Goal: Task Accomplishment & Management: Manage account settings

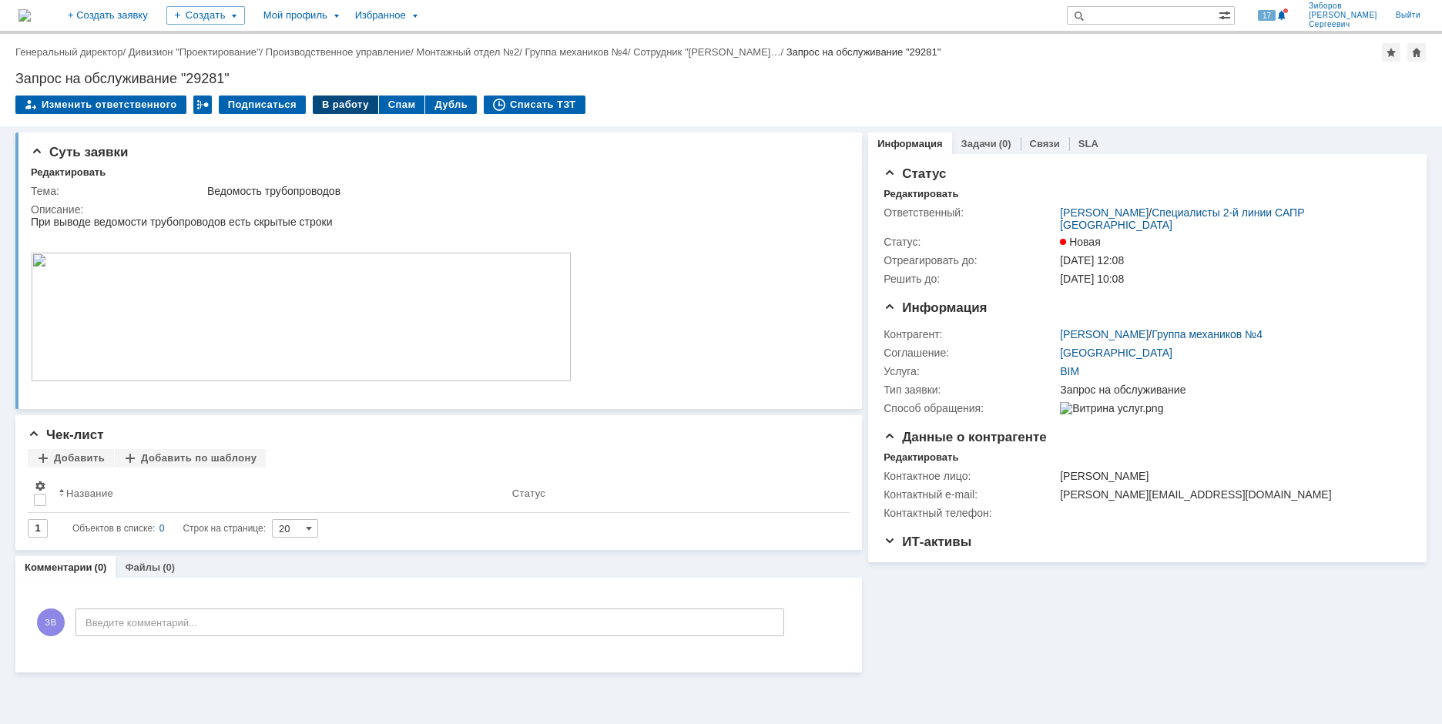
click at [344, 104] on div "В работу" at bounding box center [345, 105] width 65 height 18
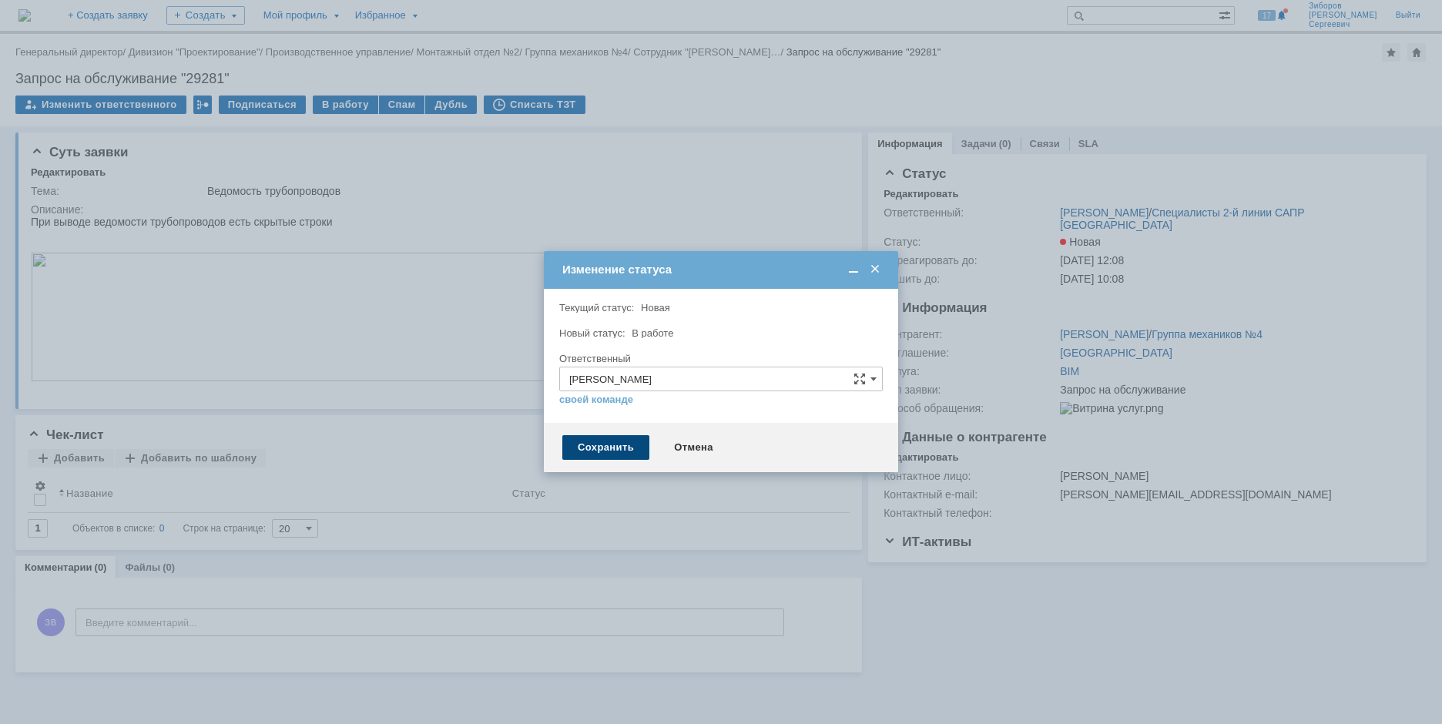
click at [612, 457] on div "Сохранить" at bounding box center [605, 447] width 87 height 25
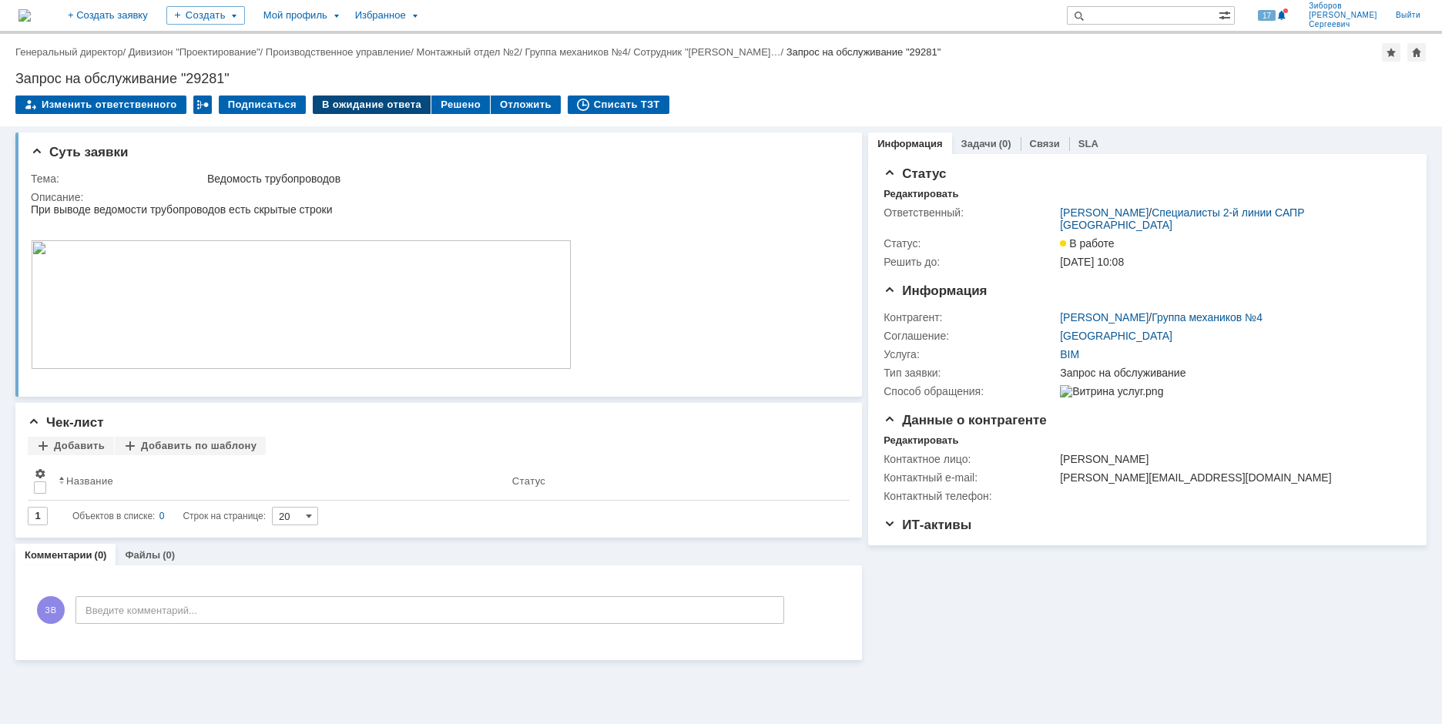
click at [378, 103] on div "В ожидание ответа" at bounding box center [372, 105] width 118 height 18
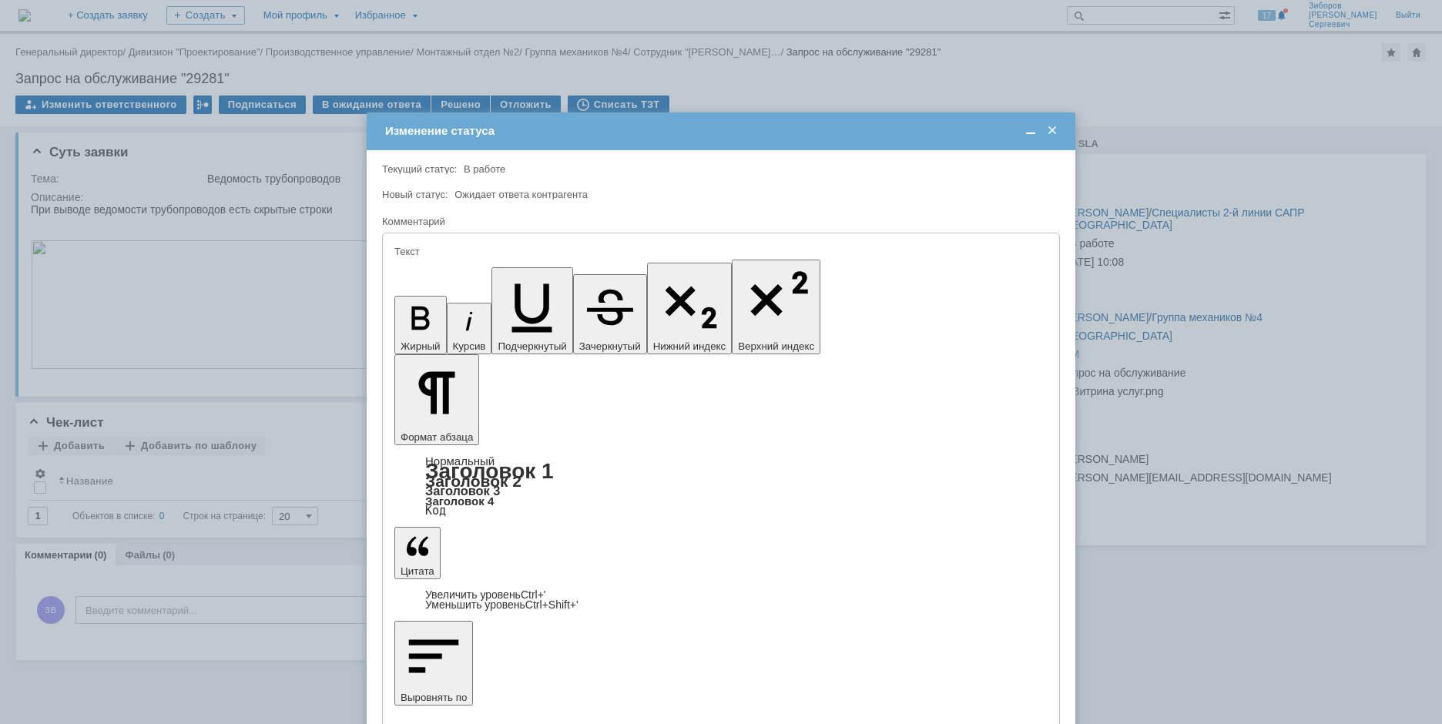
drag, startPoint x: 488, startPoint y: 4287, endPoint x: 779, endPoint y: 4572, distance: 407.5
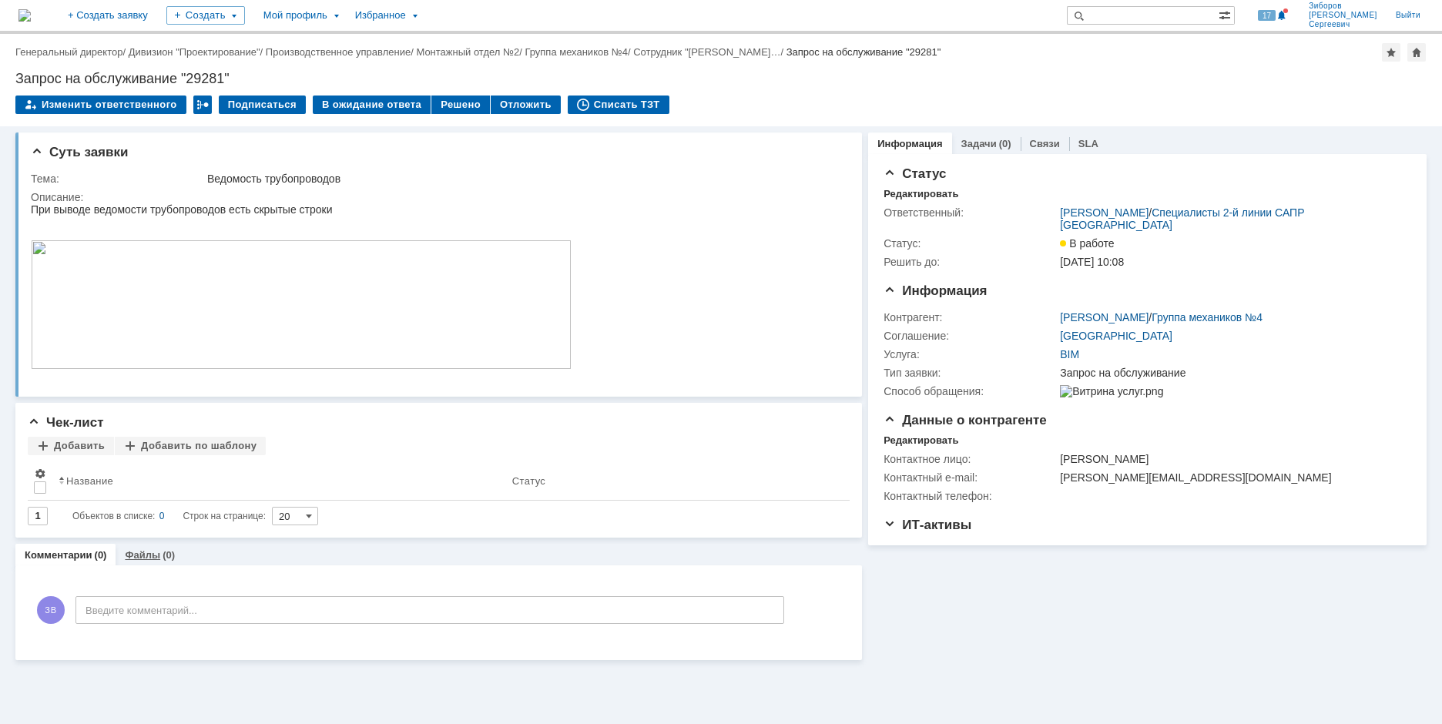
click at [167, 556] on div "(0)" at bounding box center [169, 555] width 12 height 12
click at [81, 550] on link "Комментарии" at bounding box center [59, 555] width 68 height 12
click at [371, 104] on div "В ожидание ответа" at bounding box center [372, 105] width 118 height 18
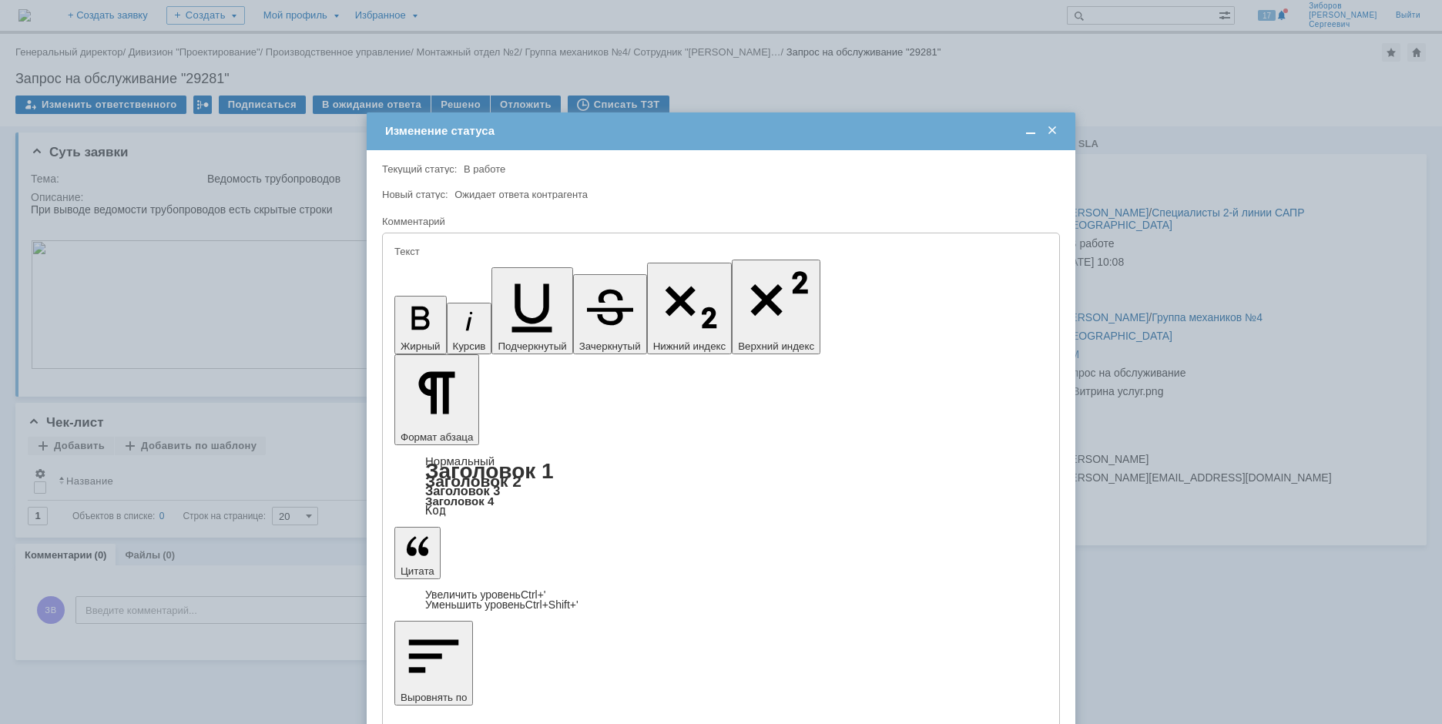
drag, startPoint x: 597, startPoint y: 4292, endPoint x: 561, endPoint y: 4289, distance: 36.4
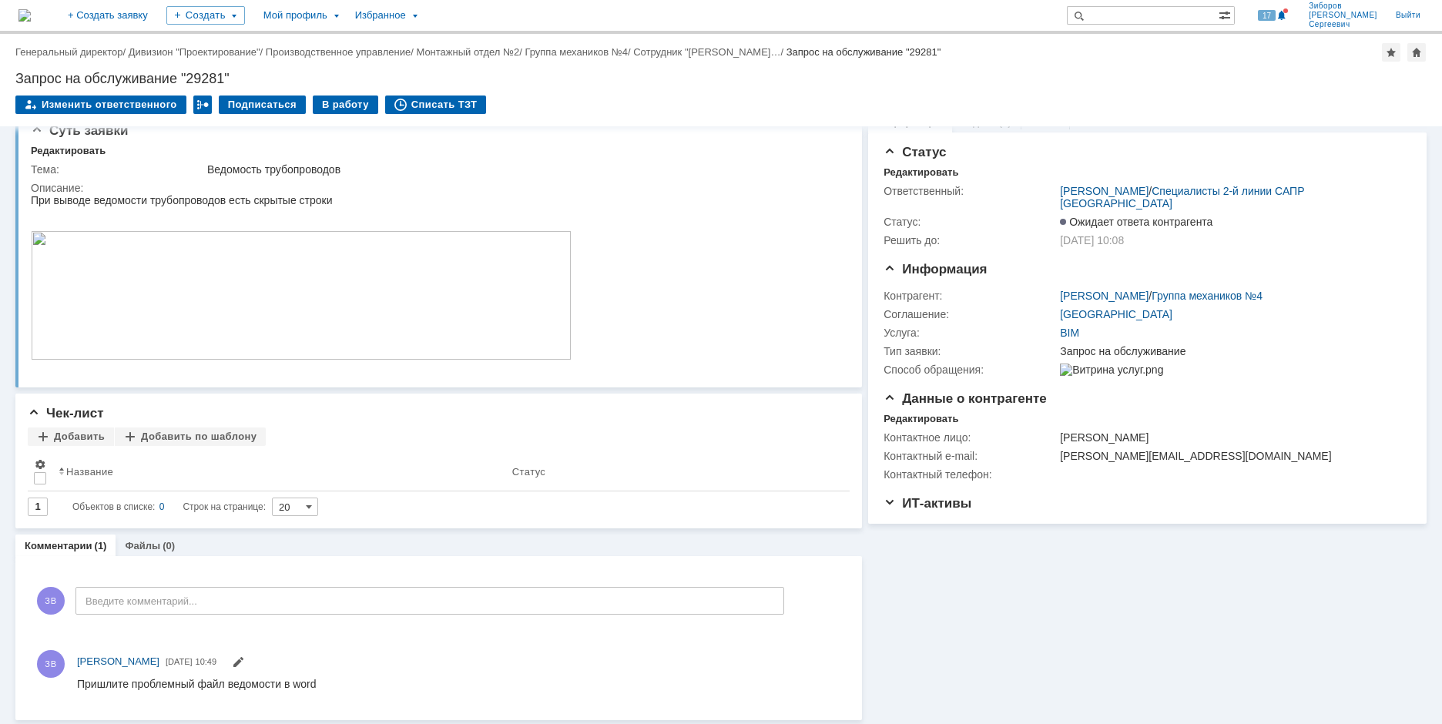
scroll to position [25, 0]
click at [31, 20] on img at bounding box center [24, 15] width 12 height 12
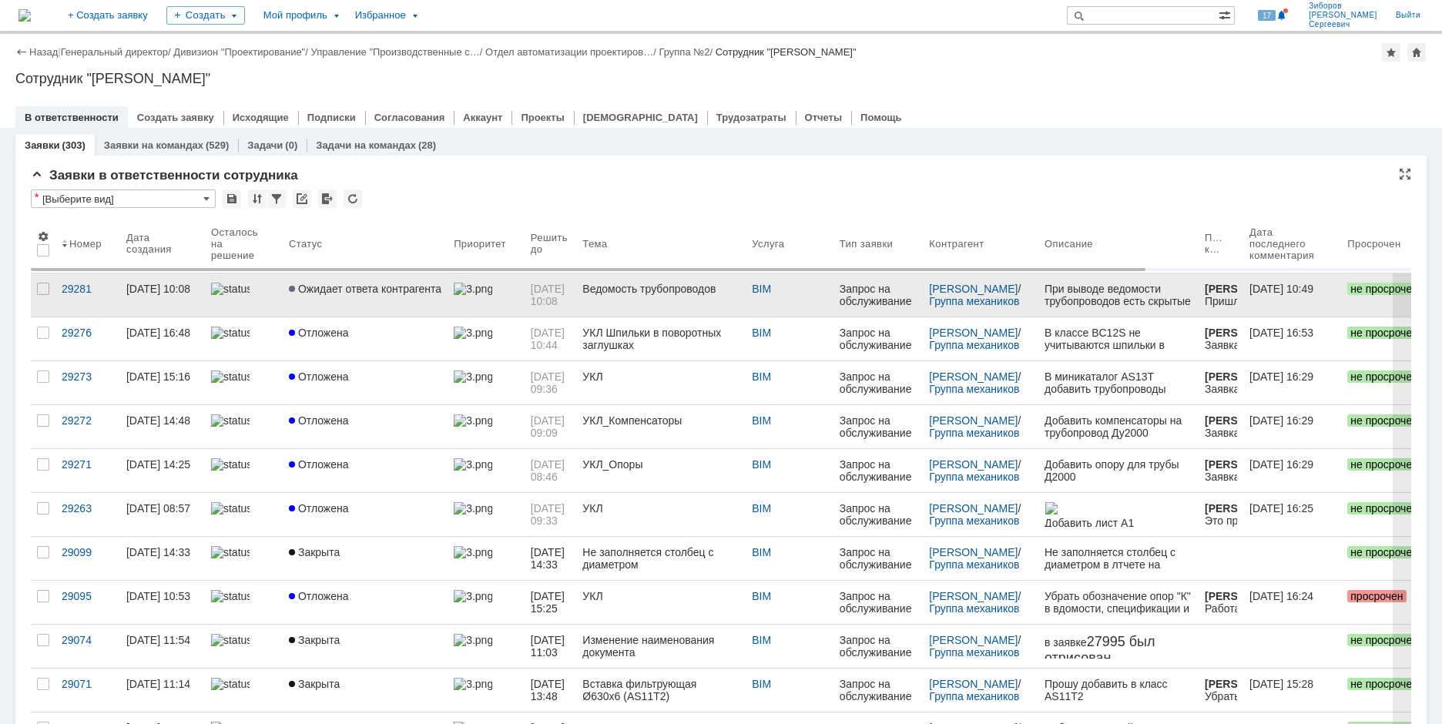
click at [341, 290] on span "Ожидает ответа контрагента" at bounding box center [365, 289] width 153 height 12
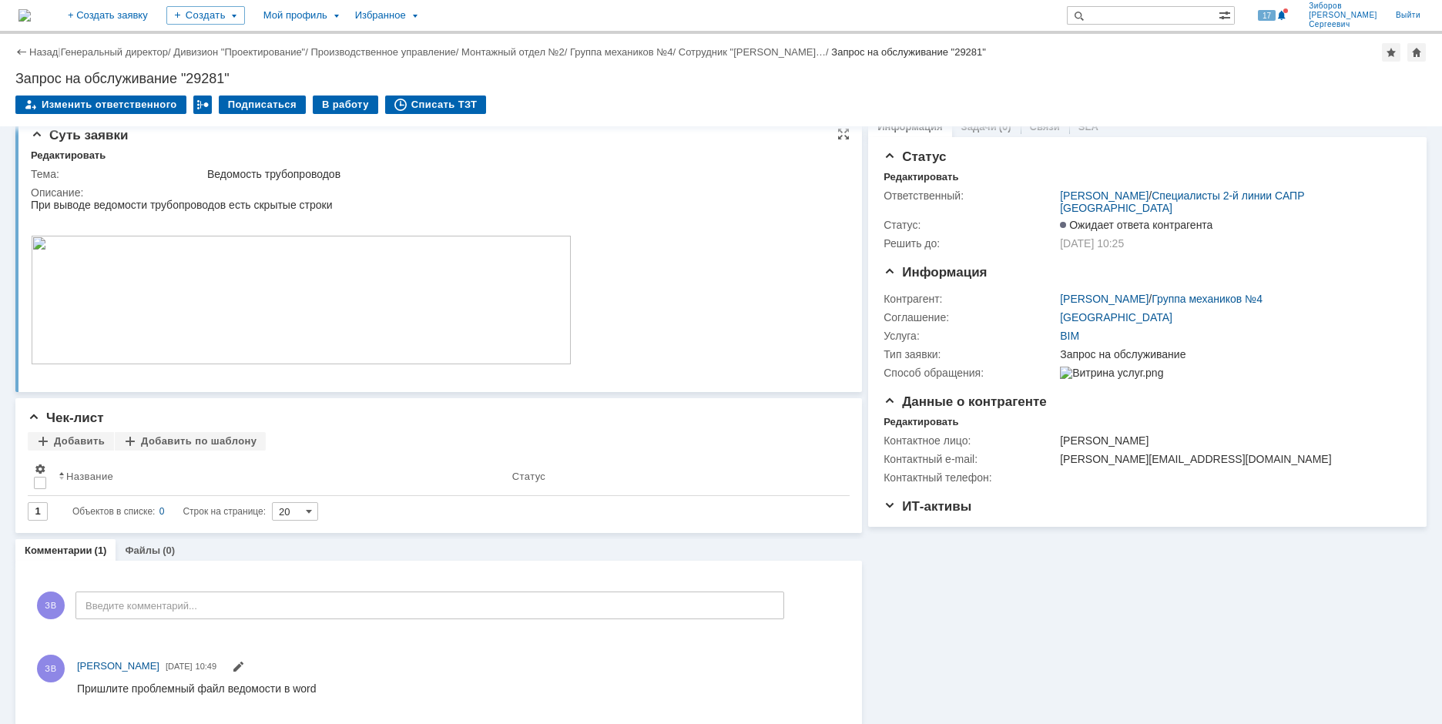
scroll to position [25, 0]
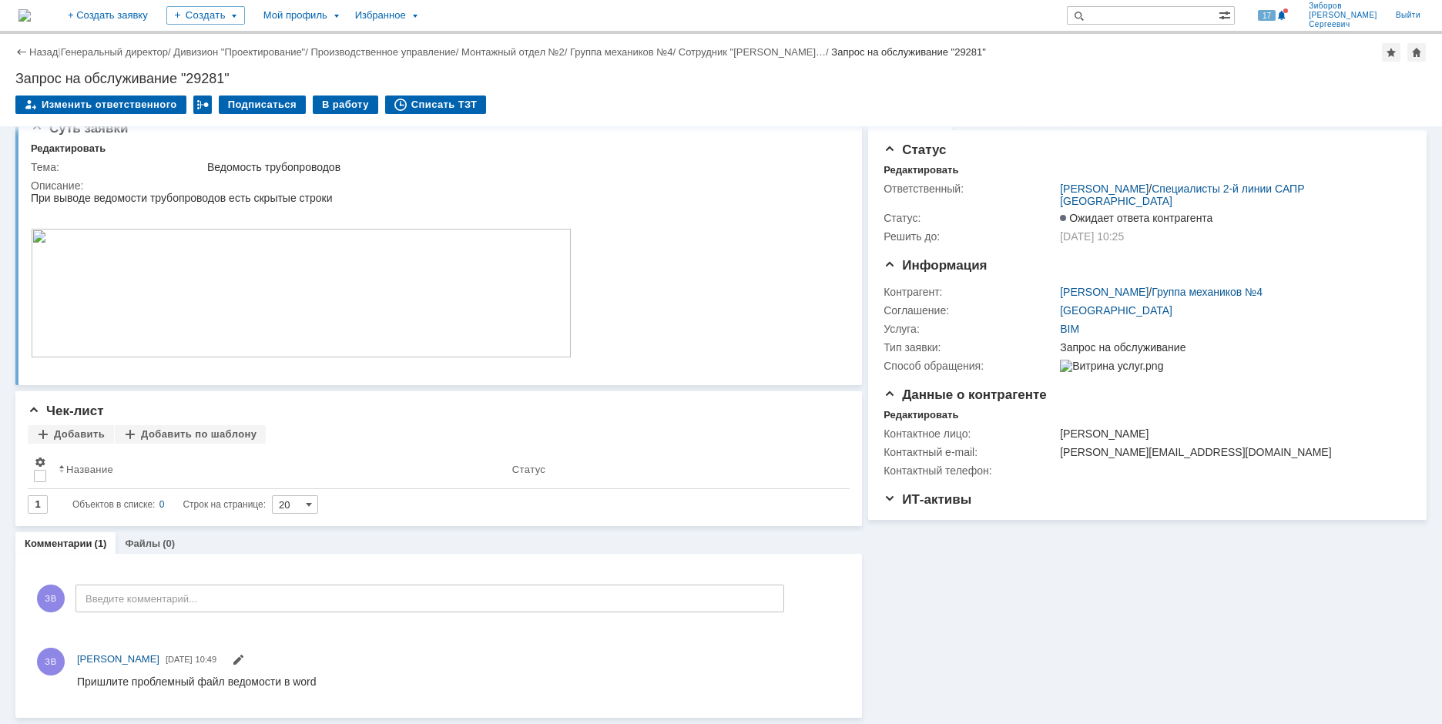
click at [31, 19] on img at bounding box center [24, 15] width 12 height 12
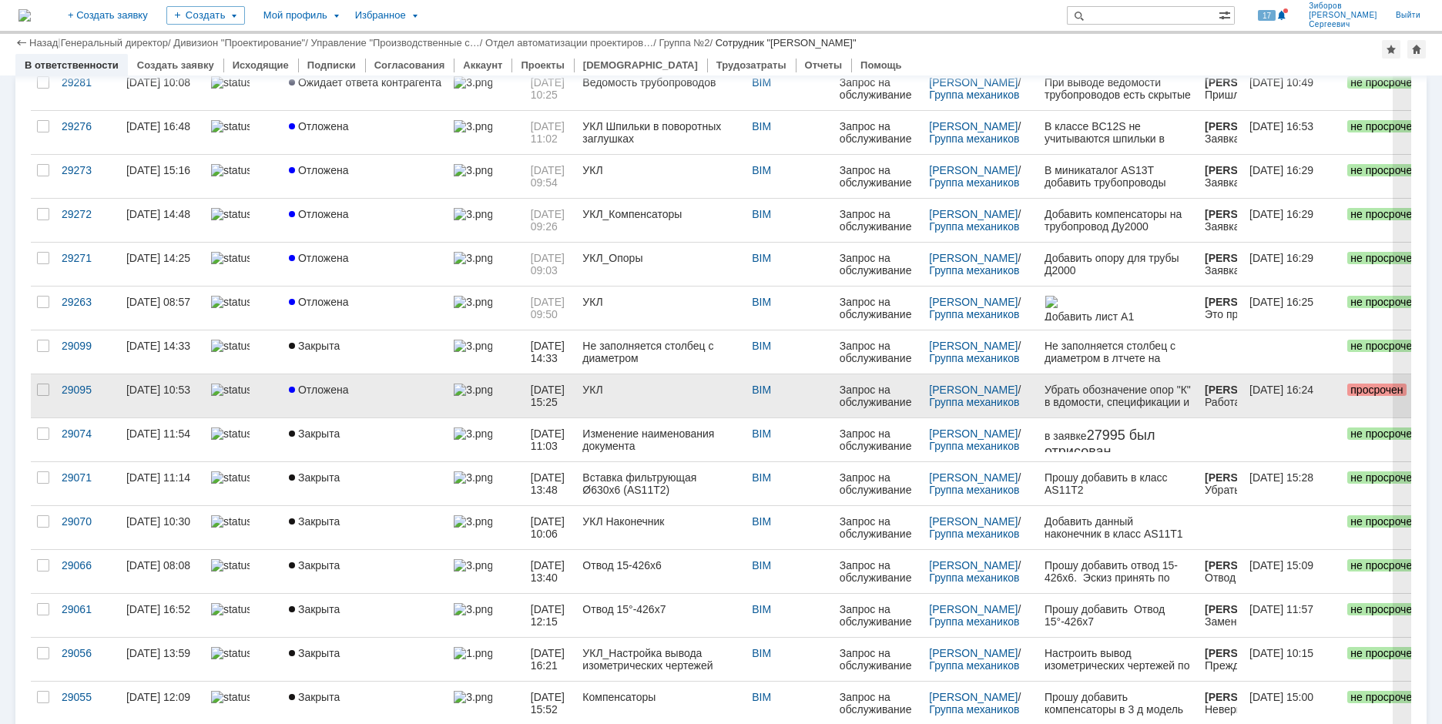
click at [325, 395] on span "Отложена" at bounding box center [319, 390] width 60 height 12
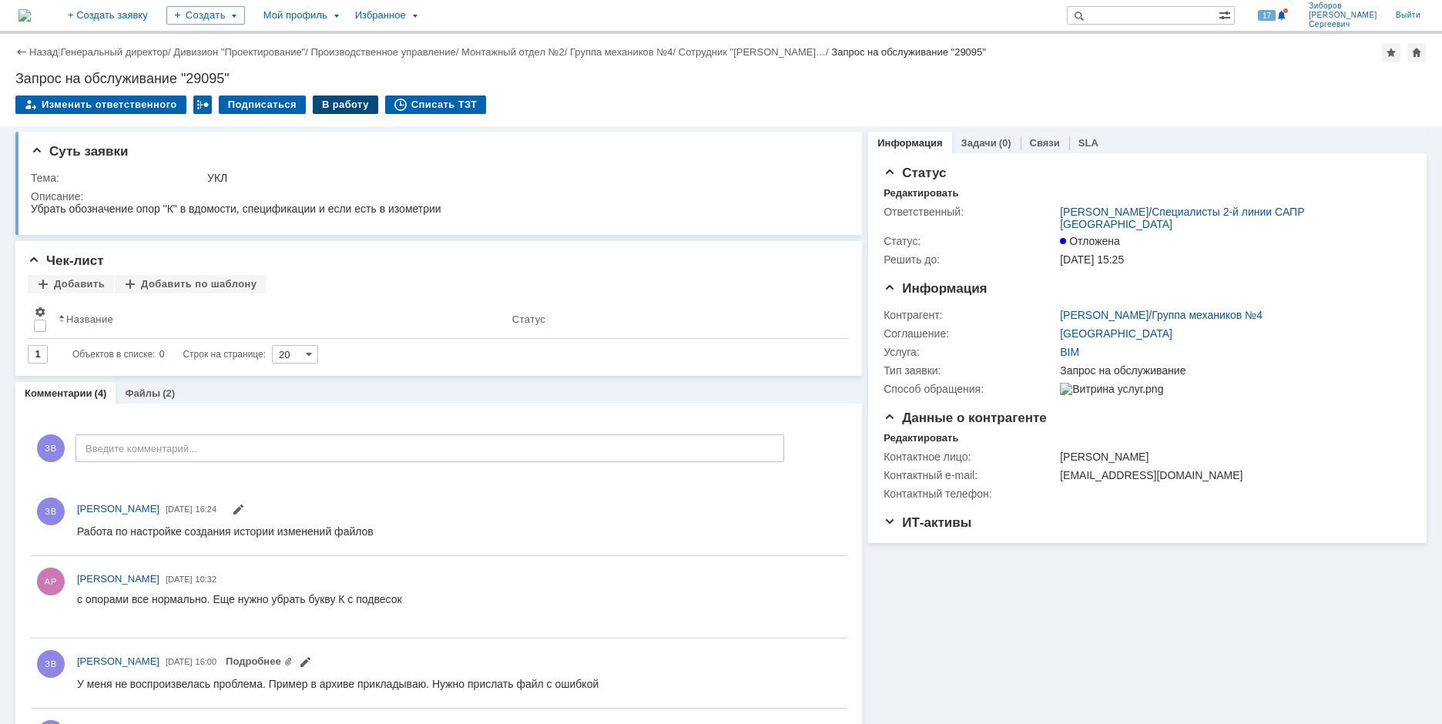
click at [332, 99] on div "В работу" at bounding box center [345, 105] width 65 height 18
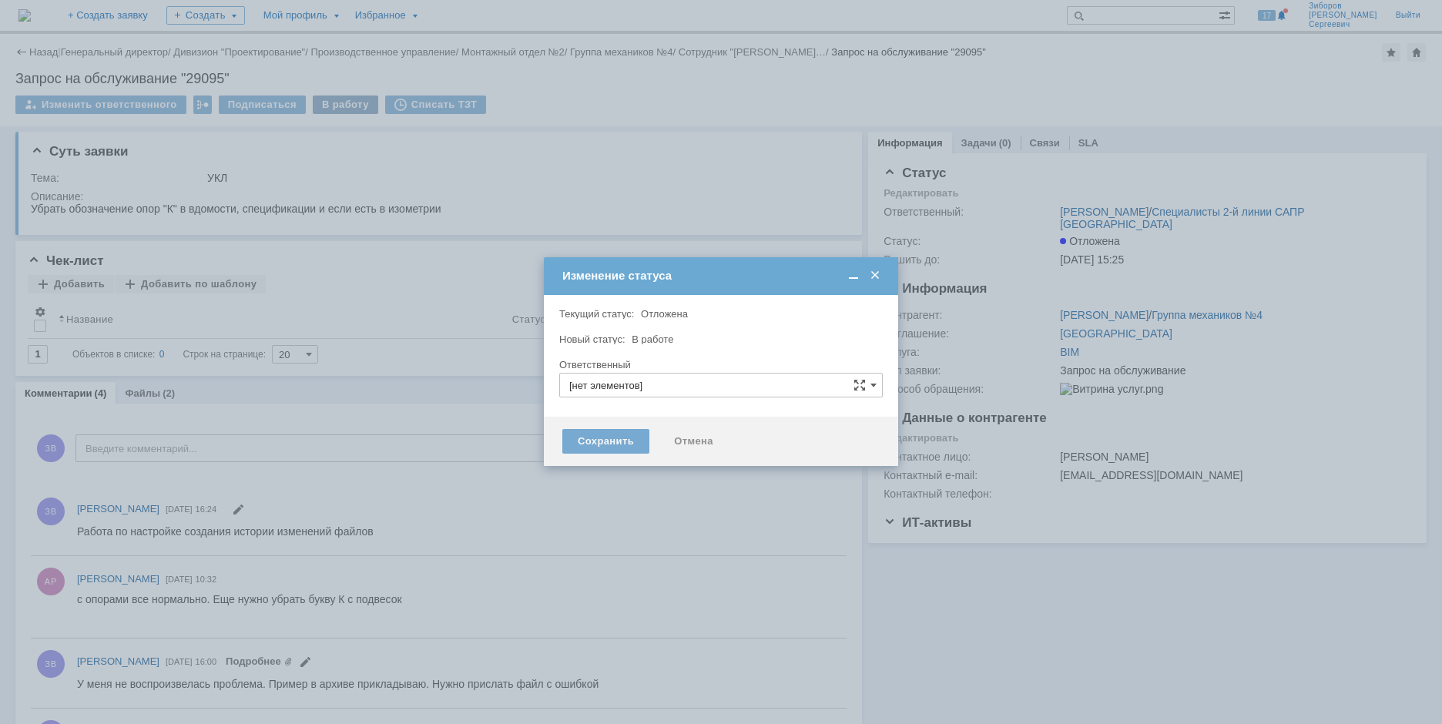
type input "[PERSON_NAME]"
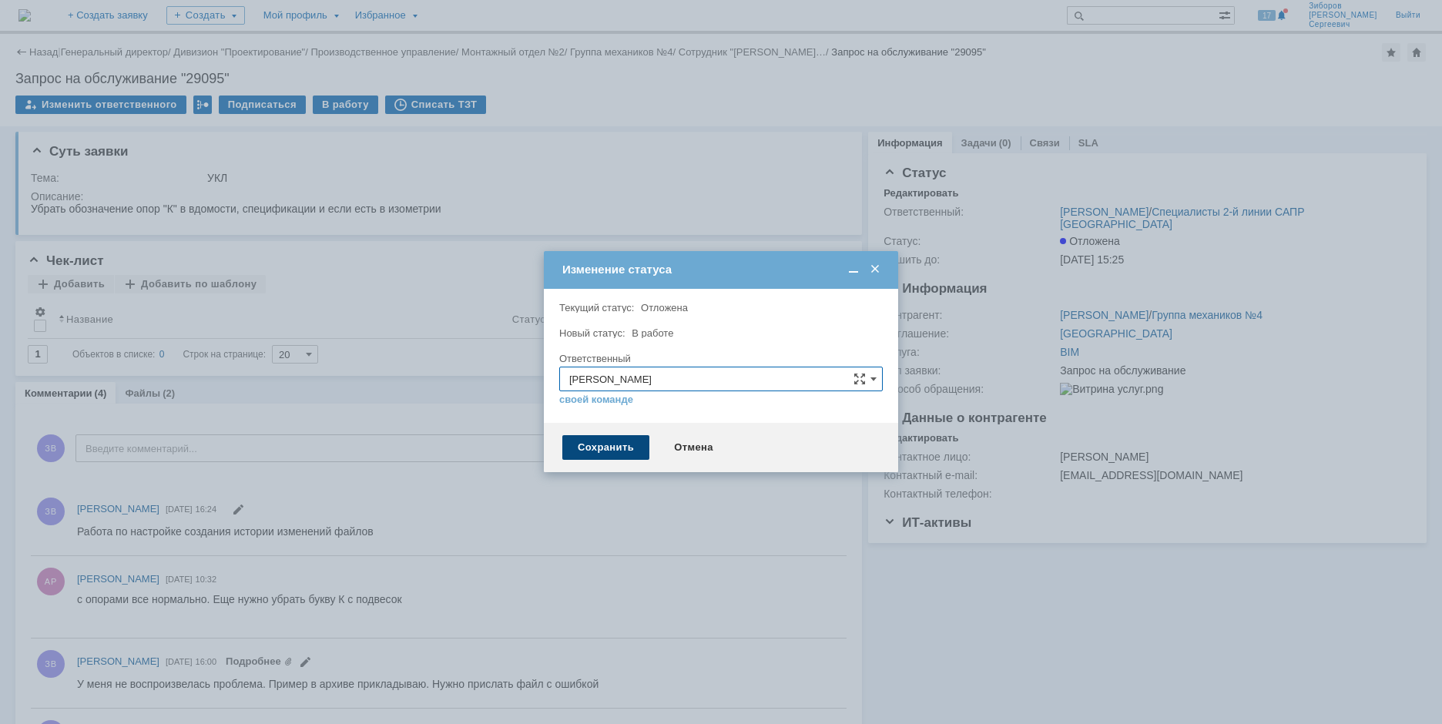
click at [611, 450] on div "Сохранить" at bounding box center [605, 447] width 87 height 25
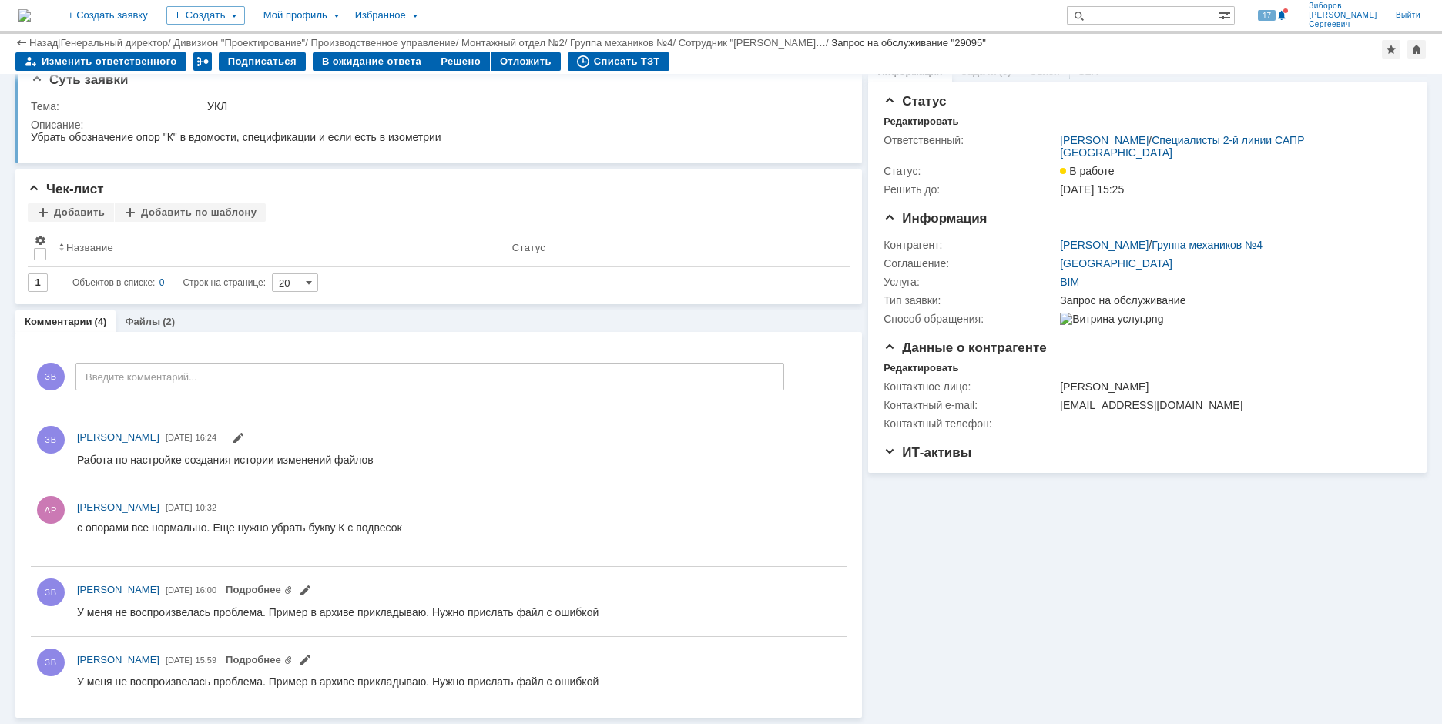
scroll to position [21, 0]
click at [449, 61] on div "Решено" at bounding box center [460, 61] width 59 height 18
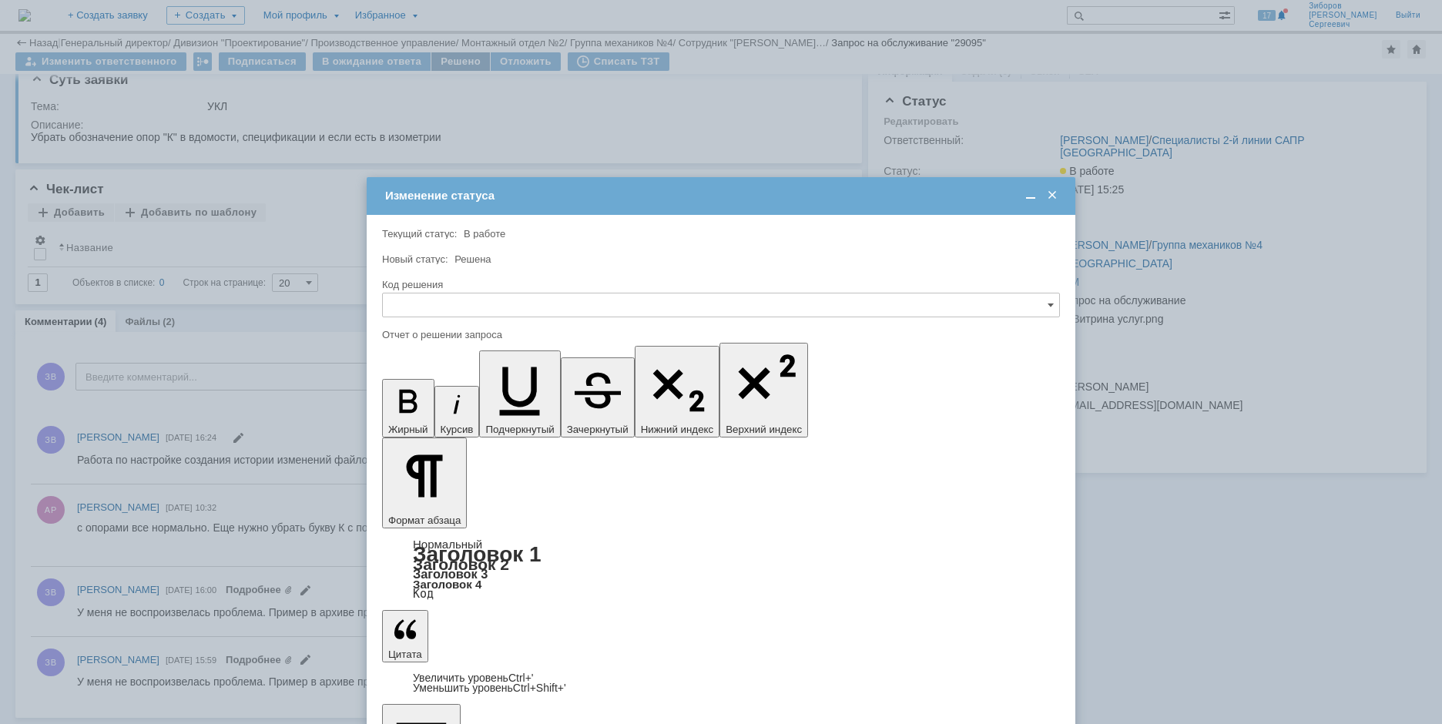
scroll to position [0, 0]
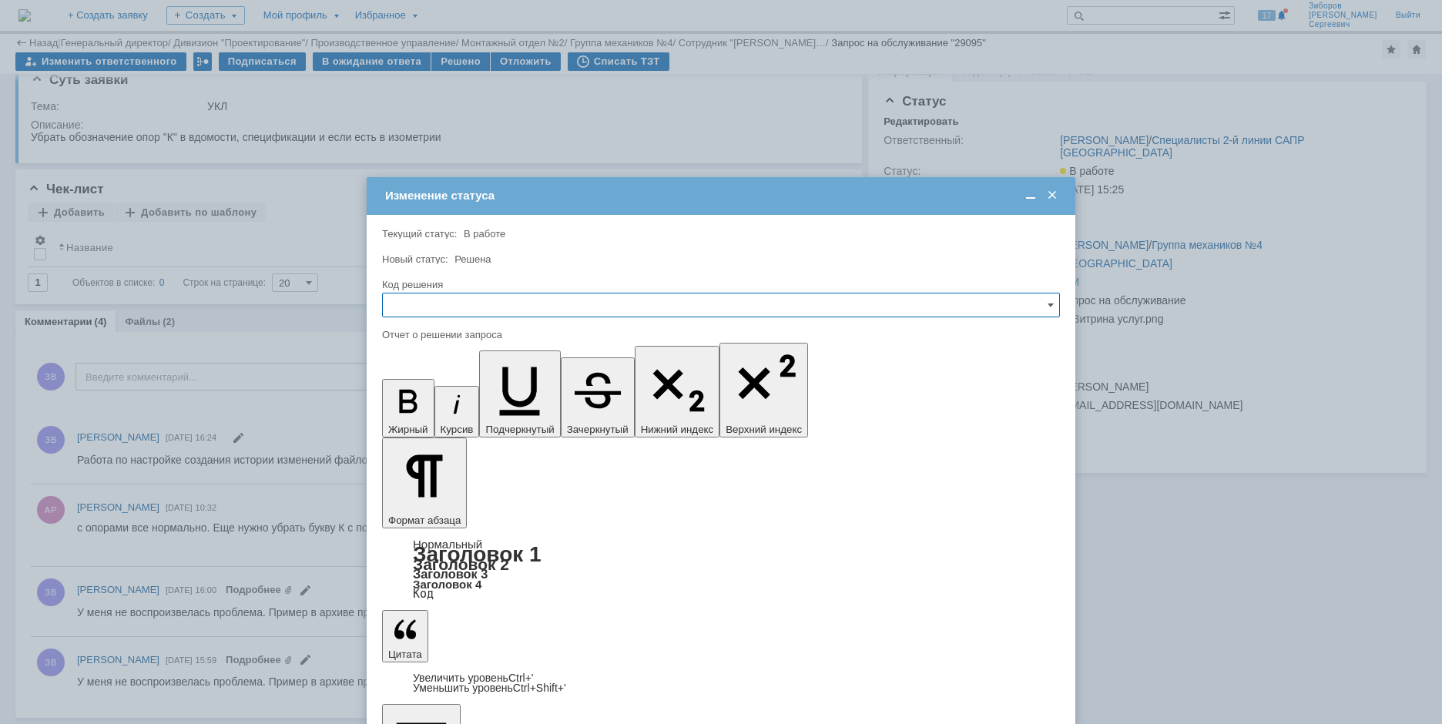
click at [448, 314] on input "text" at bounding box center [721, 305] width 678 height 25
click at [430, 414] on span "Решено" at bounding box center [721, 410] width 658 height 12
type input "Решено"
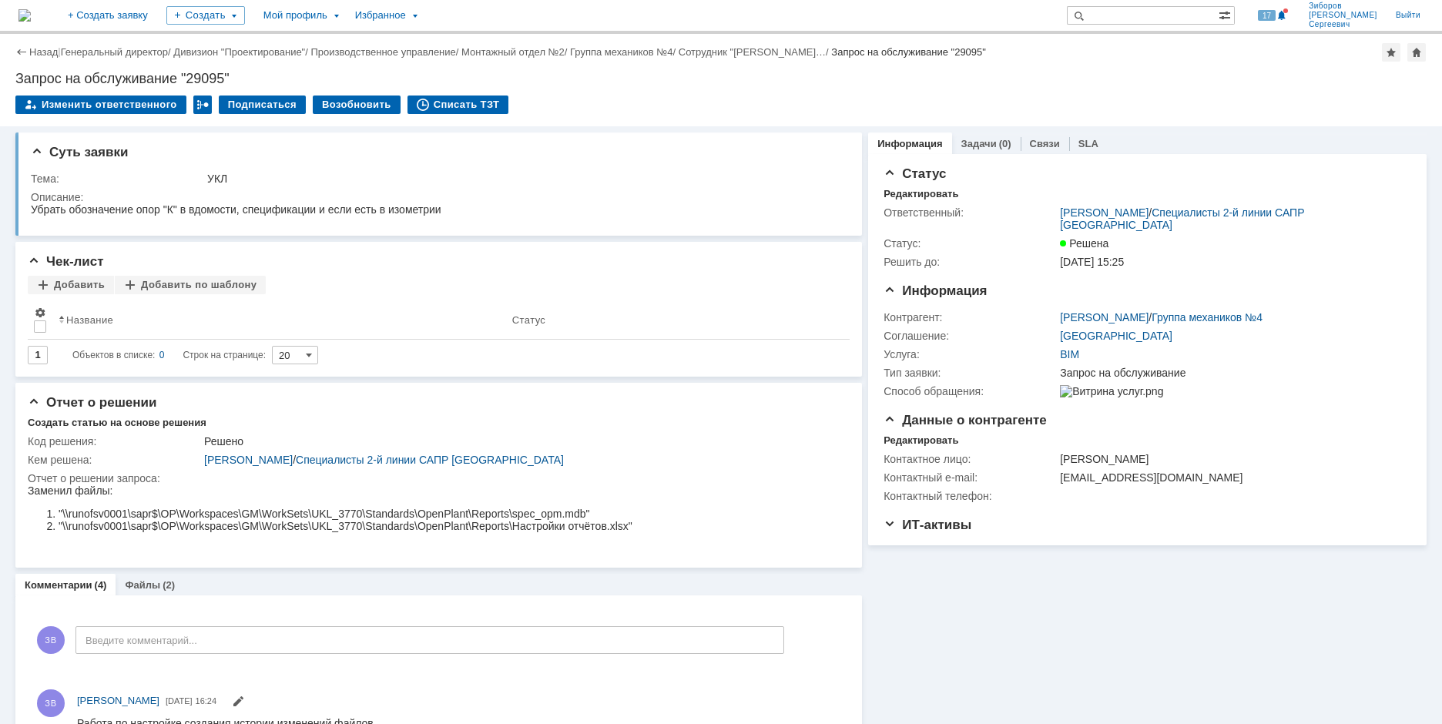
scroll to position [0, 0]
click at [31, 9] on img at bounding box center [24, 15] width 12 height 12
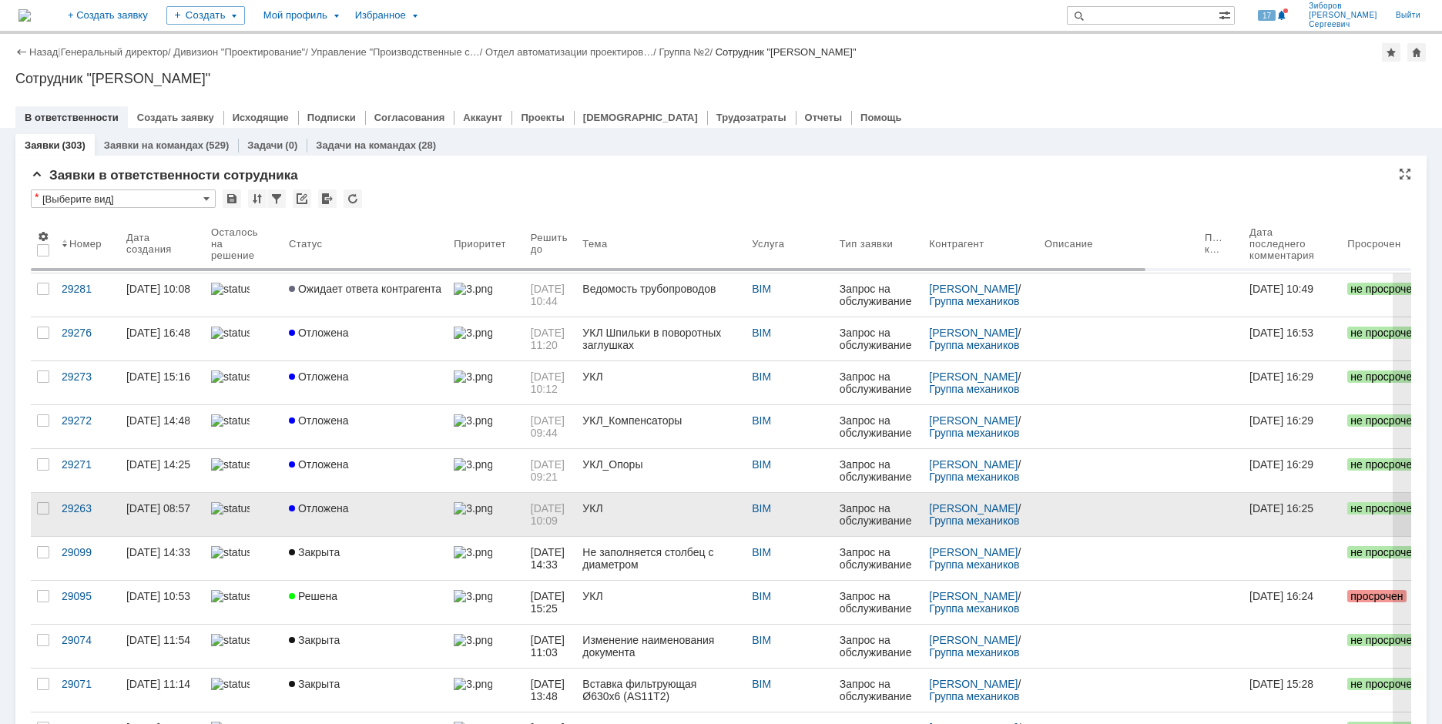
click at [356, 506] on div "Отложена" at bounding box center [365, 508] width 153 height 12
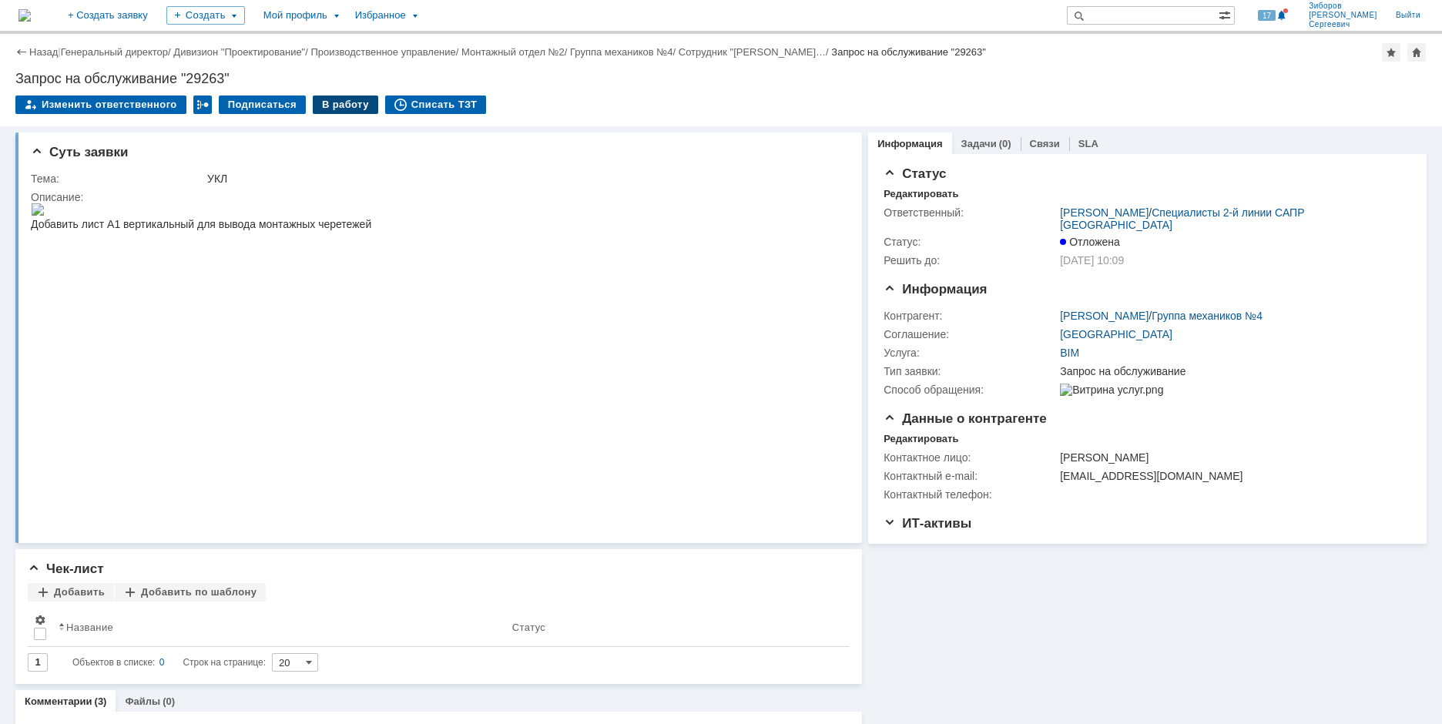
click at [338, 99] on div "В работу" at bounding box center [345, 105] width 65 height 18
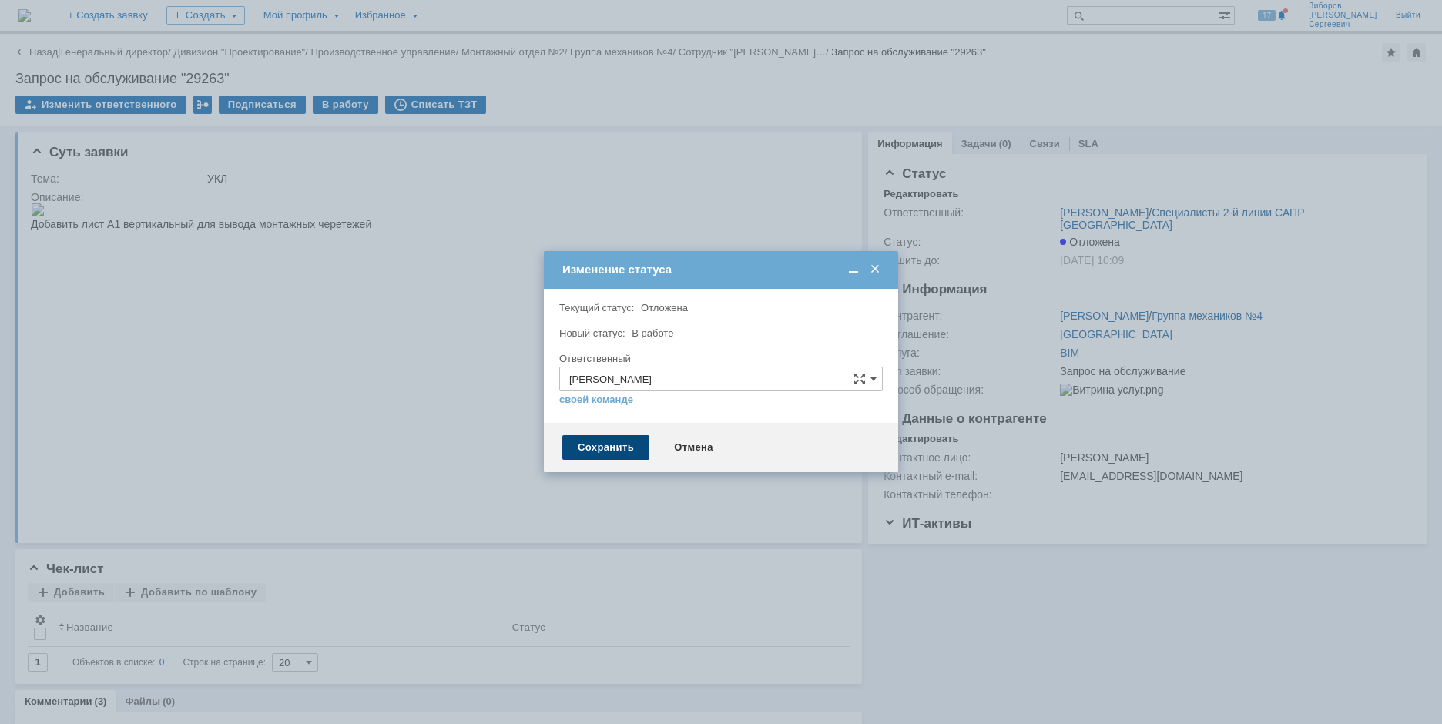
click at [611, 447] on div "Сохранить" at bounding box center [605, 447] width 87 height 25
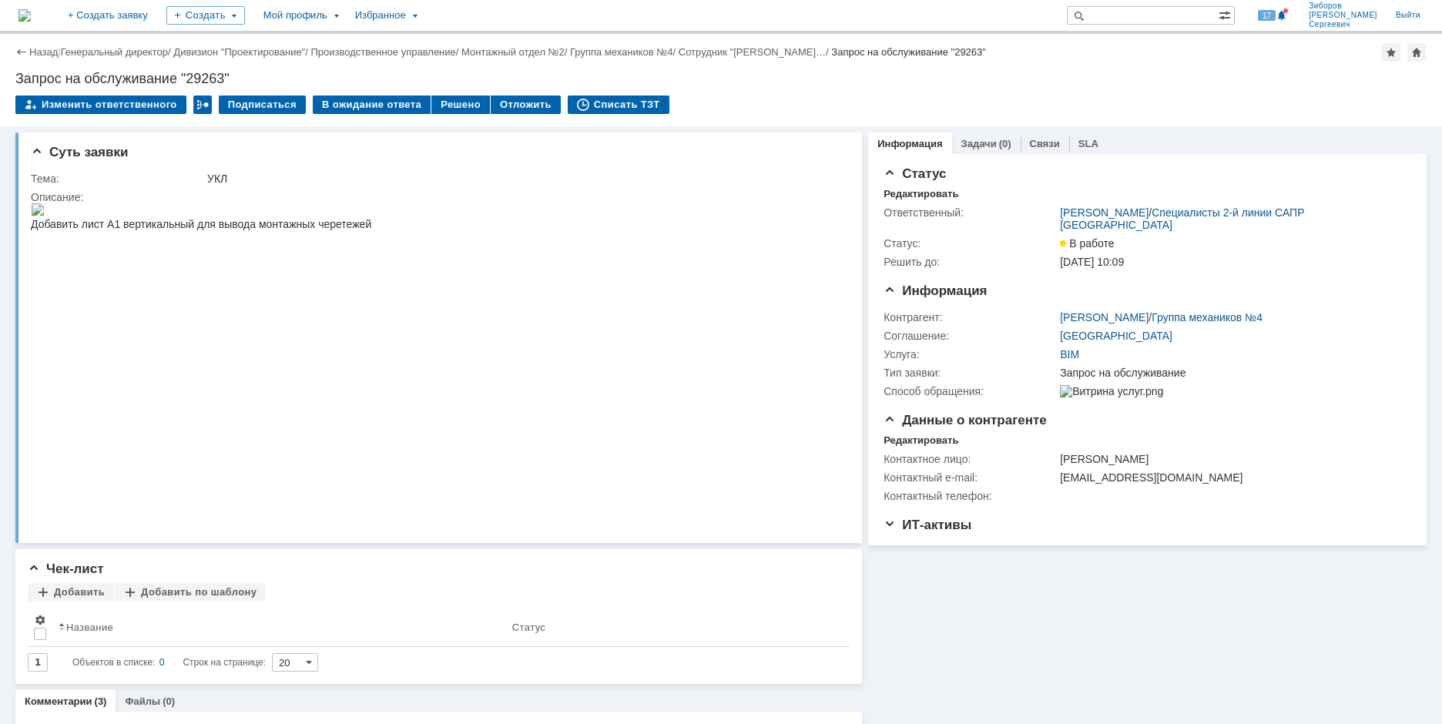
click at [31, 12] on img at bounding box center [24, 15] width 12 height 12
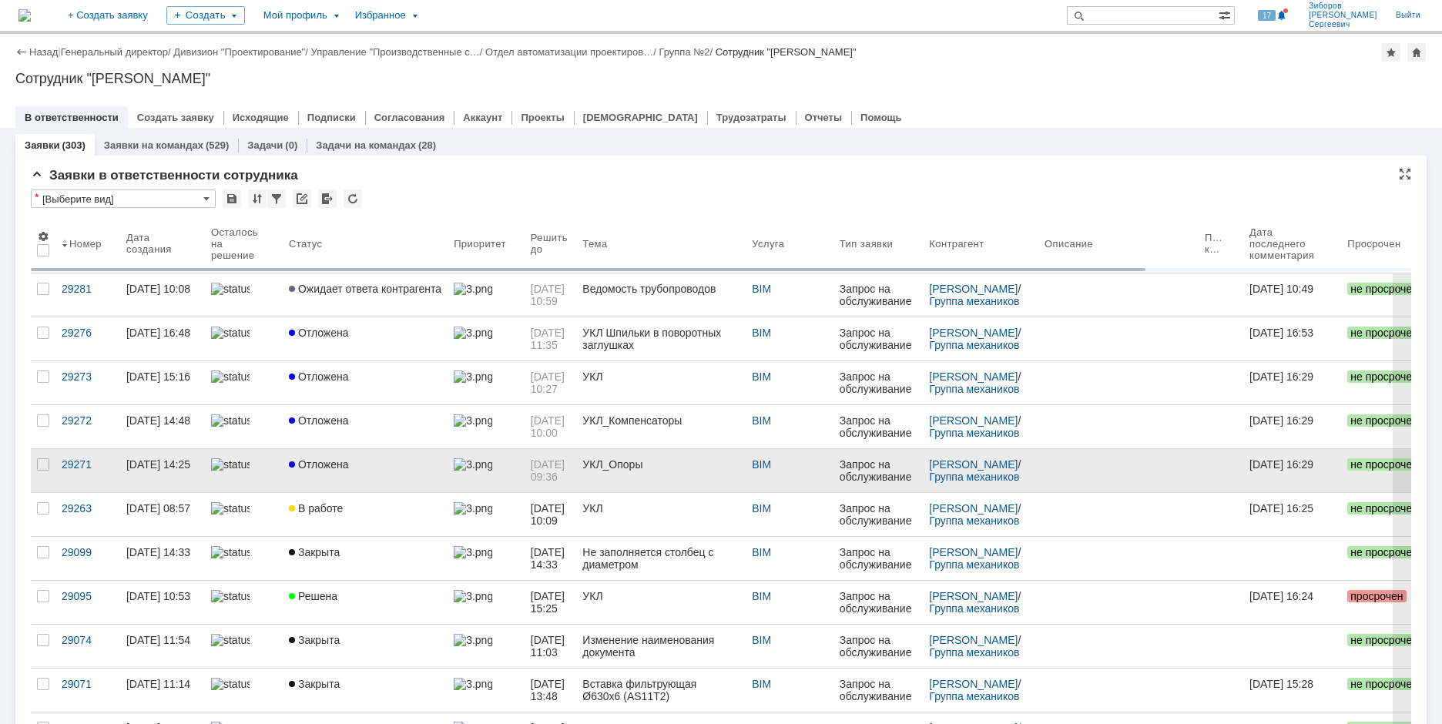
click at [381, 475] on link "Отложена" at bounding box center [365, 470] width 165 height 43
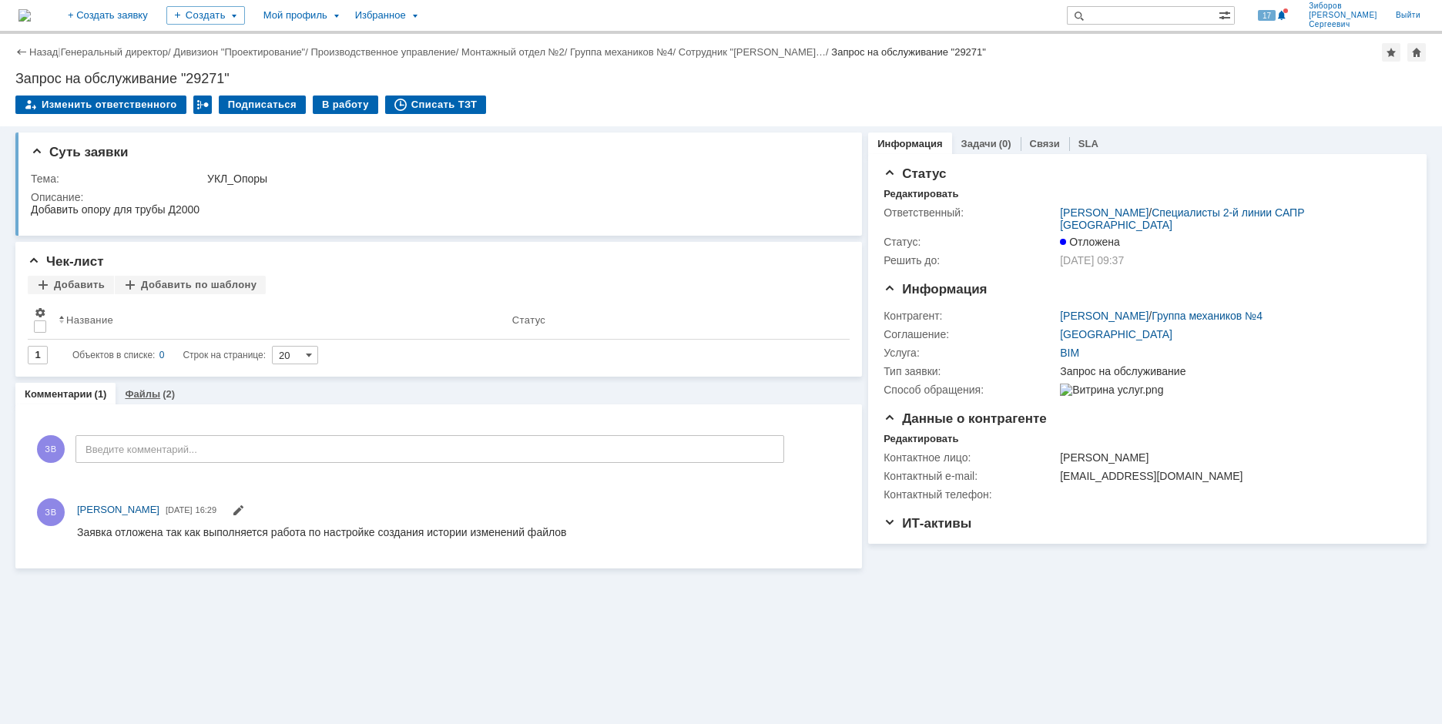
click at [153, 394] on link "Файлы" at bounding box center [142, 394] width 35 height 12
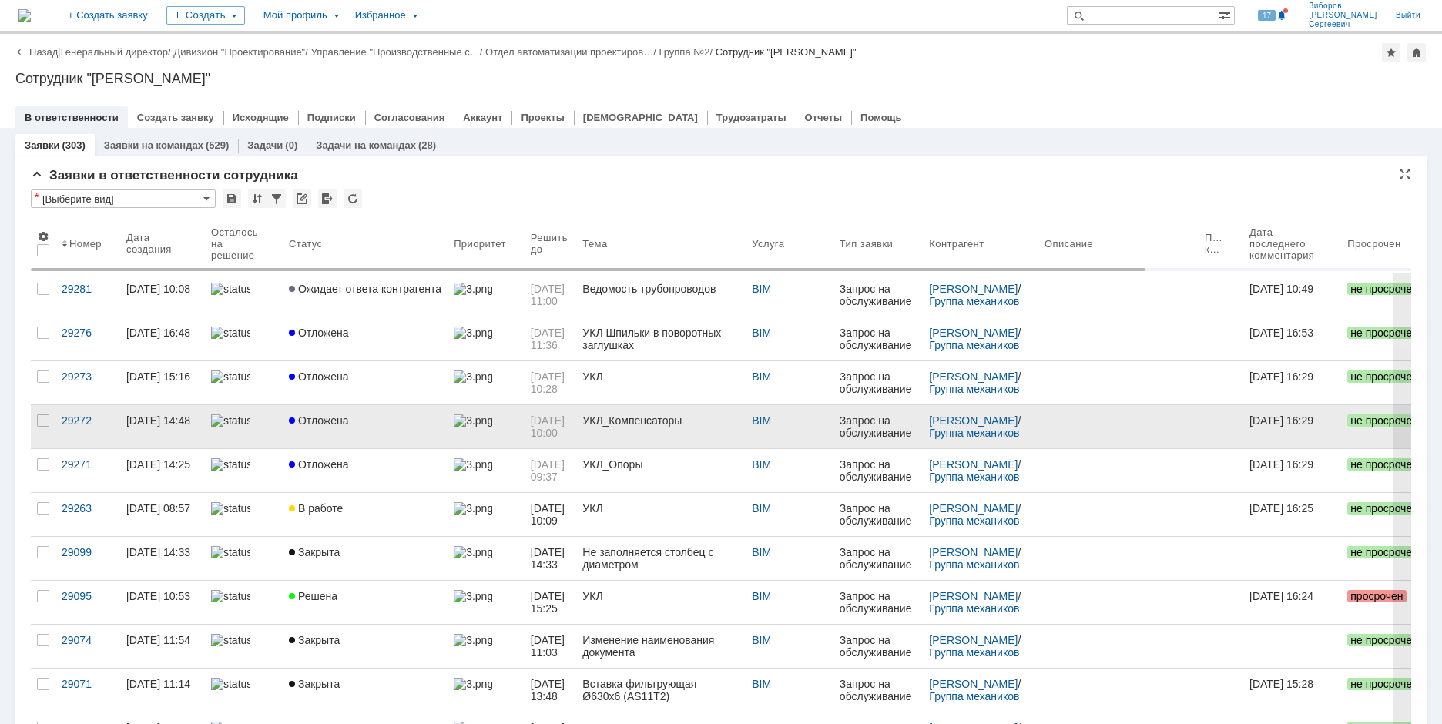
click at [330, 421] on span "Отложена" at bounding box center [319, 421] width 60 height 12
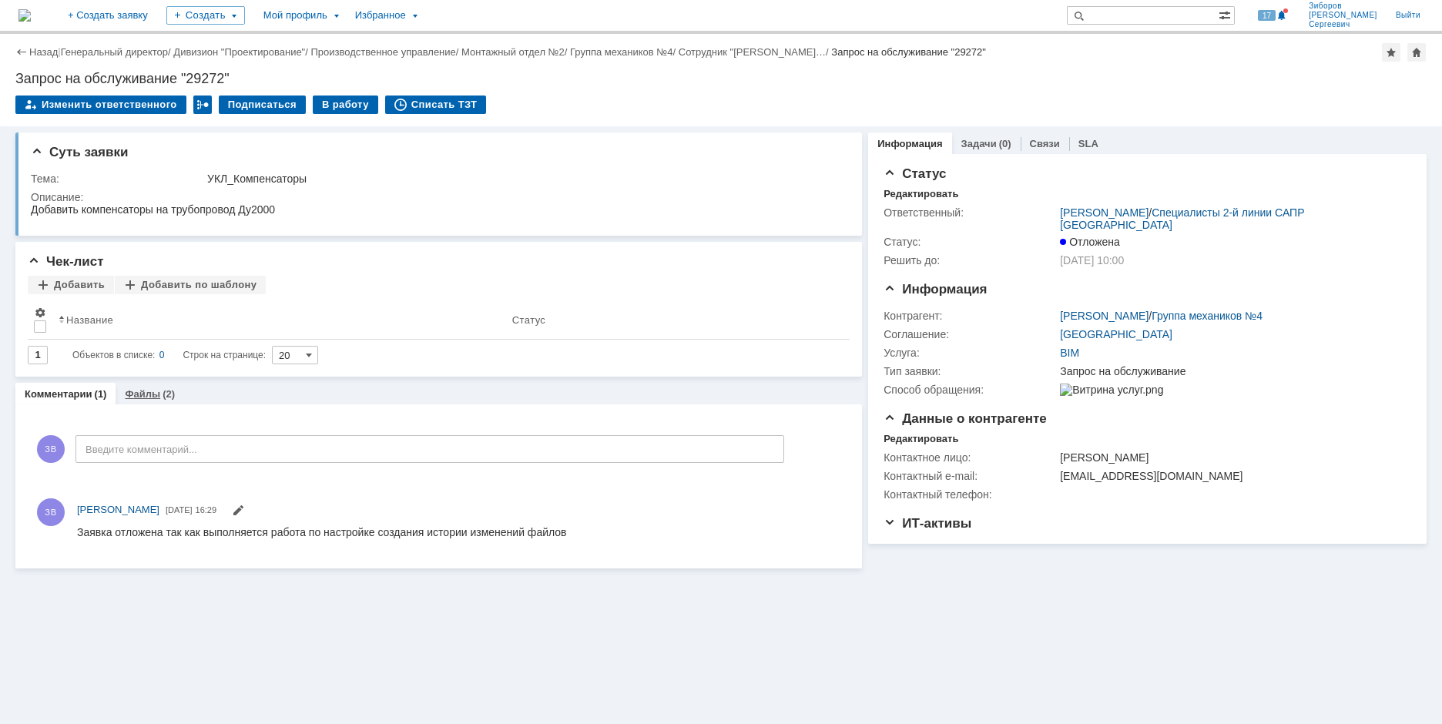
click at [144, 394] on link "Файлы" at bounding box center [142, 394] width 35 height 12
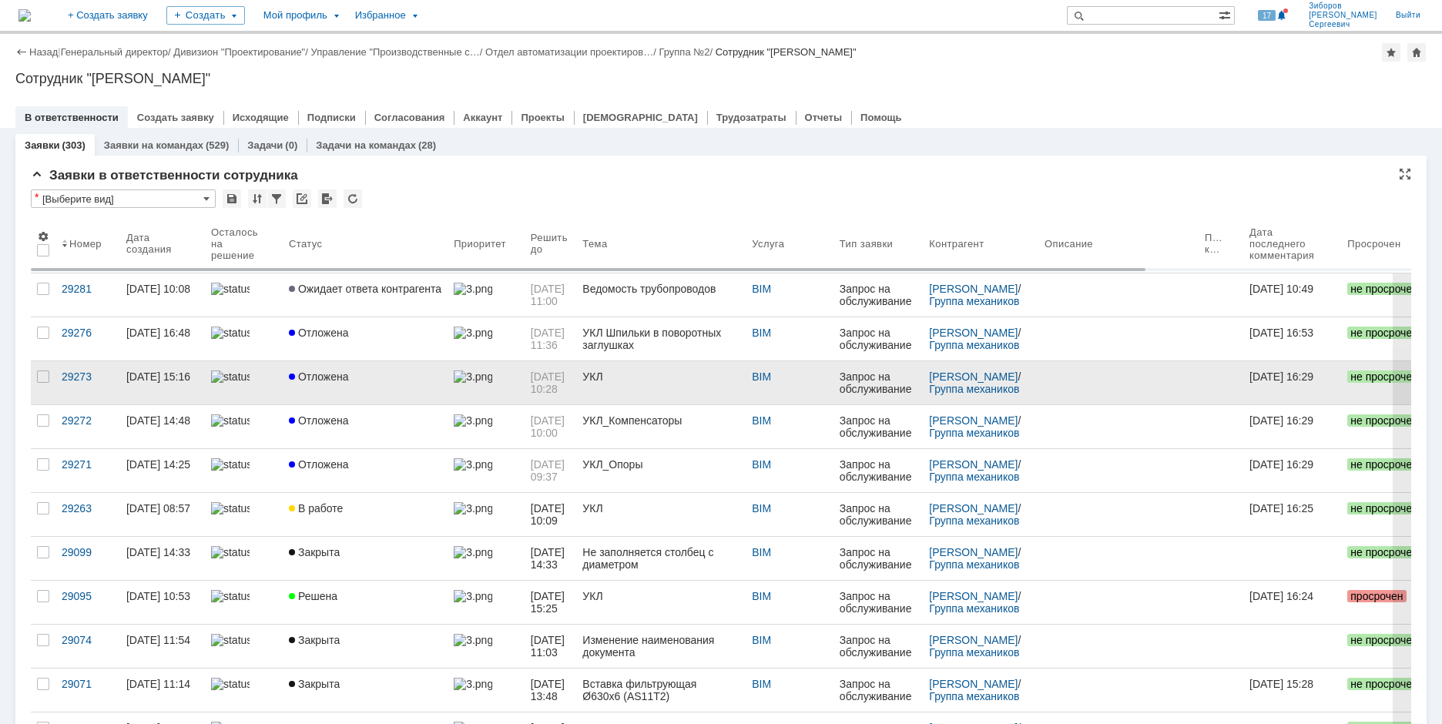
click at [331, 374] on span "Отложена" at bounding box center [319, 377] width 60 height 12
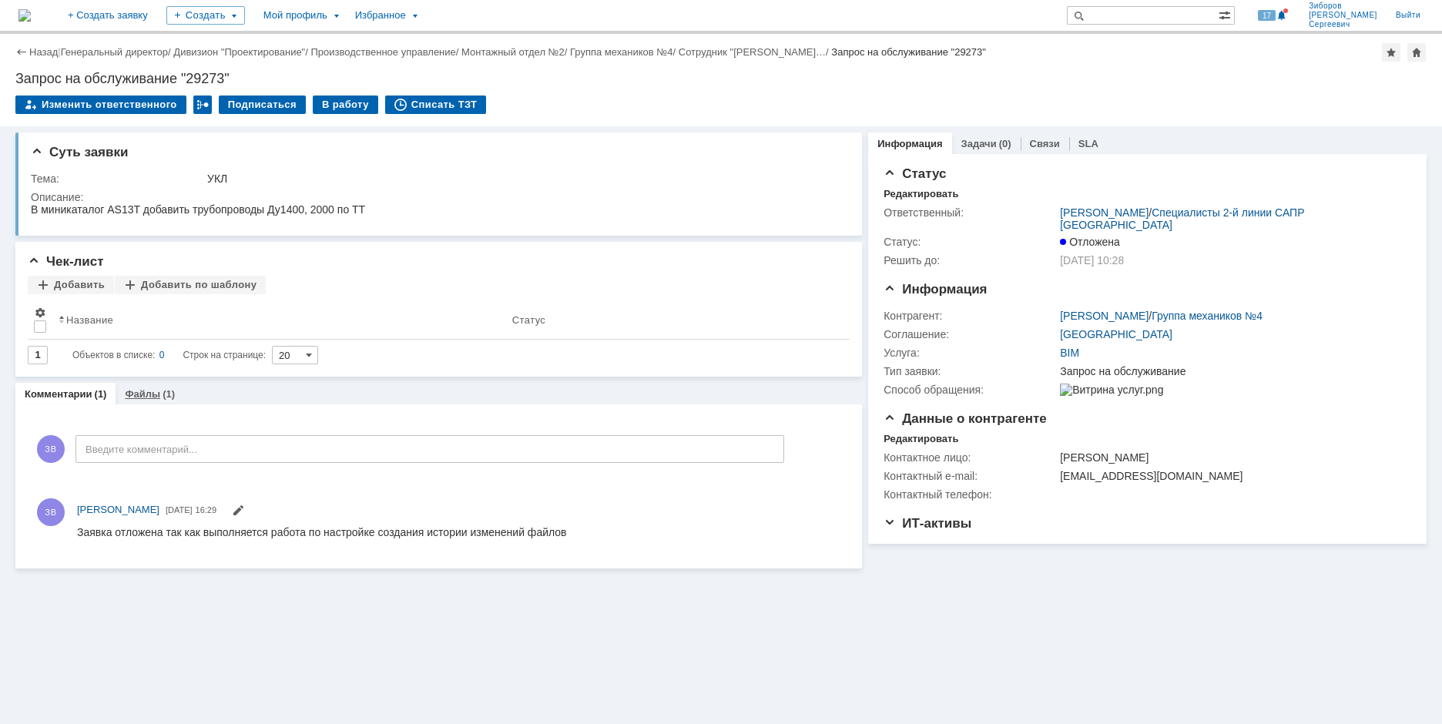
click at [157, 395] on div "Файлы (1)" at bounding box center [150, 394] width 50 height 10
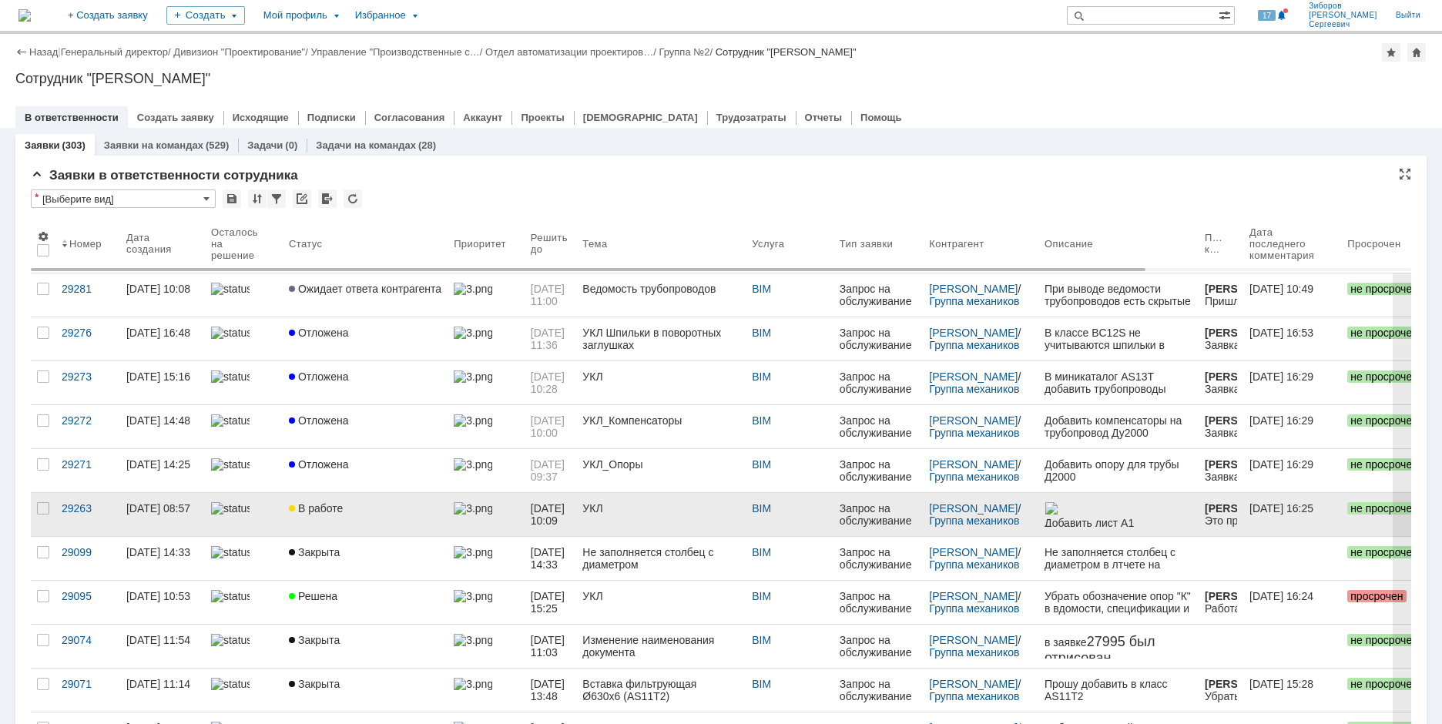
click at [332, 512] on span "В работе" at bounding box center [316, 508] width 54 height 12
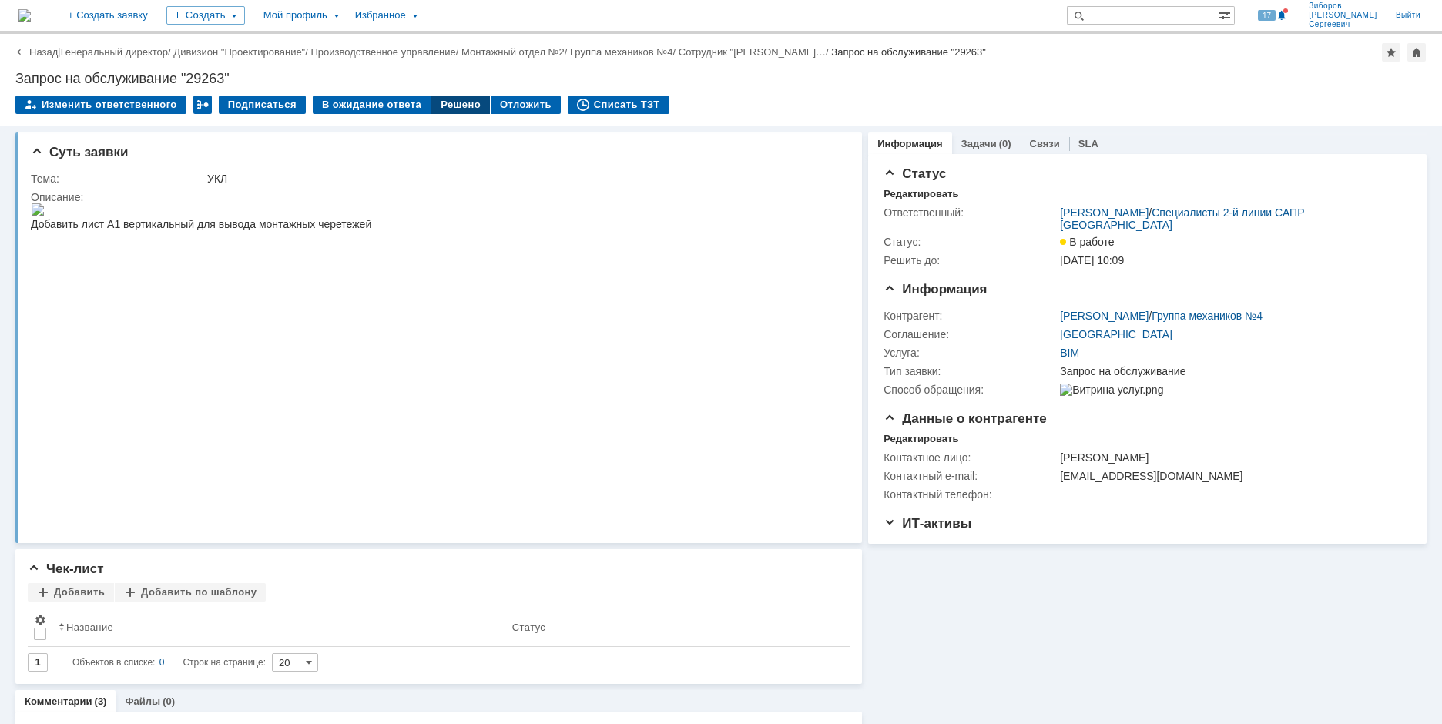
click at [460, 102] on div "Решено" at bounding box center [460, 105] width 59 height 18
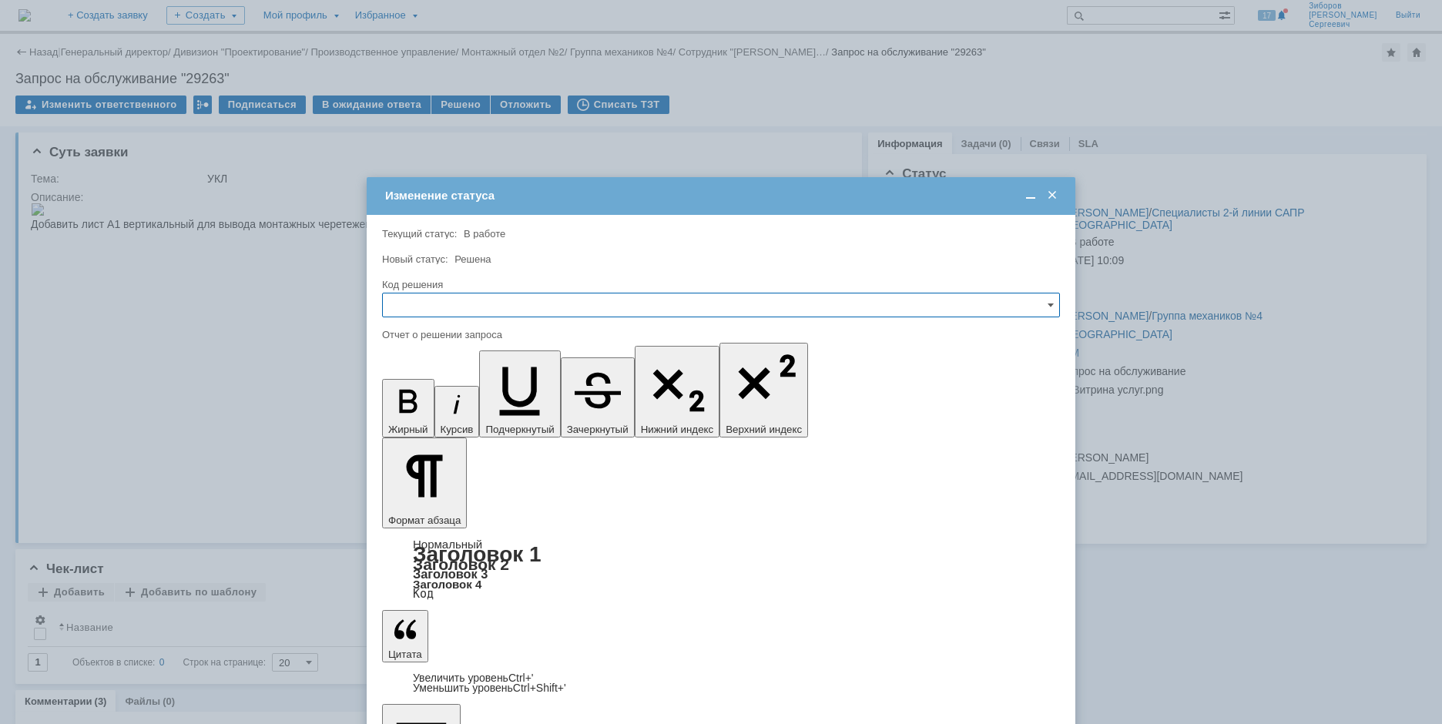
click at [455, 302] on input "text" at bounding box center [721, 305] width 678 height 25
click at [433, 410] on span "Решено" at bounding box center [721, 410] width 658 height 12
type input "Решено"
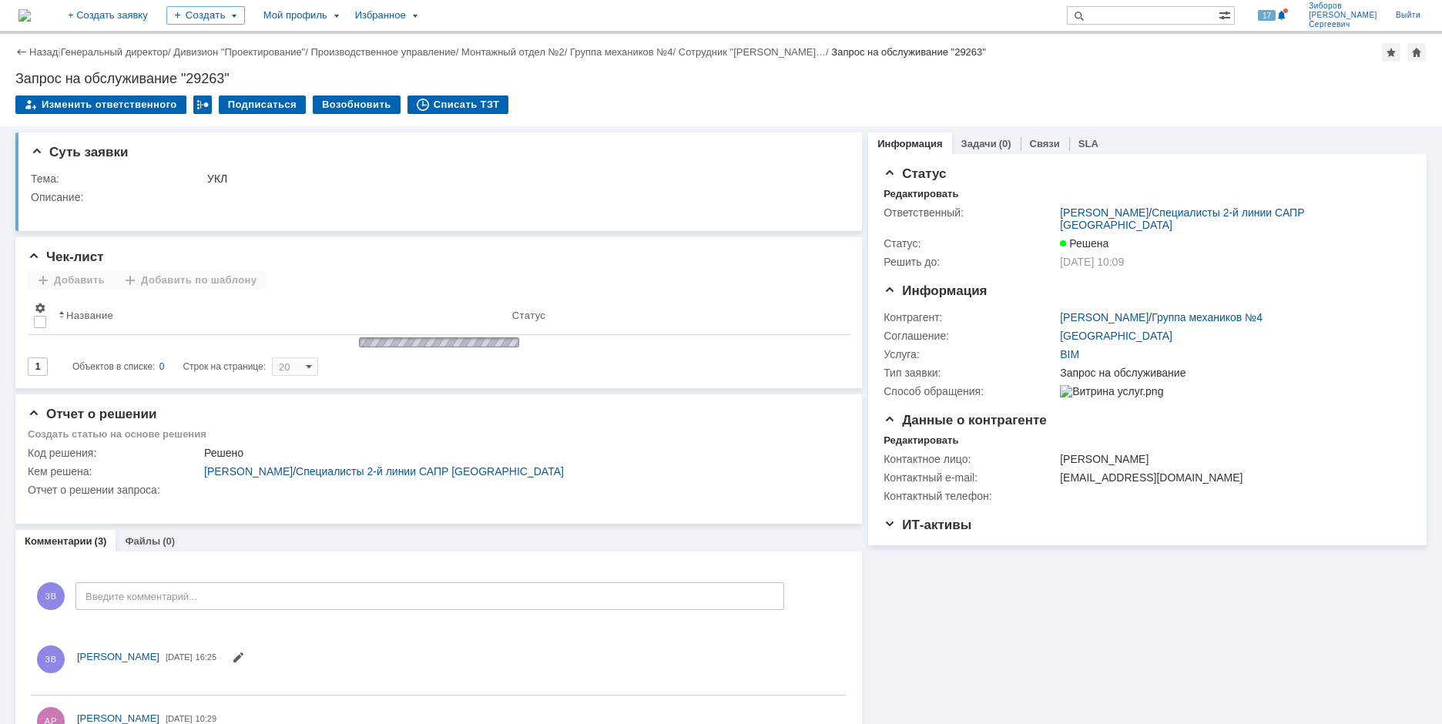
scroll to position [0, 0]
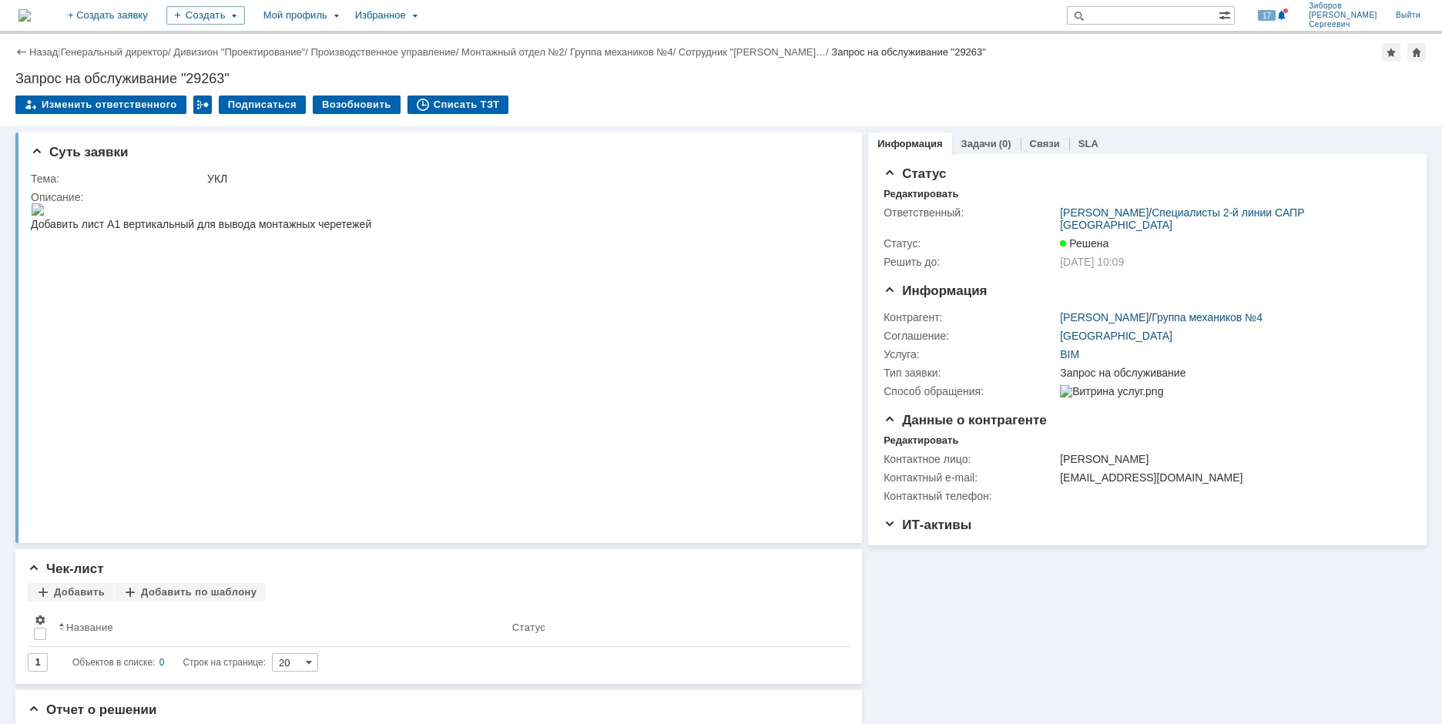
click at [31, 11] on img at bounding box center [24, 15] width 12 height 12
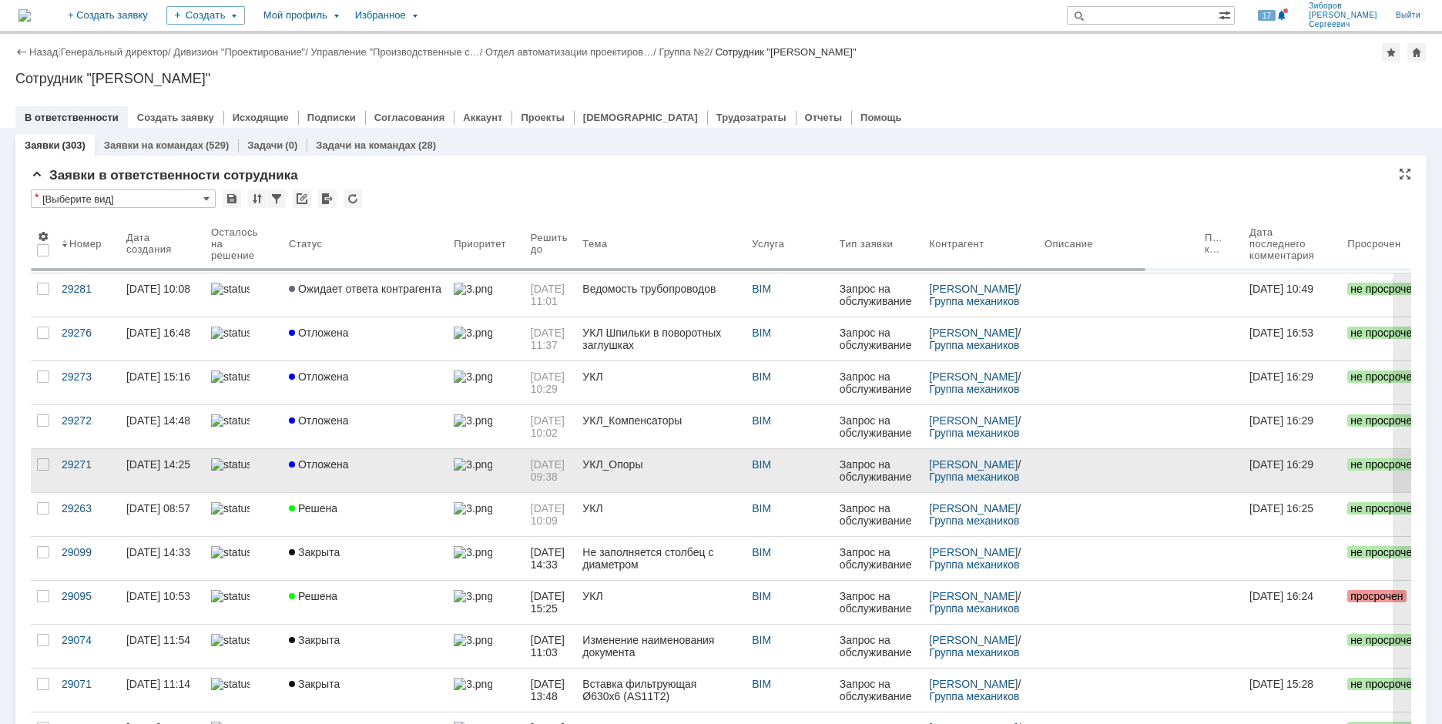
click at [329, 468] on span "Отложена" at bounding box center [319, 464] width 60 height 12
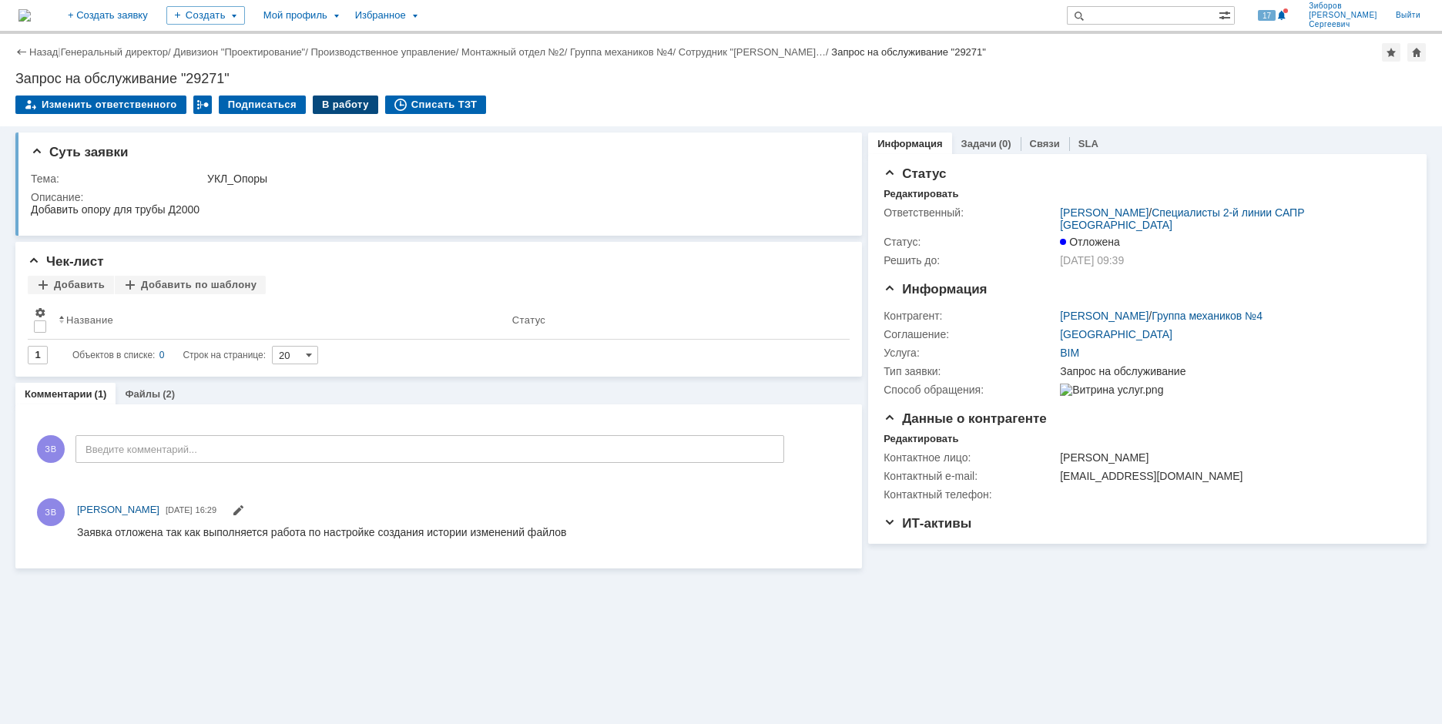
click at [352, 107] on div "В работу" at bounding box center [345, 105] width 65 height 18
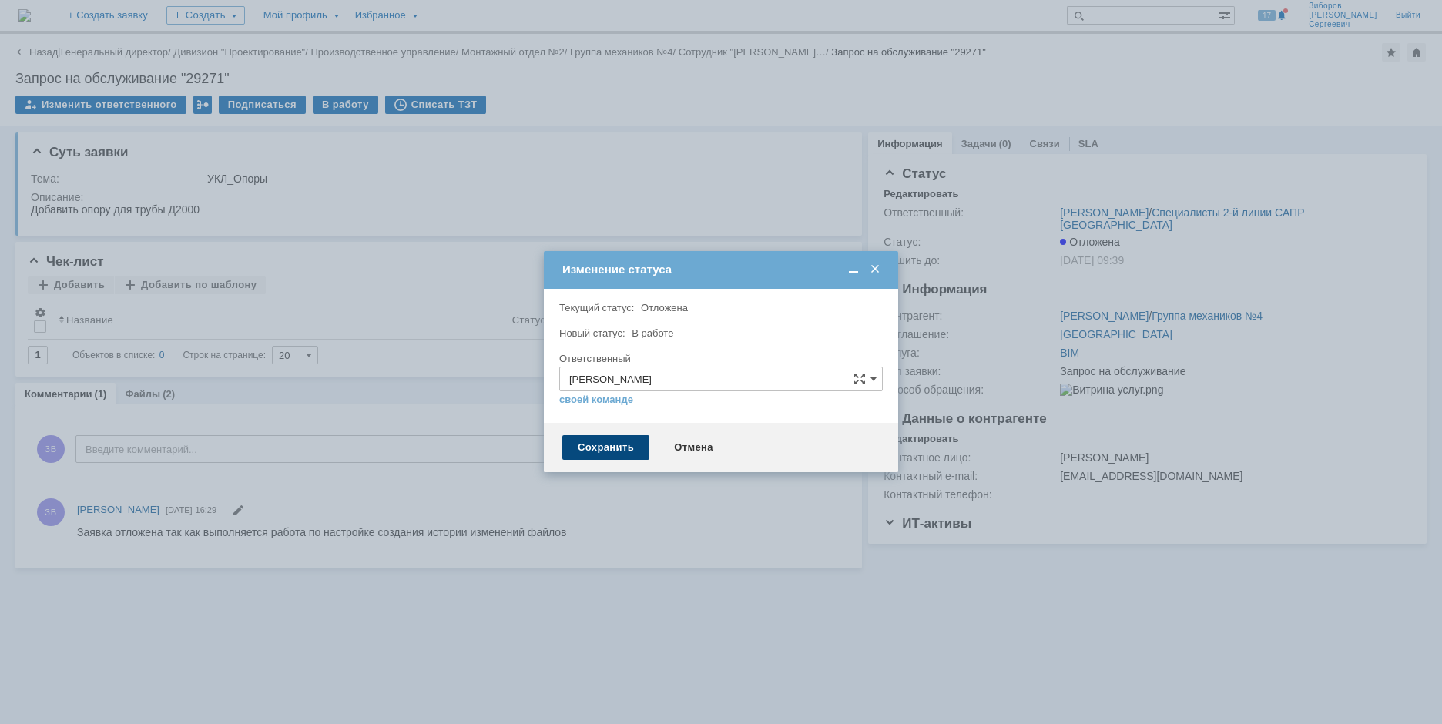
click at [603, 447] on div "Сохранить" at bounding box center [605, 447] width 87 height 25
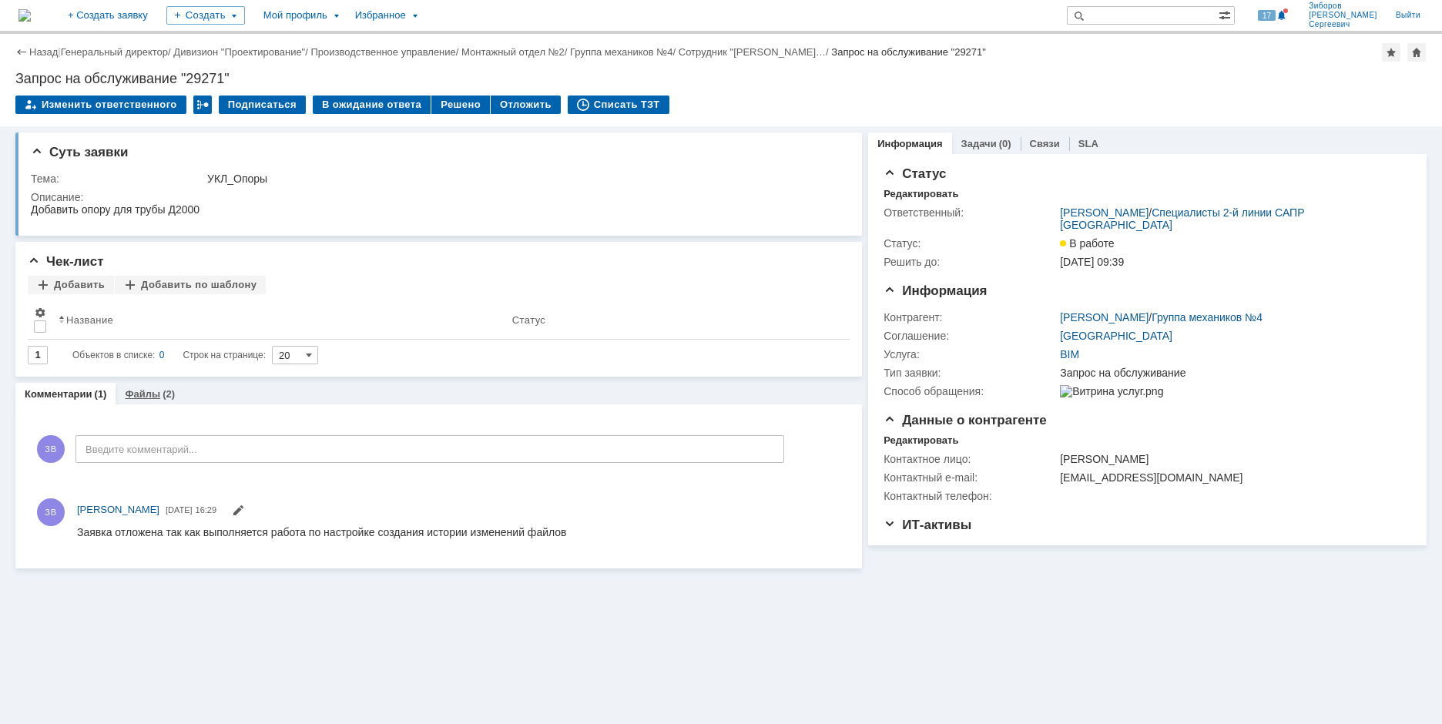
click at [154, 399] on link "Файлы" at bounding box center [142, 394] width 35 height 12
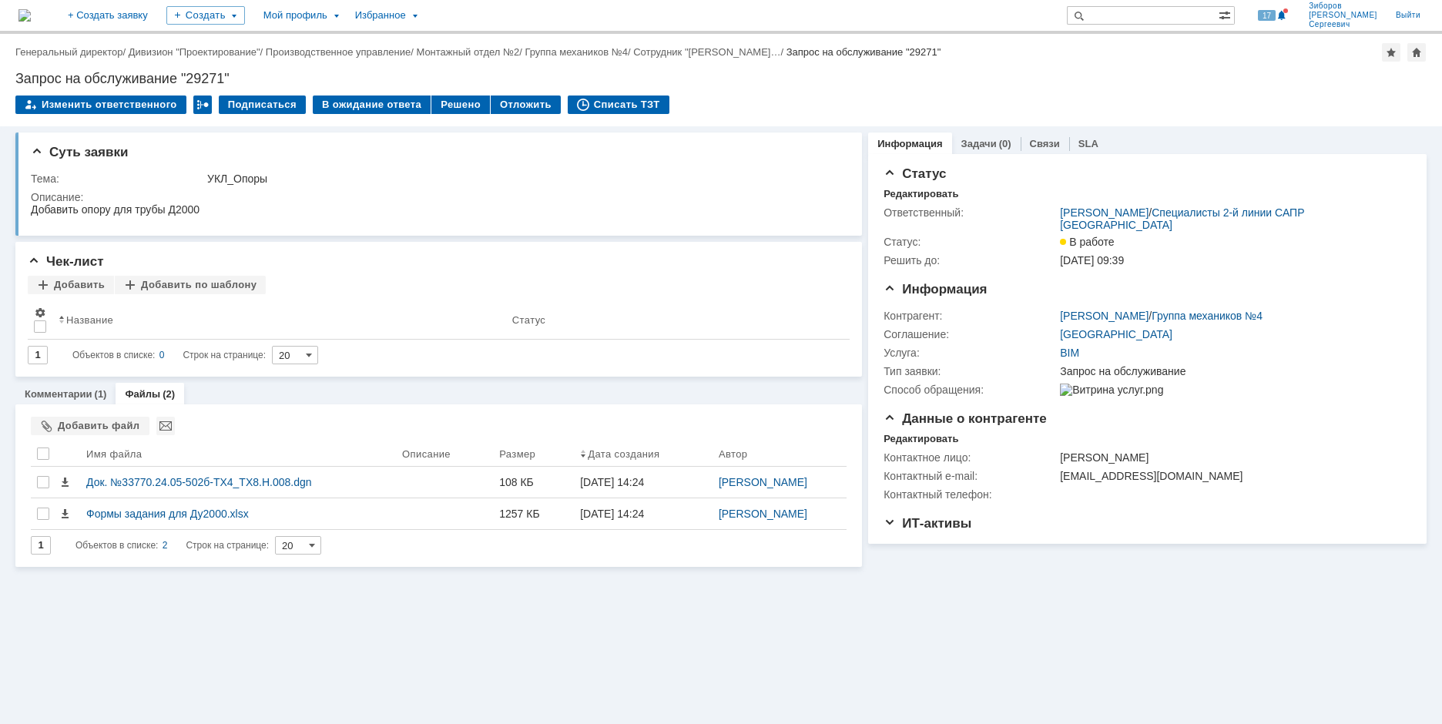
click at [31, 15] on img at bounding box center [24, 15] width 12 height 12
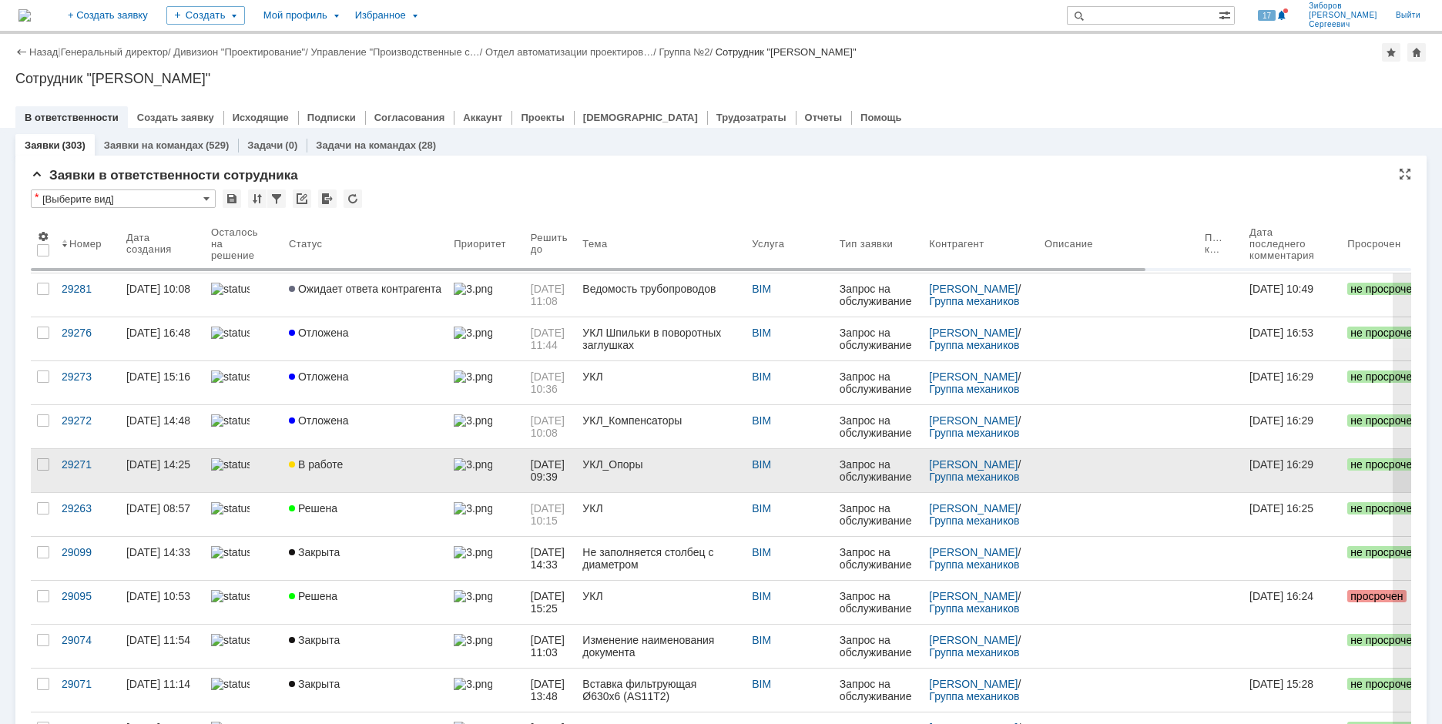
click at [327, 472] on link "В работе" at bounding box center [365, 470] width 165 height 43
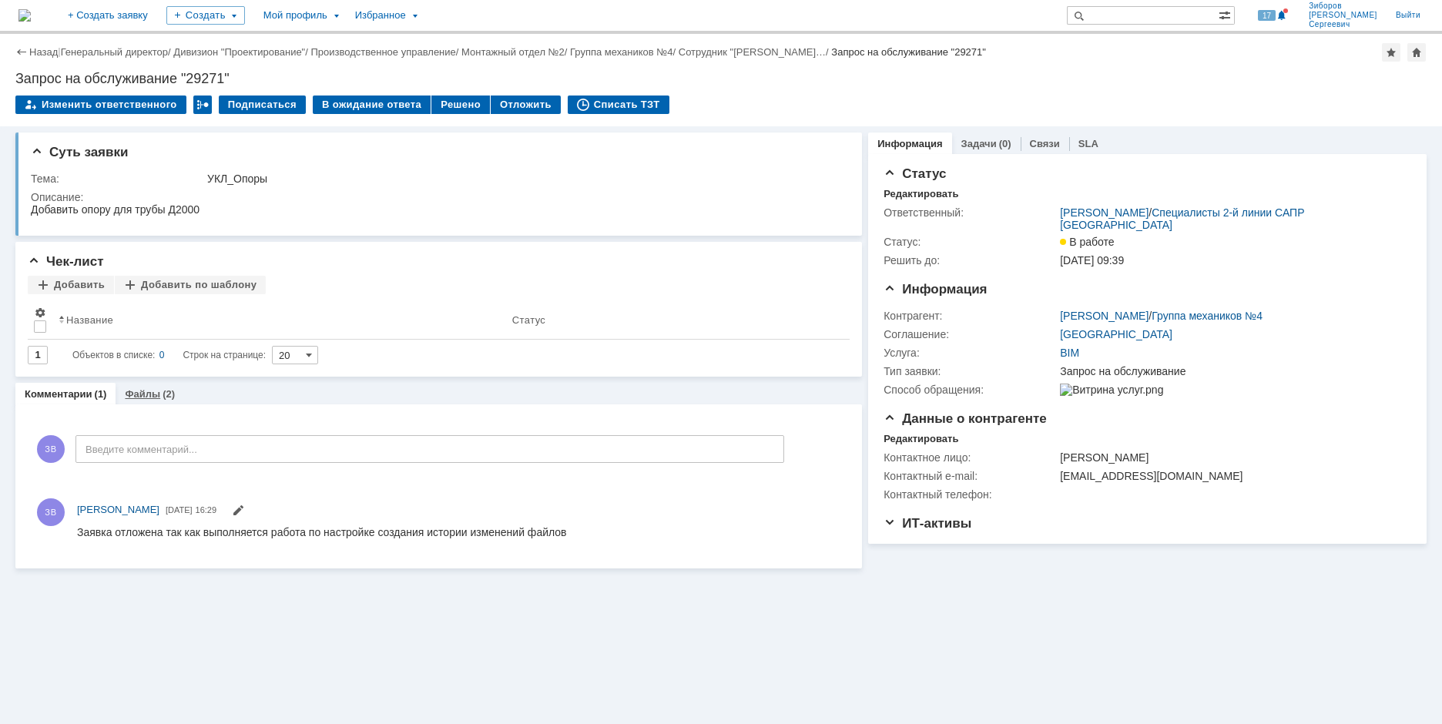
click at [148, 395] on link "Файлы" at bounding box center [142, 394] width 35 height 12
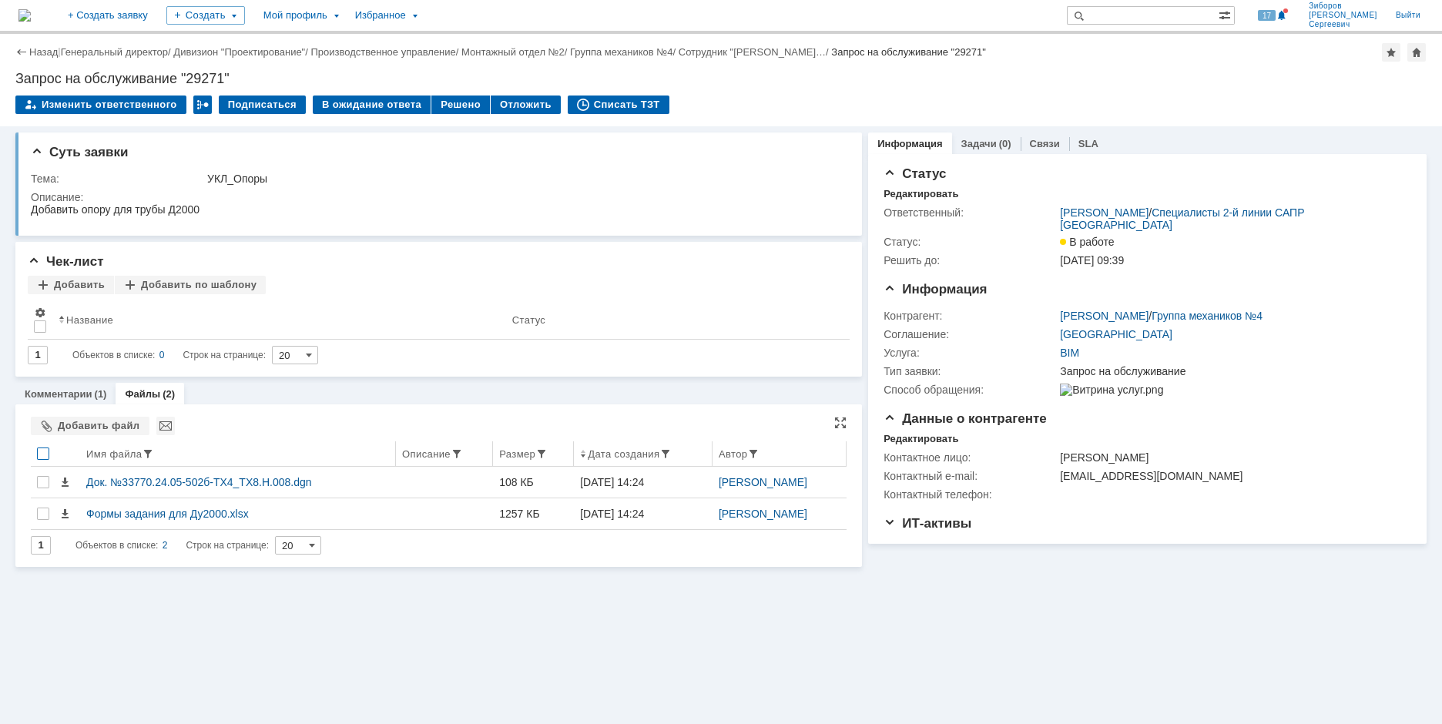
click at [47, 454] on div at bounding box center [43, 454] width 12 height 12
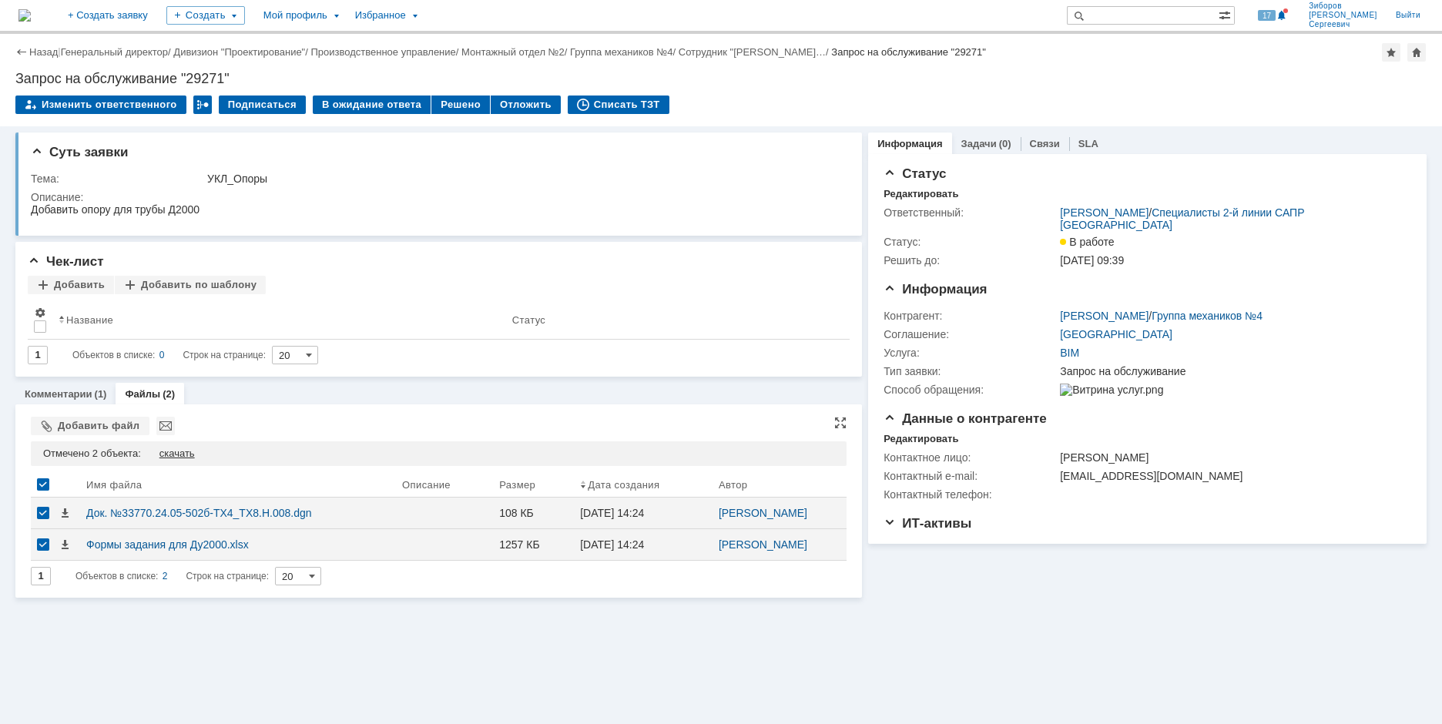
click at [180, 452] on div "скачать" at bounding box center [176, 454] width 35 height 12
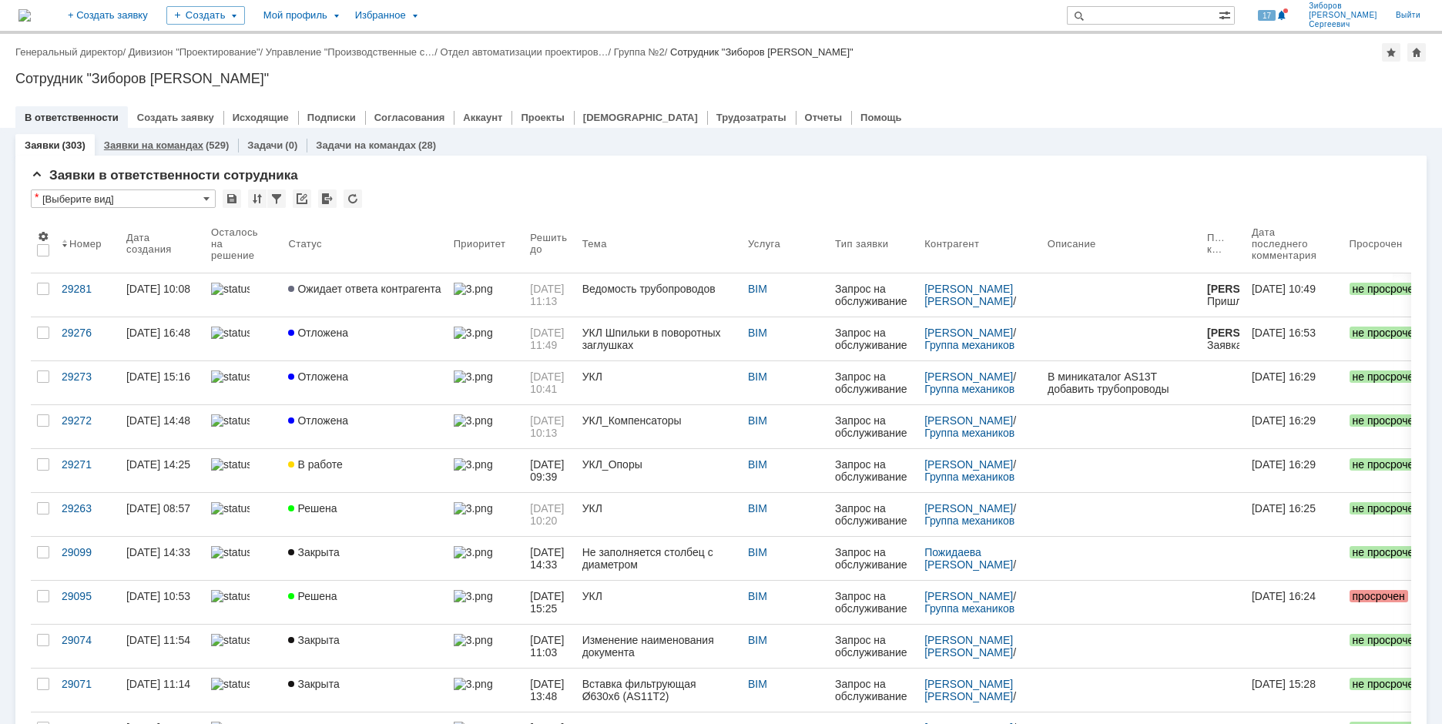
click at [156, 145] on link "Заявки на командах" at bounding box center [153, 145] width 99 height 12
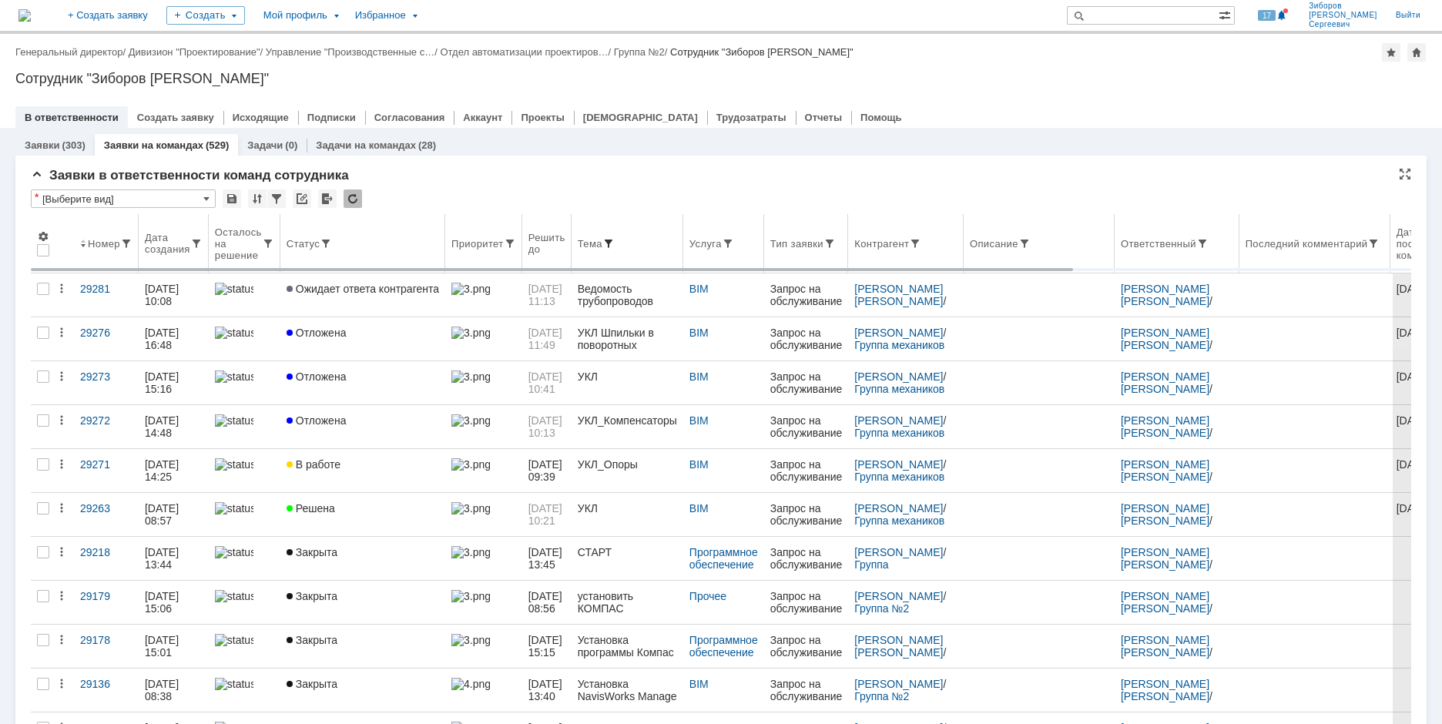
click at [615, 240] on span at bounding box center [609, 243] width 12 height 12
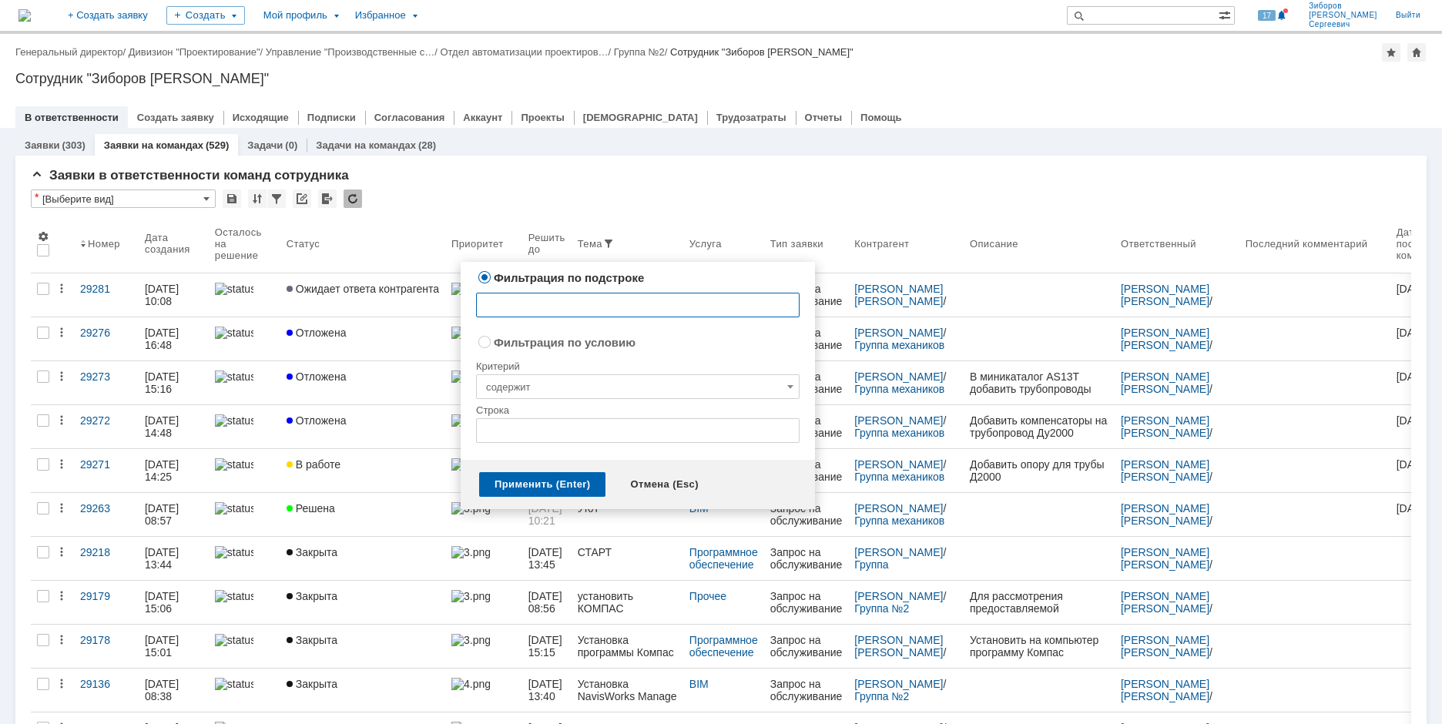
radio input "false"
radio input "true"
click at [552, 436] on input "text" at bounding box center [638, 430] width 324 height 25
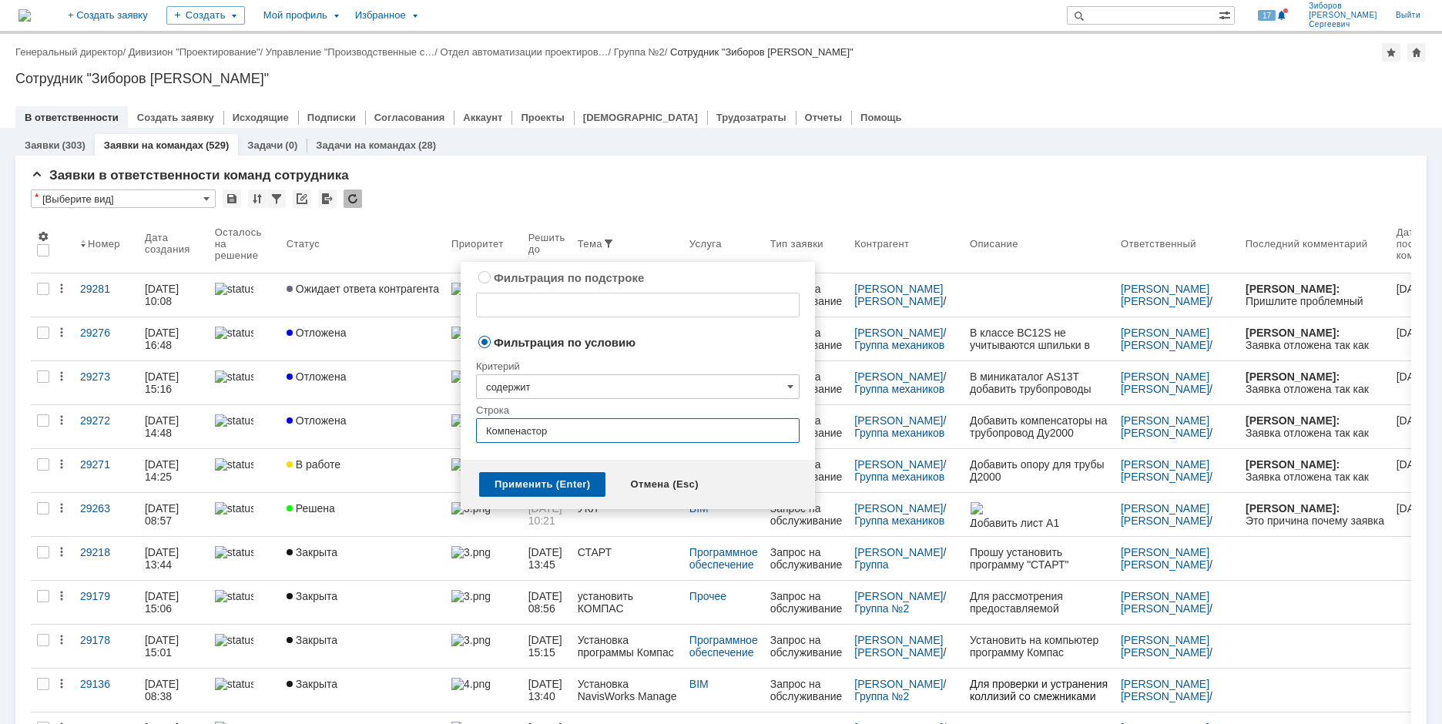
type input "Компенасторы"
click at [545, 483] on div "Применить (Enter)" at bounding box center [542, 484] width 126 height 25
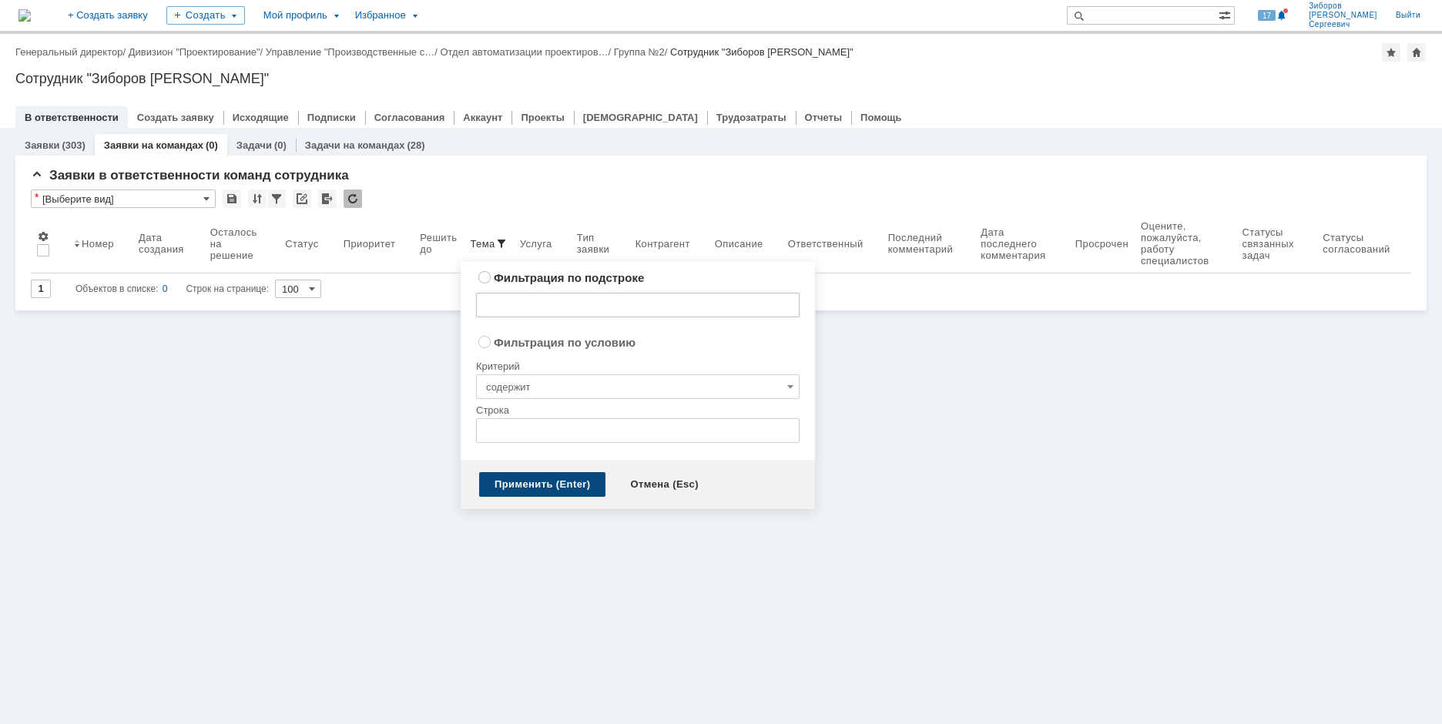
click at [562, 482] on div "Применить (Enter)" at bounding box center [542, 484] width 126 height 25
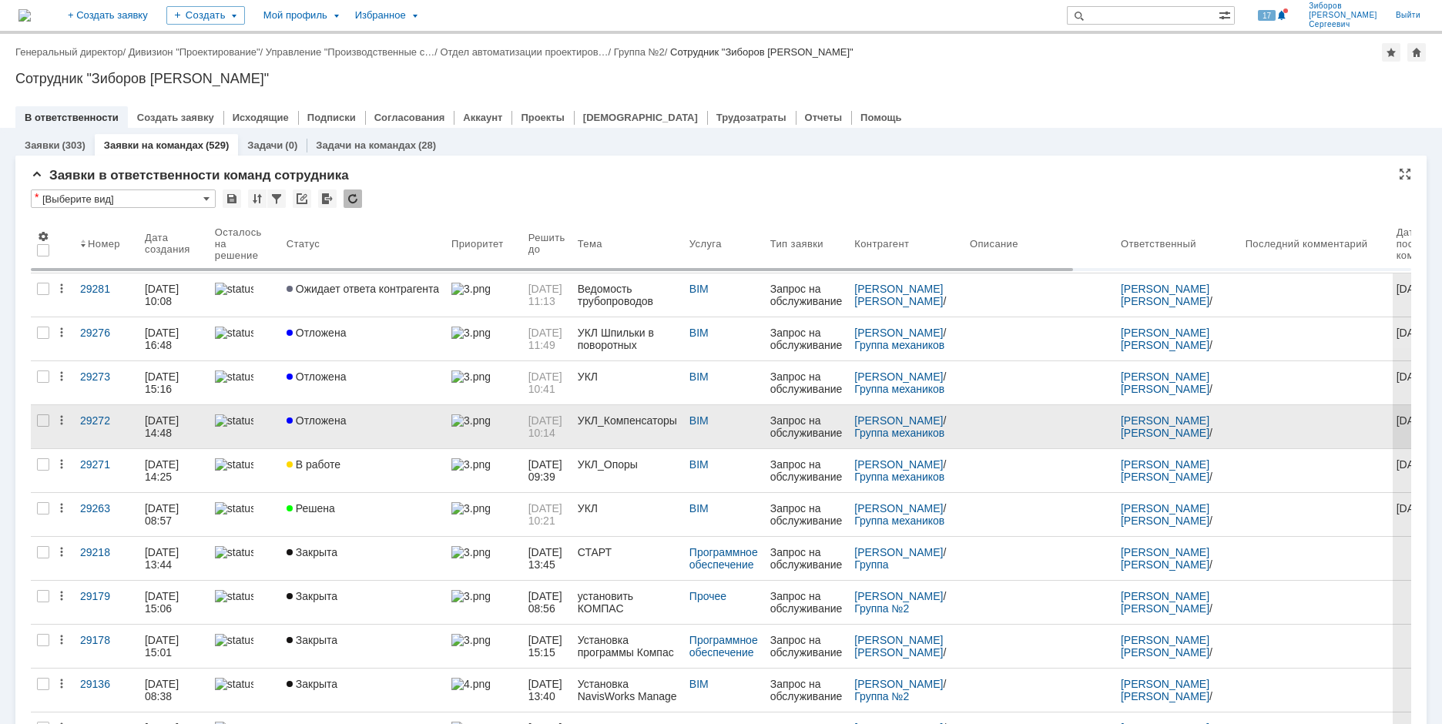
click at [645, 413] on link "УКЛ_Компенсаторы" at bounding box center [628, 426] width 112 height 43
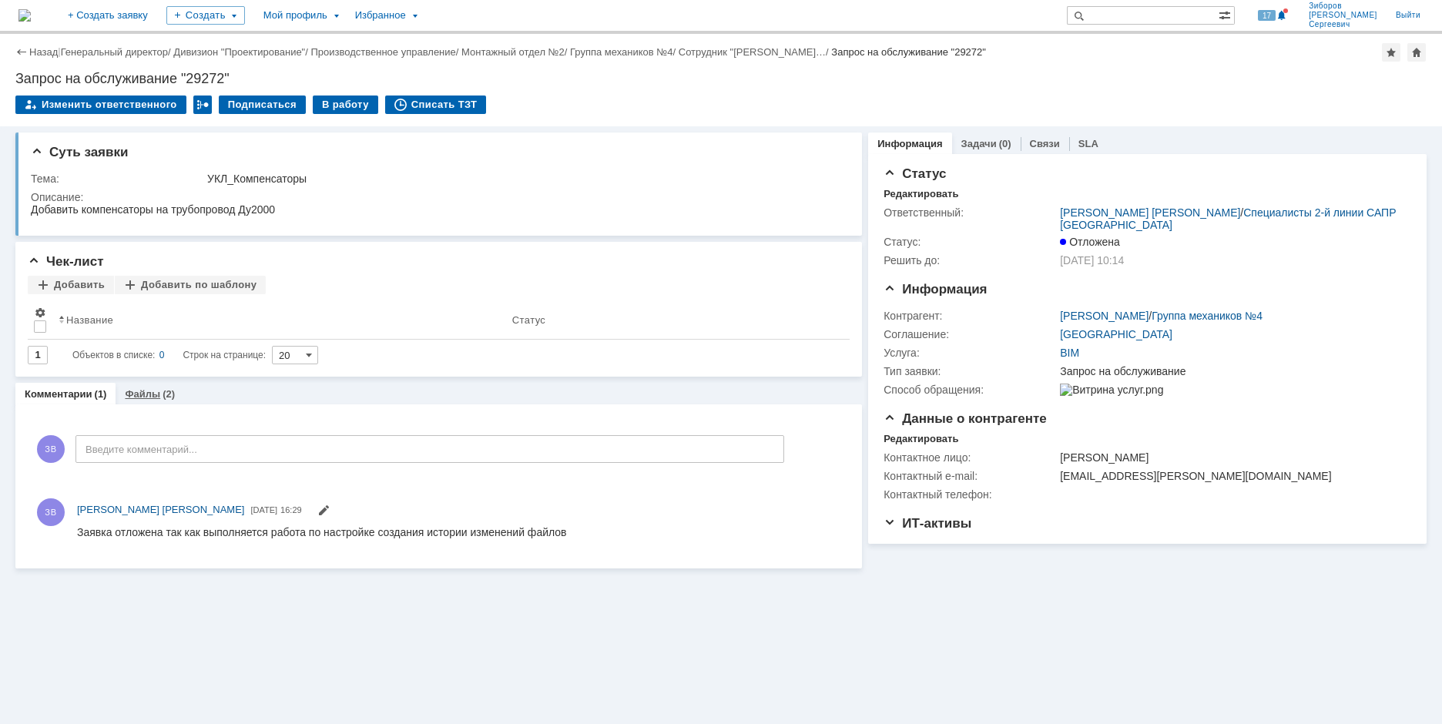
click at [169, 400] on div "(2)" at bounding box center [169, 394] width 12 height 12
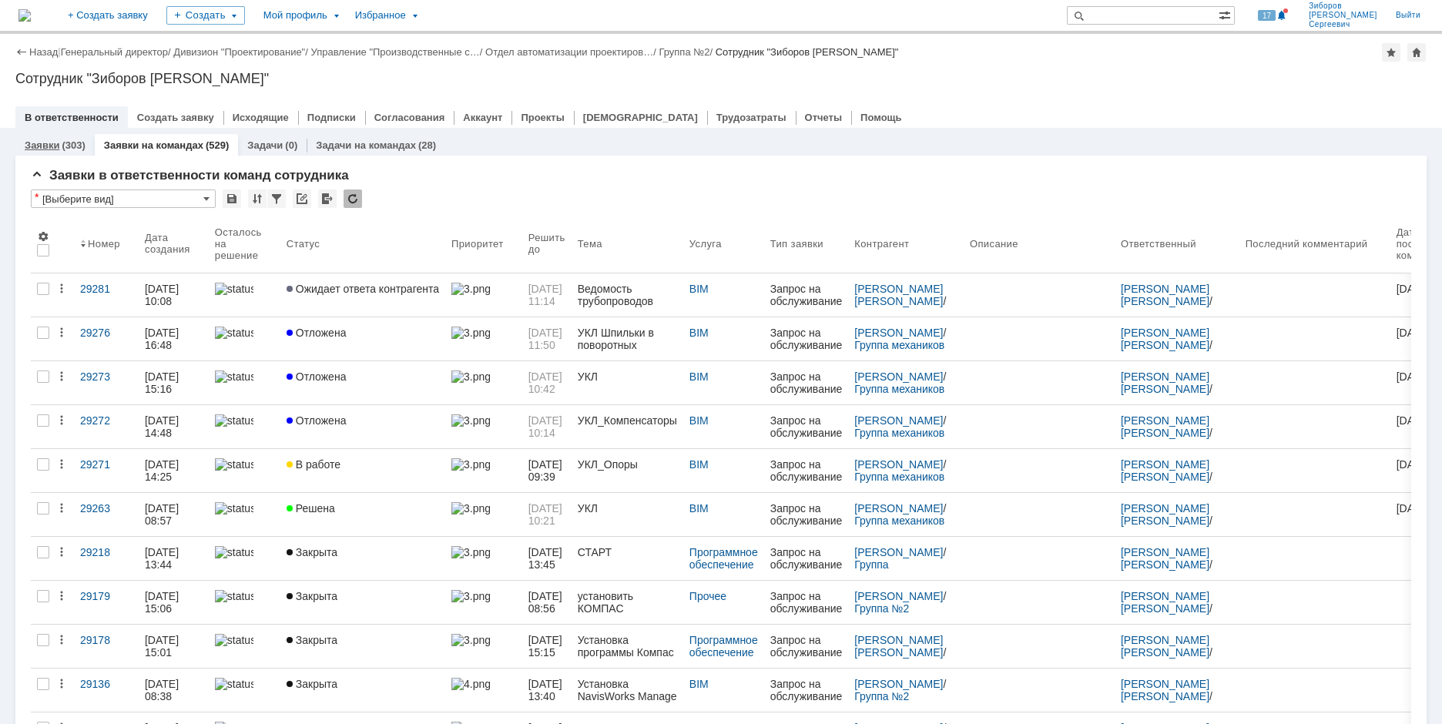
click at [50, 149] on link "Заявки" at bounding box center [42, 145] width 35 height 12
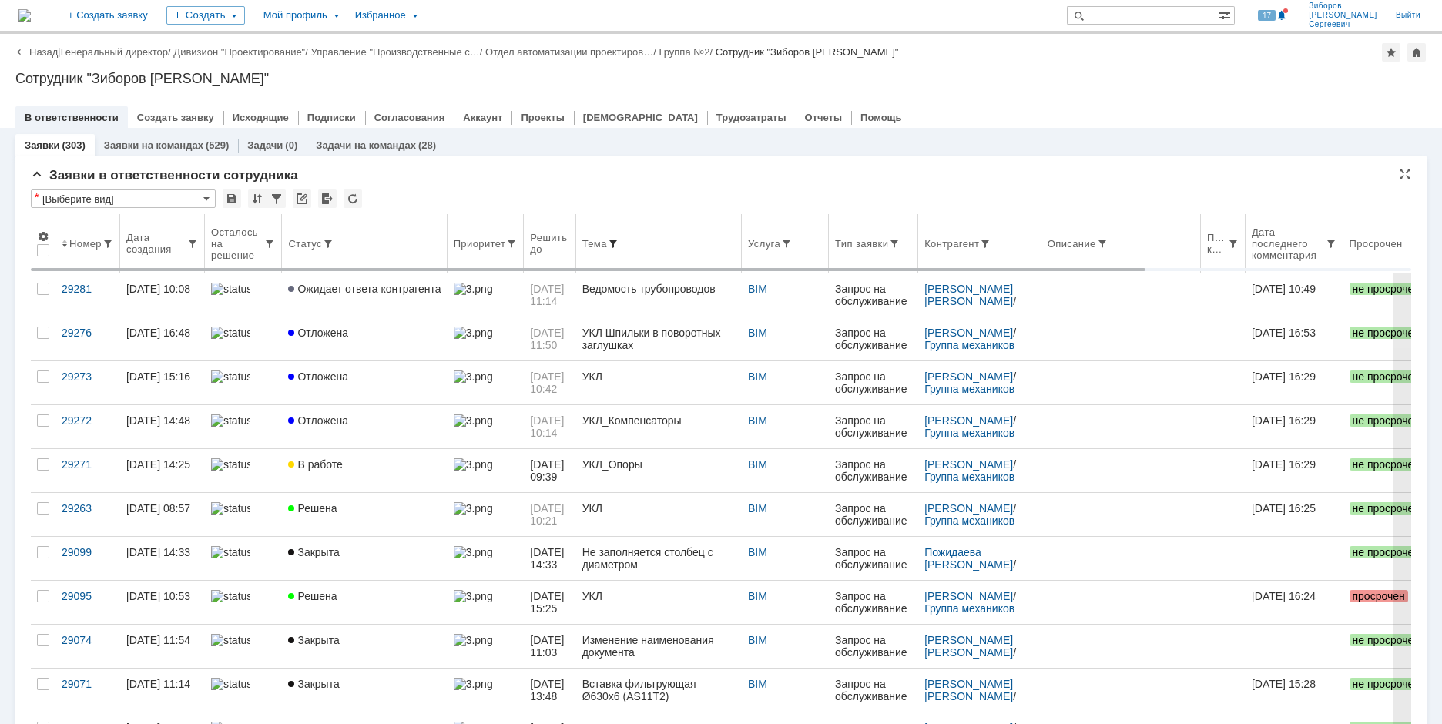
click at [619, 243] on span at bounding box center [613, 243] width 12 height 12
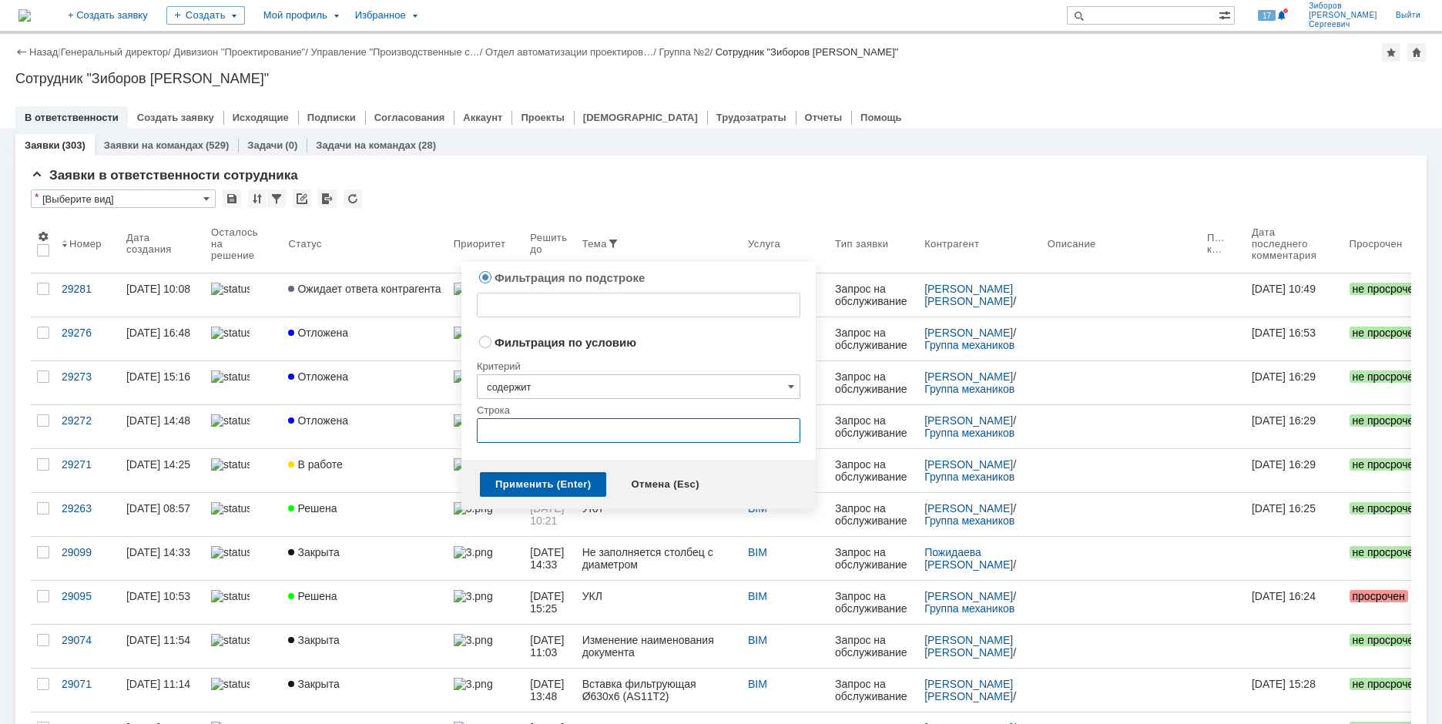
click at [541, 422] on input "text" at bounding box center [639, 430] width 324 height 25
radio input "false"
radio input "true"
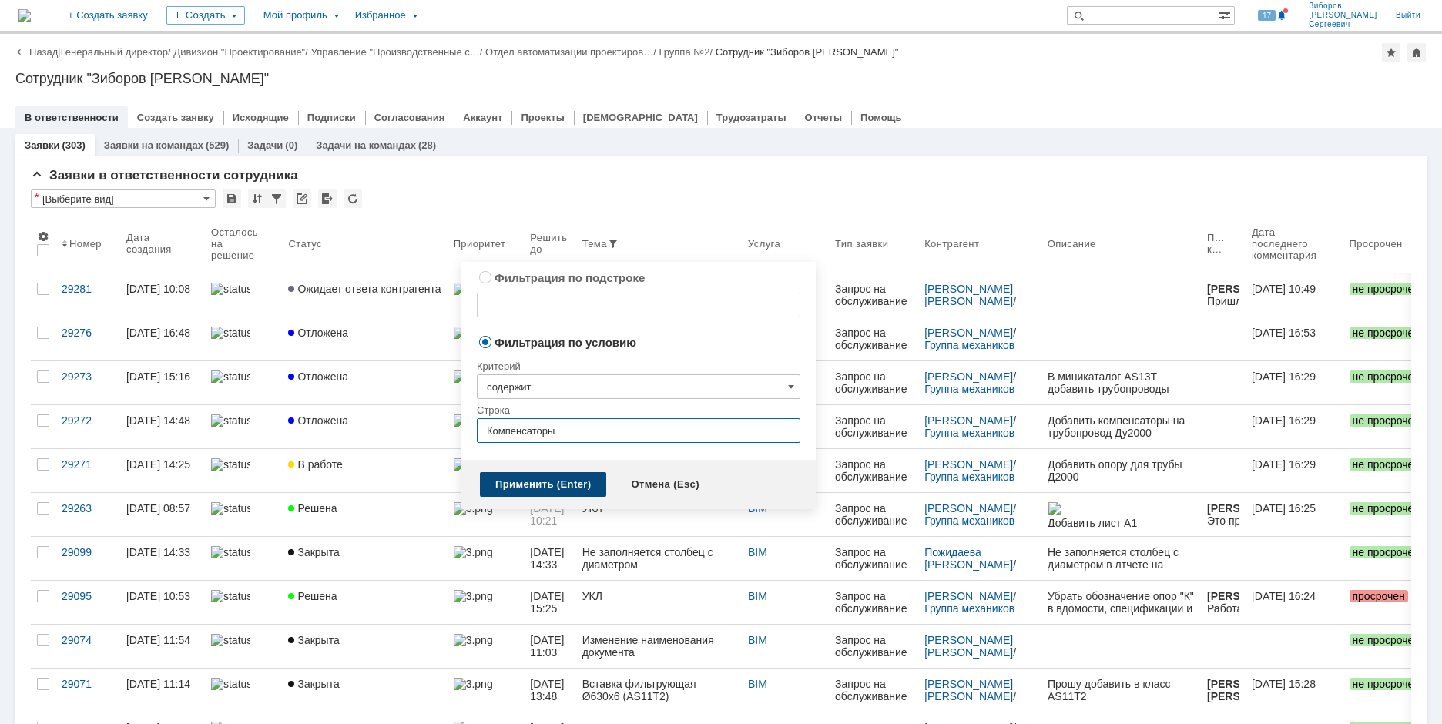
type input "Компенсаторы"
click at [538, 488] on div "Применить (Enter)" at bounding box center [543, 484] width 126 height 25
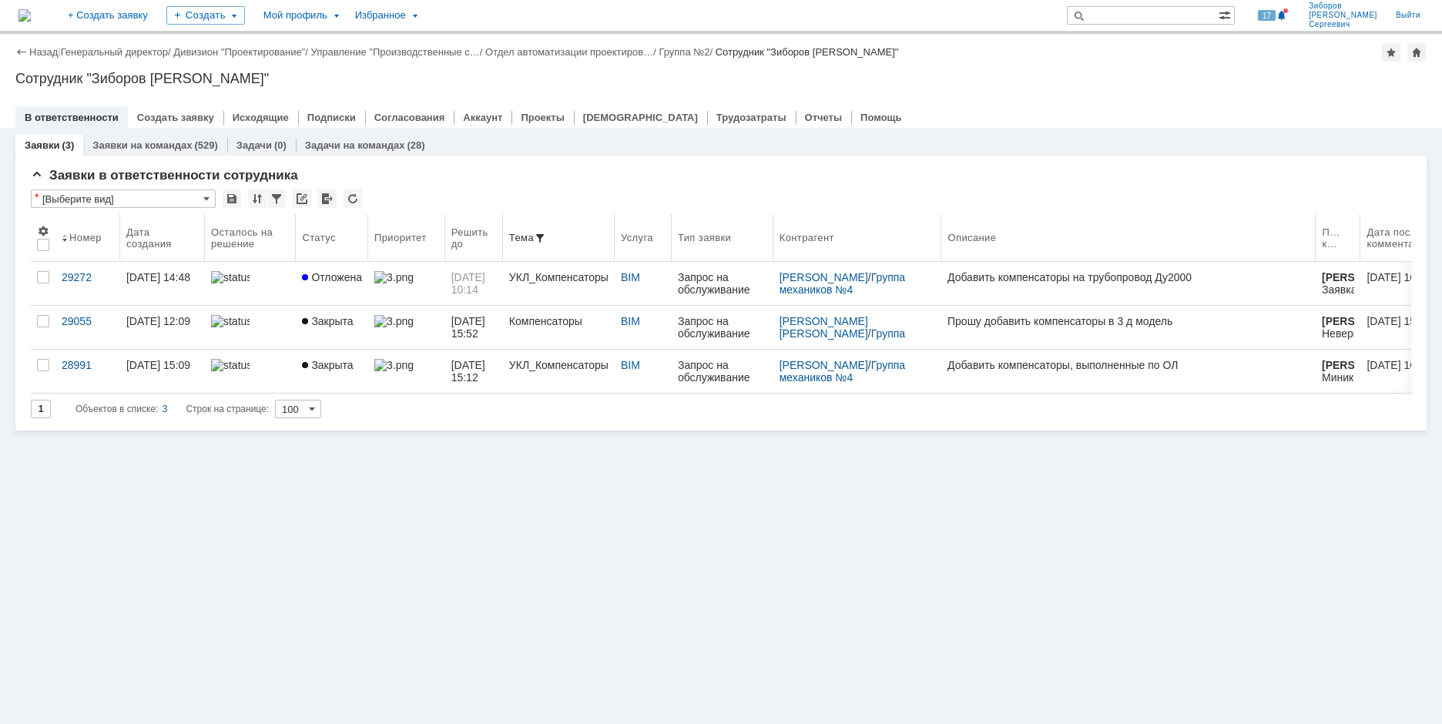
drag, startPoint x: 1114, startPoint y: 221, endPoint x: 1311, endPoint y: 241, distance: 197.5
click at [1311, 241] on body "Идет загрузка, пожалуйста, подождите. На домашнюю + Создать заявку Создать Мой …" at bounding box center [721, 362] width 1442 height 724
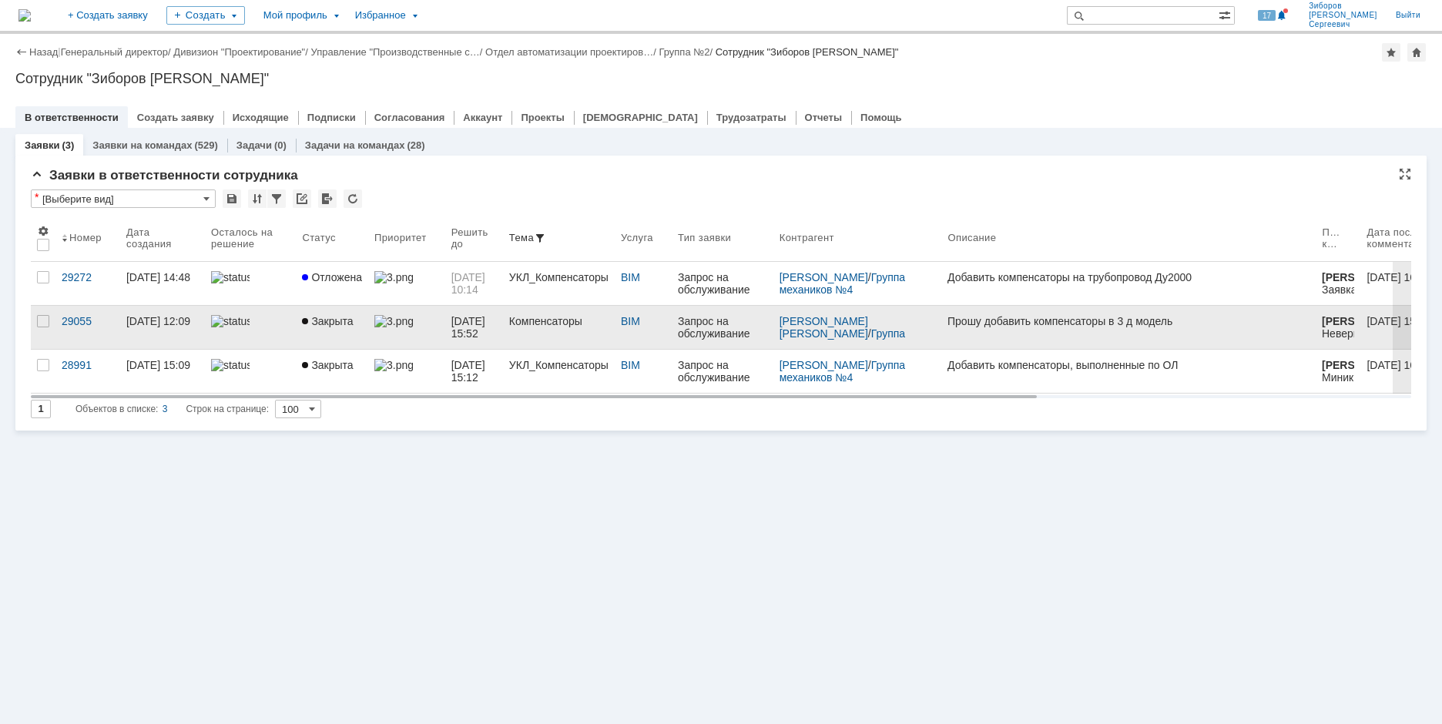
click at [348, 322] on span "Закрыта" at bounding box center [327, 321] width 51 height 12
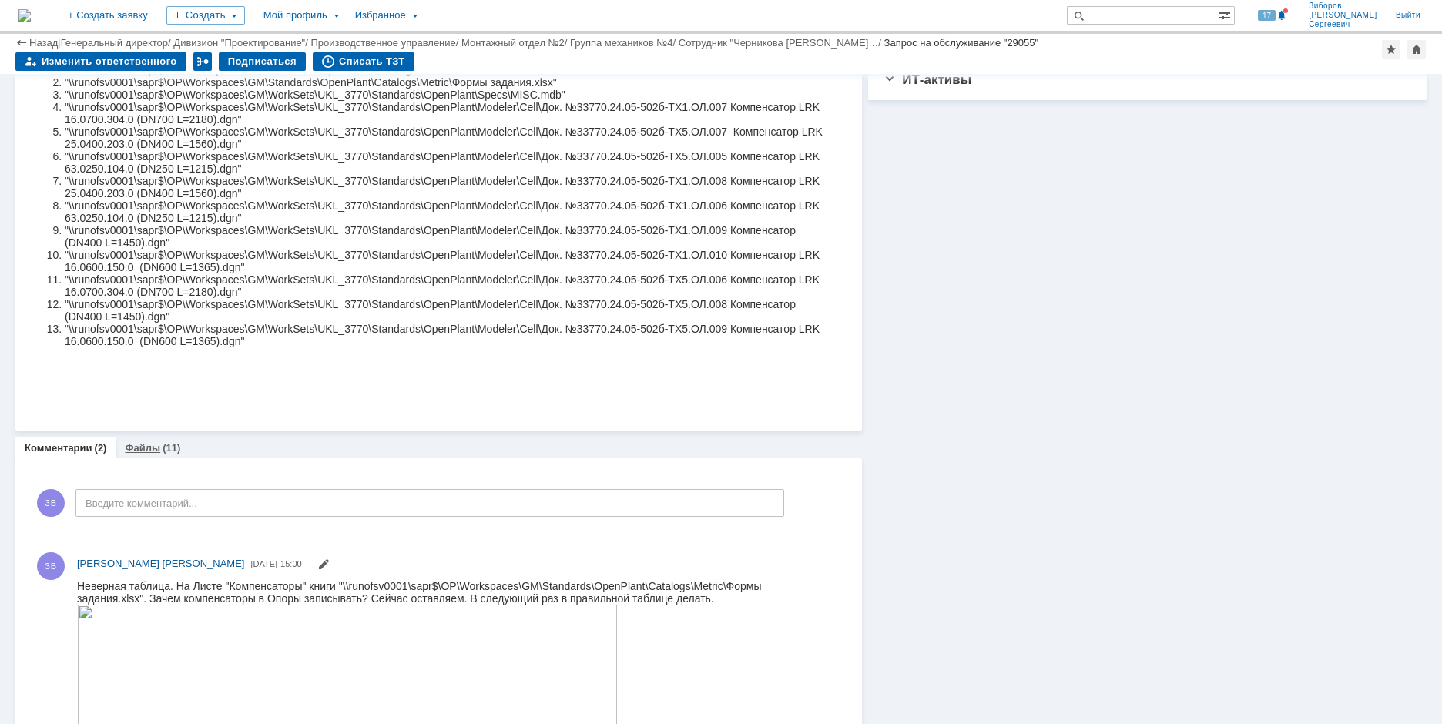
click at [170, 448] on div "(11)" at bounding box center [172, 448] width 18 height 12
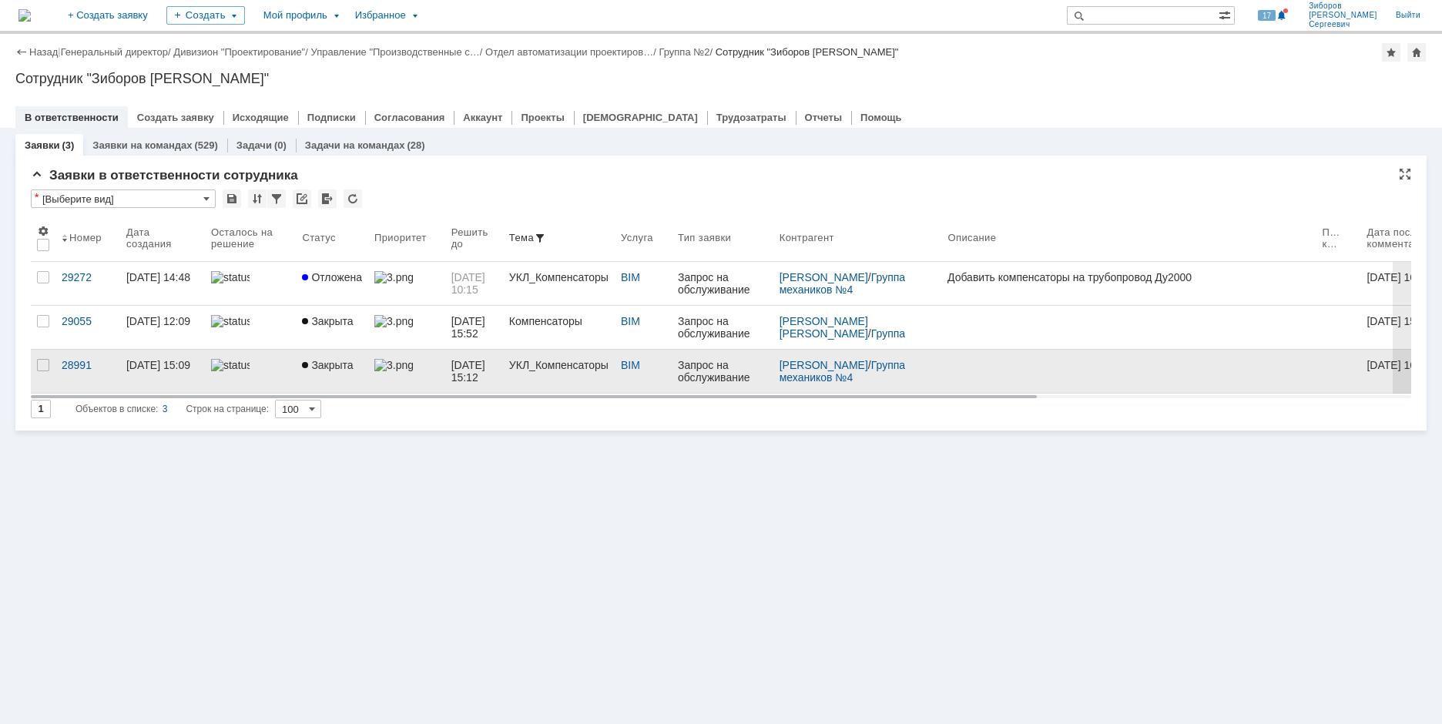
click at [767, 370] on div "Запрос на обслуживание" at bounding box center [722, 371] width 89 height 25
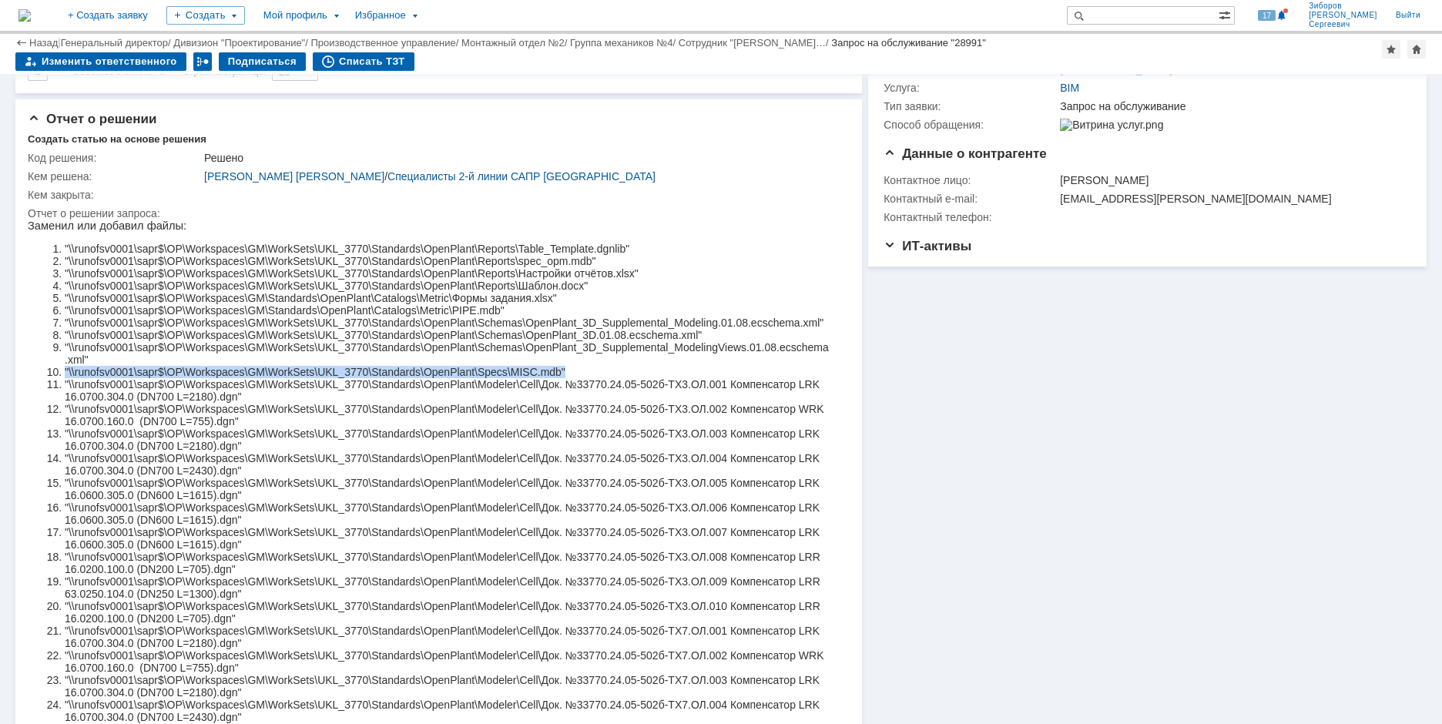
drag, startPoint x: 579, startPoint y: 411, endPoint x: 61, endPoint y: 410, distance: 518.5
click at [65, 378] on li ""\\runofsv0001\sapr$\OP\Workspaces\GM\WorkSets\UKL_3770\Standards\OpenPlant\Spe…" at bounding box center [447, 372] width 765 height 12
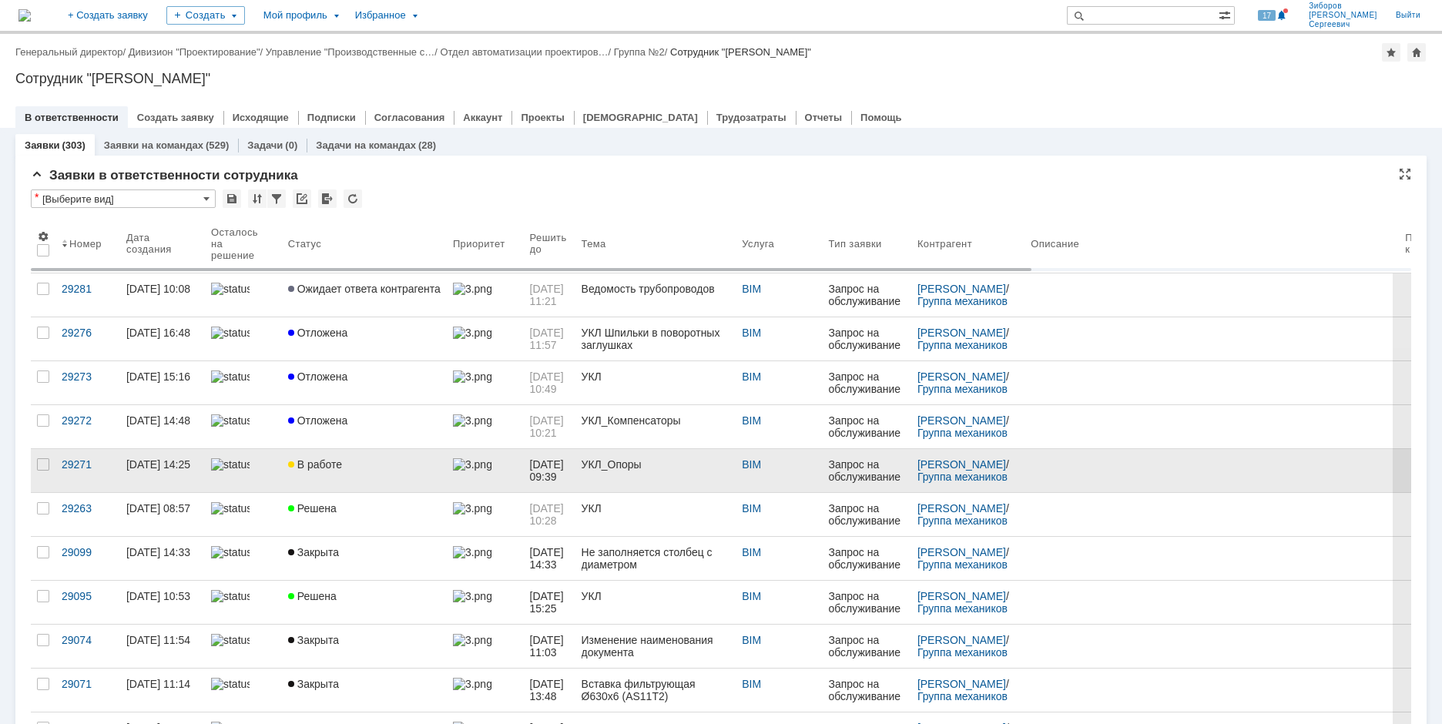
click at [332, 467] on span "В работе" at bounding box center [315, 464] width 54 height 12
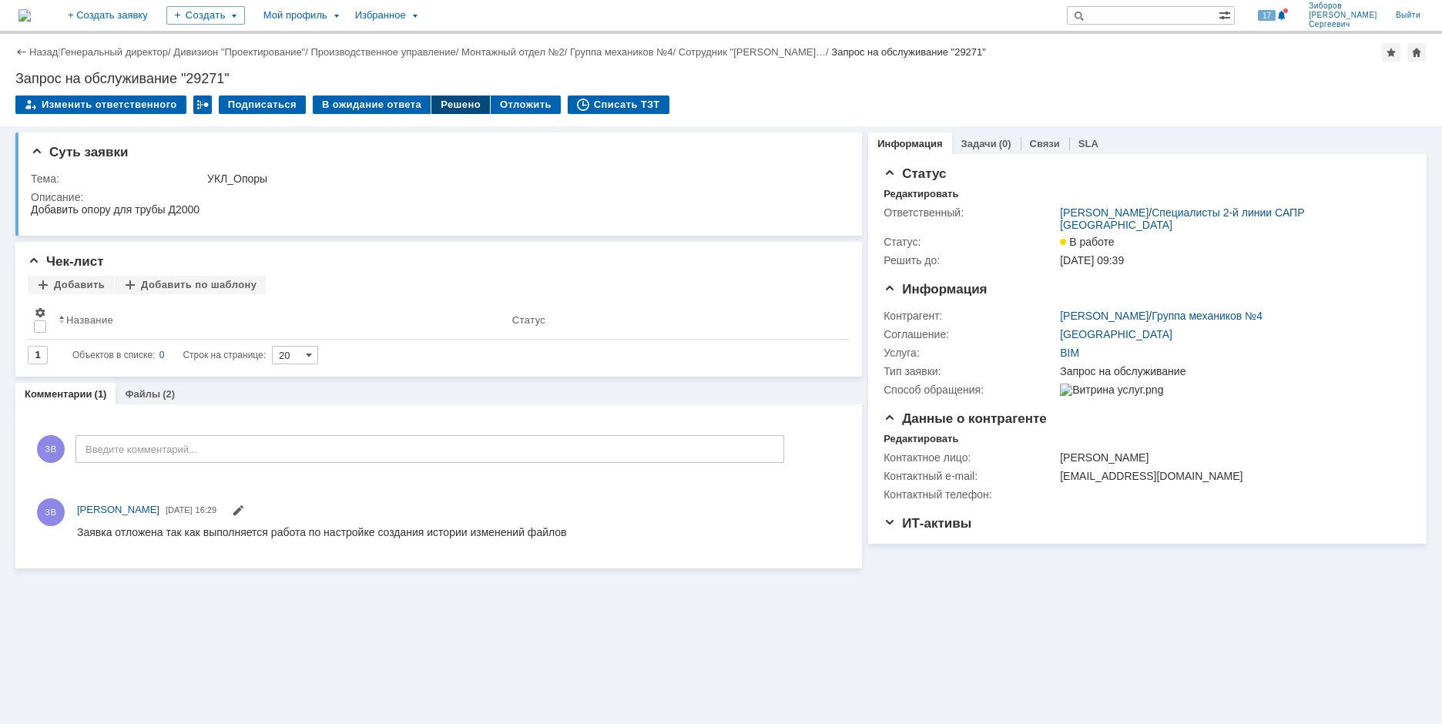
click at [454, 106] on div "Решено" at bounding box center [460, 105] width 59 height 18
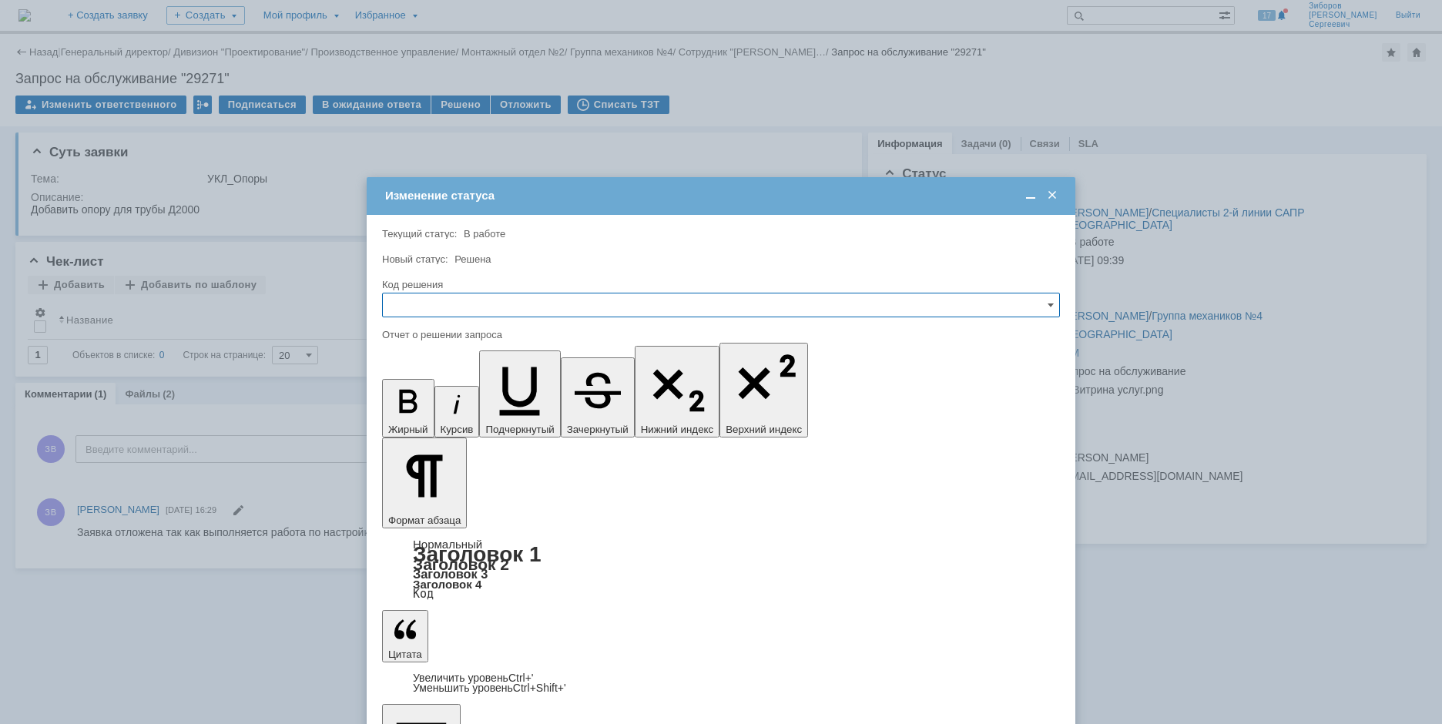
click at [409, 298] on input "text" at bounding box center [721, 305] width 678 height 25
drag, startPoint x: 436, startPoint y: 411, endPoint x: 52, endPoint y: 29, distance: 542.1
click at [436, 411] on span "Решено" at bounding box center [721, 410] width 658 height 12
type input "Решено"
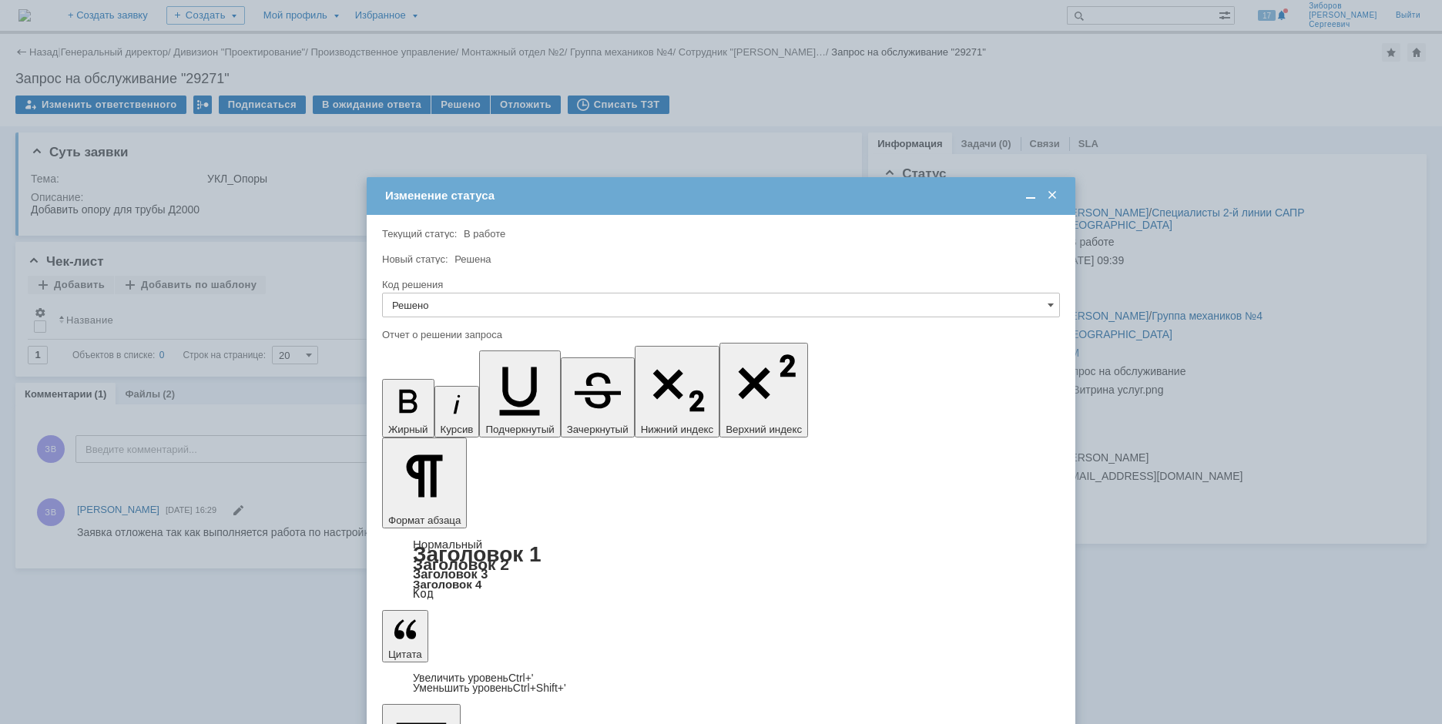
scroll to position [1508, 4]
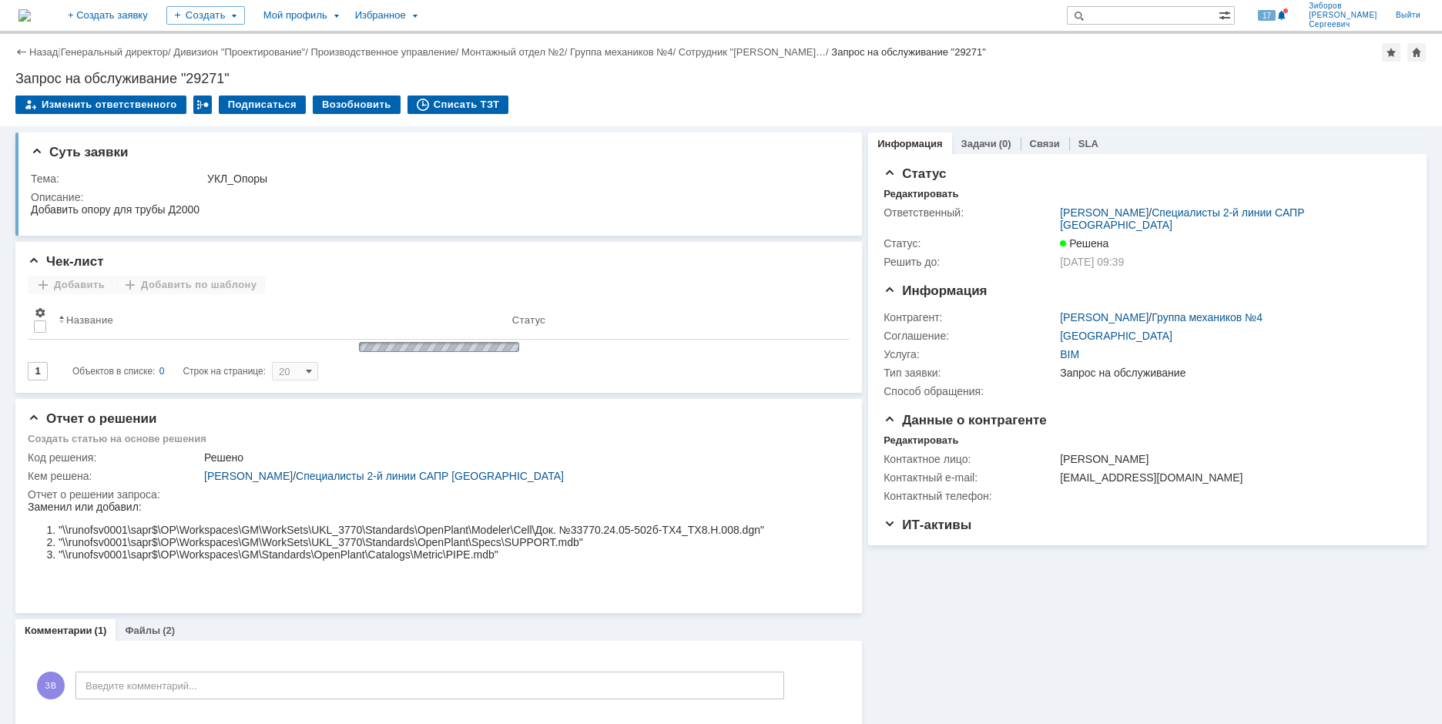
scroll to position [0, 0]
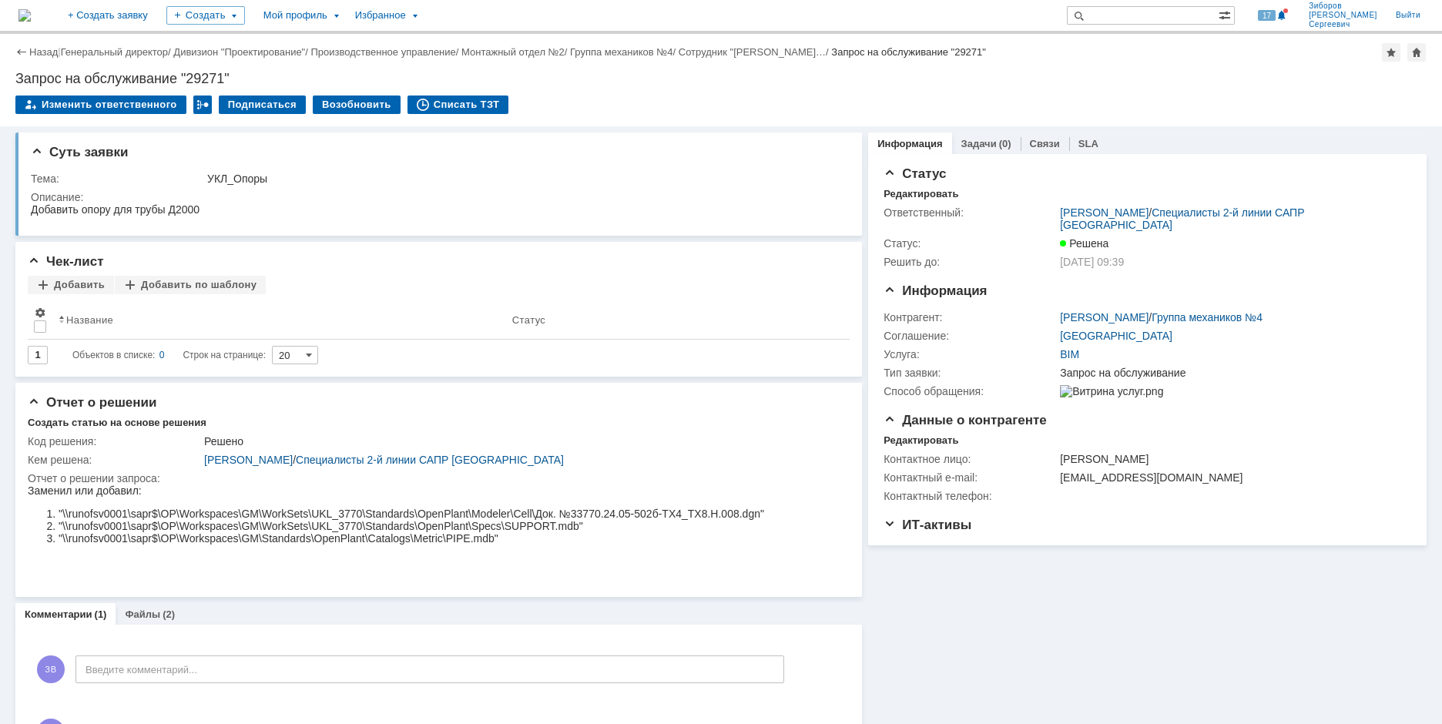
click at [31, 18] on img at bounding box center [24, 15] width 12 height 12
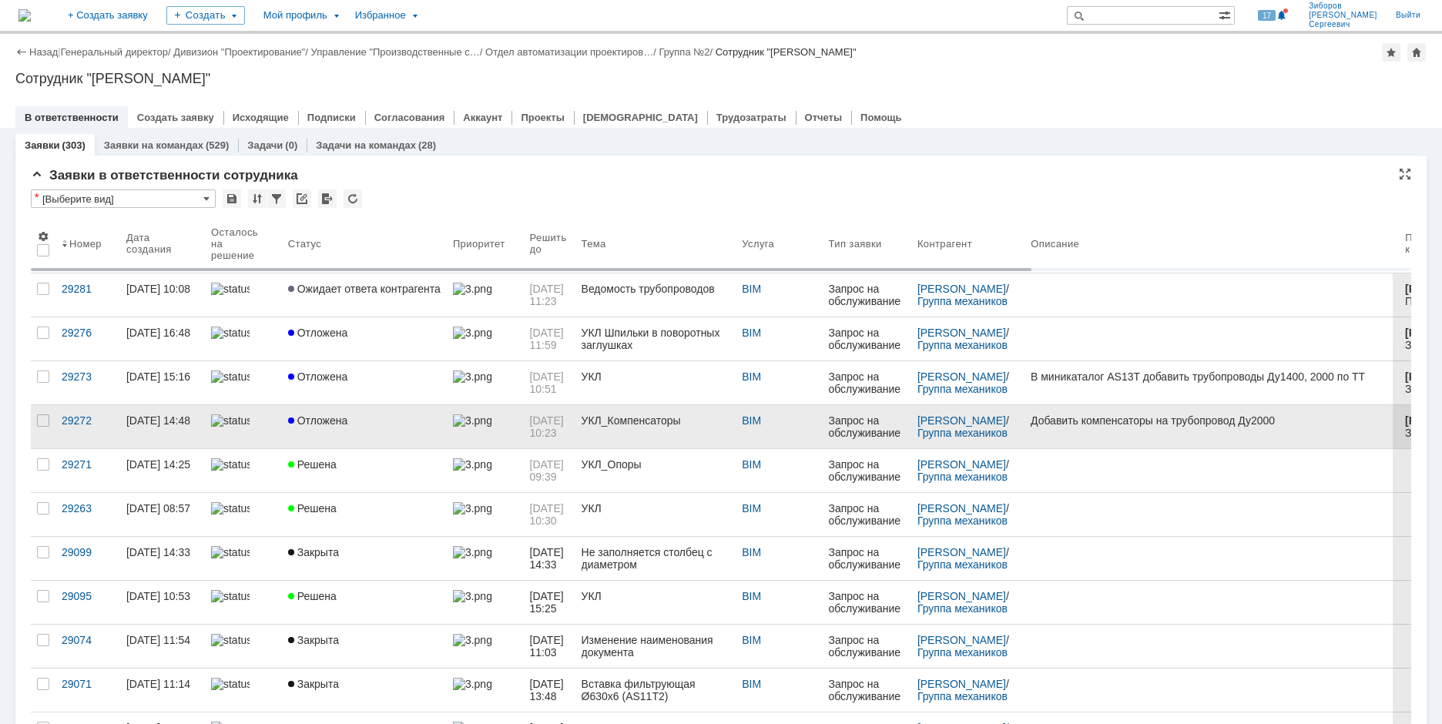
click at [323, 421] on span "Отложена" at bounding box center [318, 421] width 60 height 12
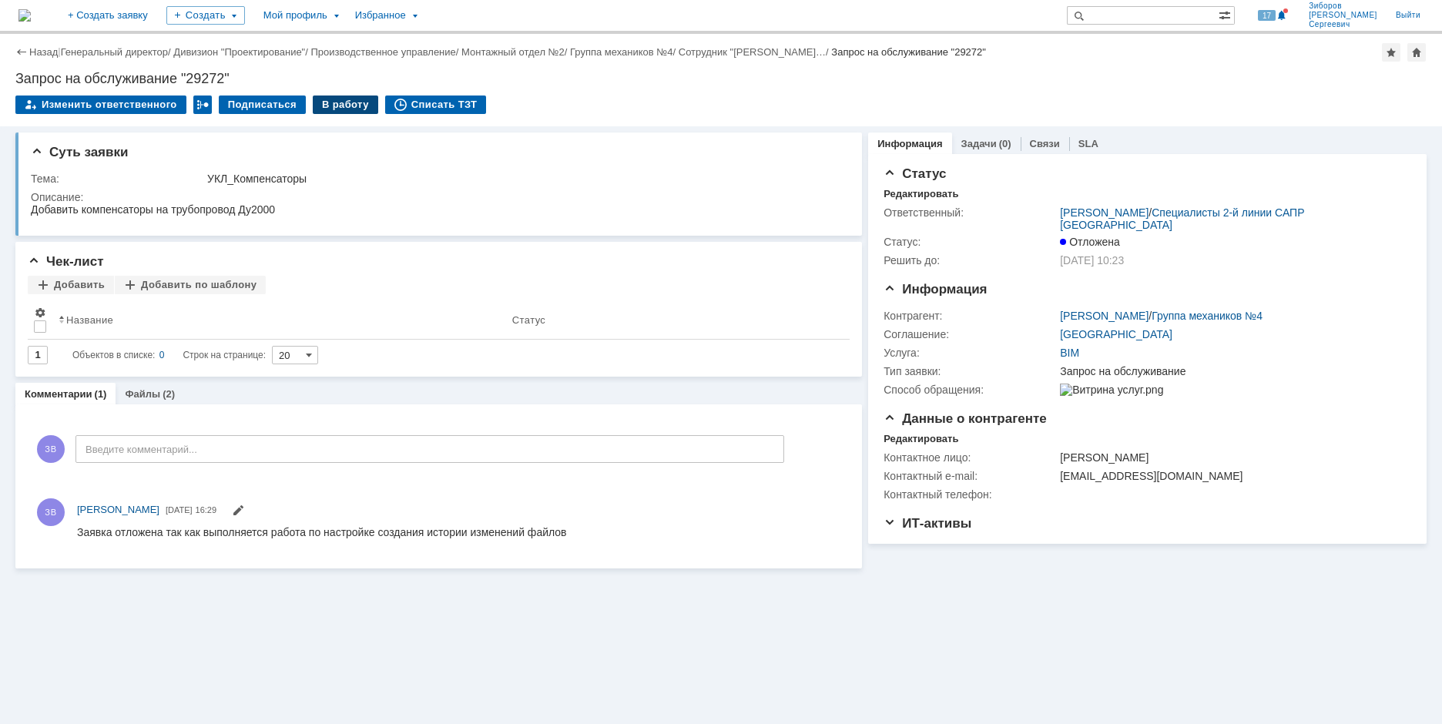
click at [348, 97] on div "В работу" at bounding box center [345, 105] width 65 height 18
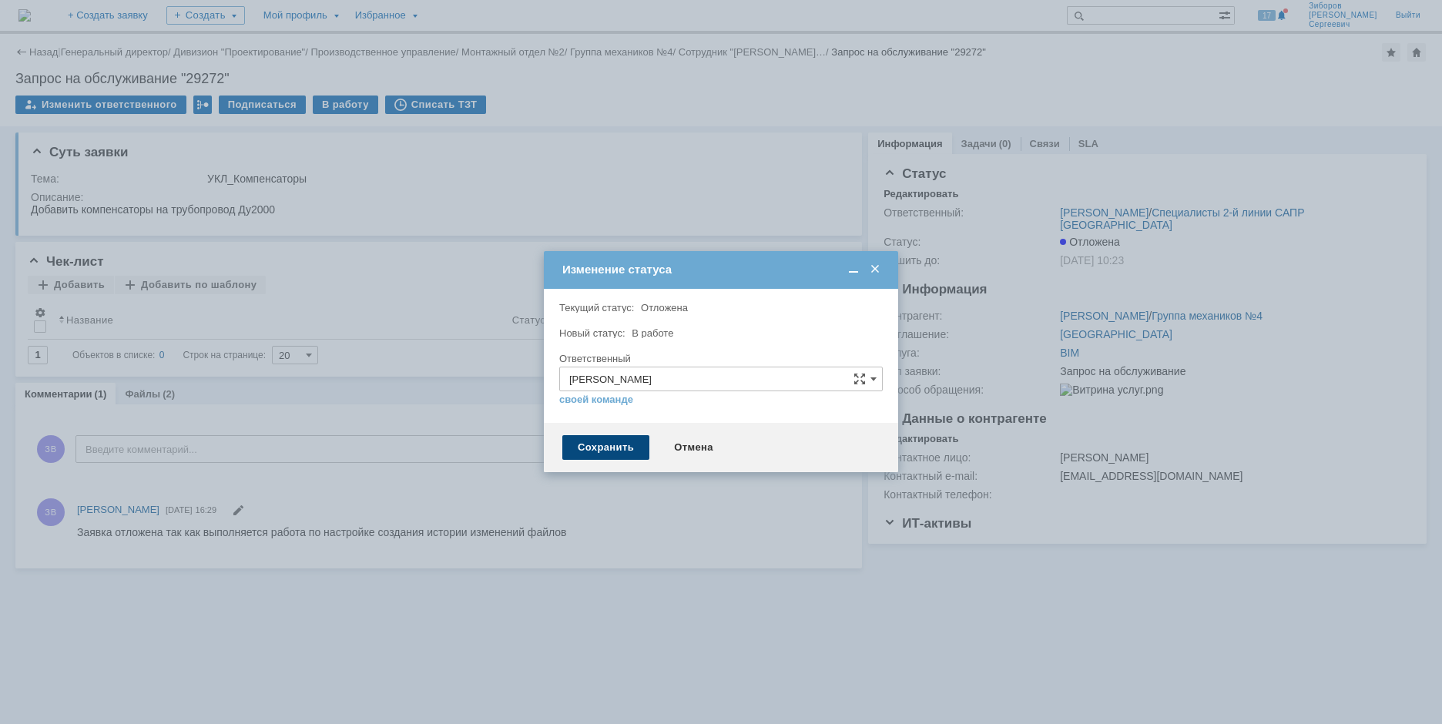
click at [599, 447] on div "Сохранить" at bounding box center [605, 447] width 87 height 25
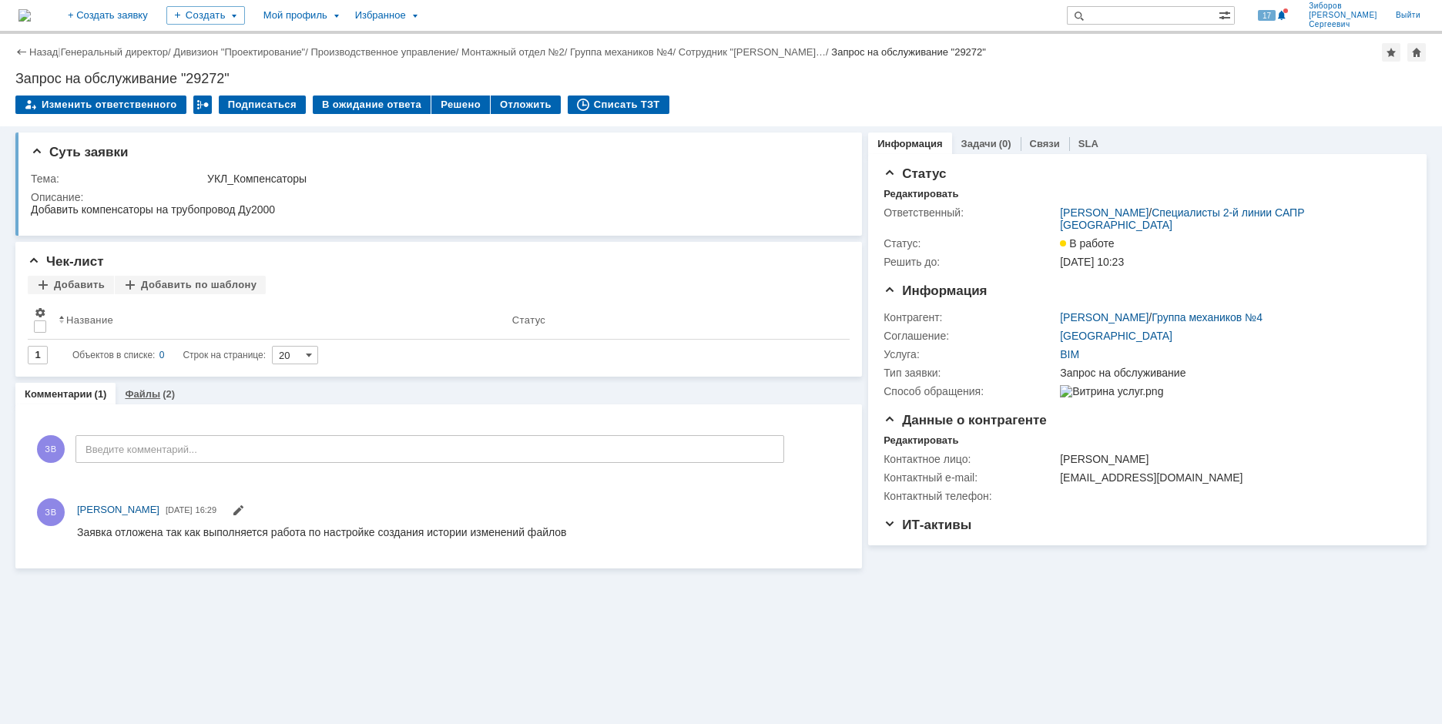
click at [156, 393] on link "Файлы" at bounding box center [142, 394] width 35 height 12
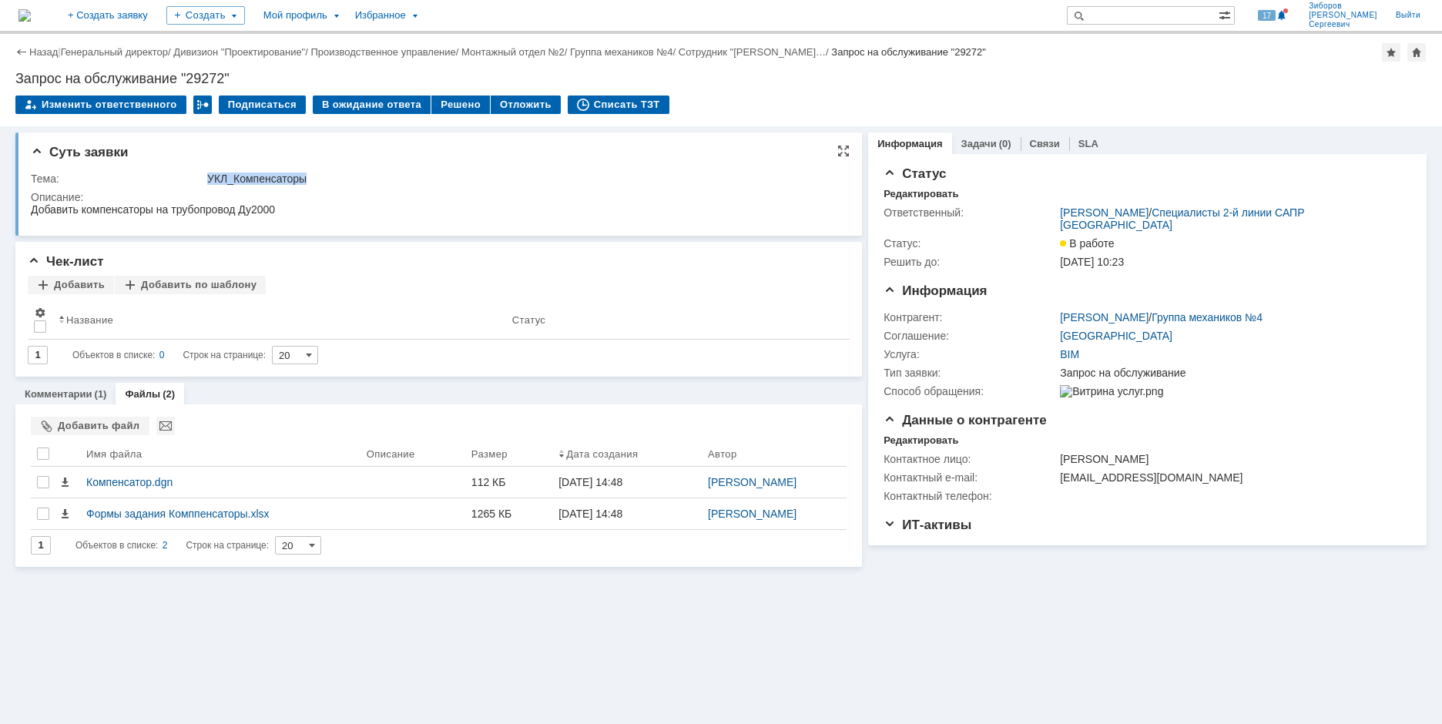
drag, startPoint x: 208, startPoint y: 176, endPoint x: 361, endPoint y: 186, distance: 152.8
click at [361, 186] on td "УКЛ_Компенсаторы" at bounding box center [523, 179] width 638 height 18
copy div "УКЛ_Компенсаторы"
click at [45, 451] on div at bounding box center [43, 454] width 12 height 12
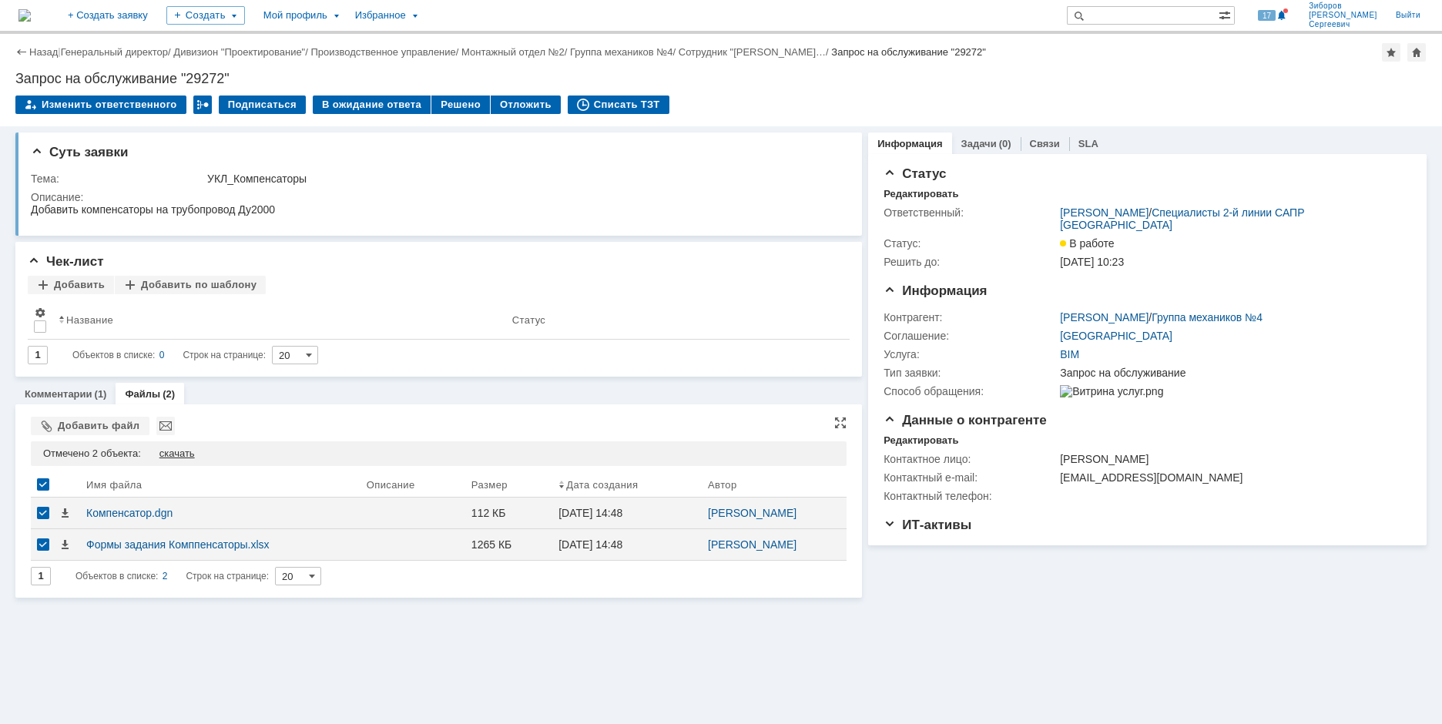
click at [173, 455] on div "скачать" at bounding box center [176, 454] width 35 height 12
click at [1200, 682] on link "29282" at bounding box center [1204, 686] width 30 height 12
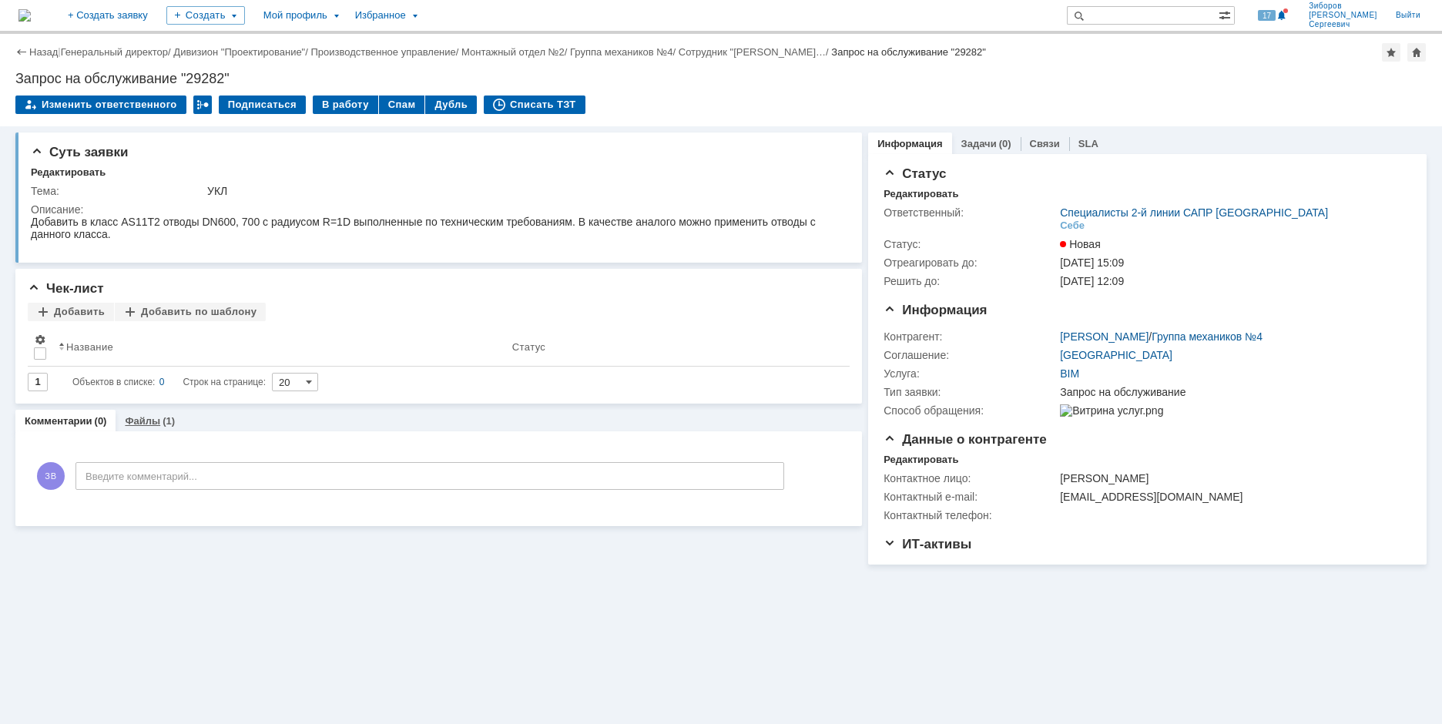
click at [126, 429] on div "Файлы (1)" at bounding box center [150, 421] width 69 height 22
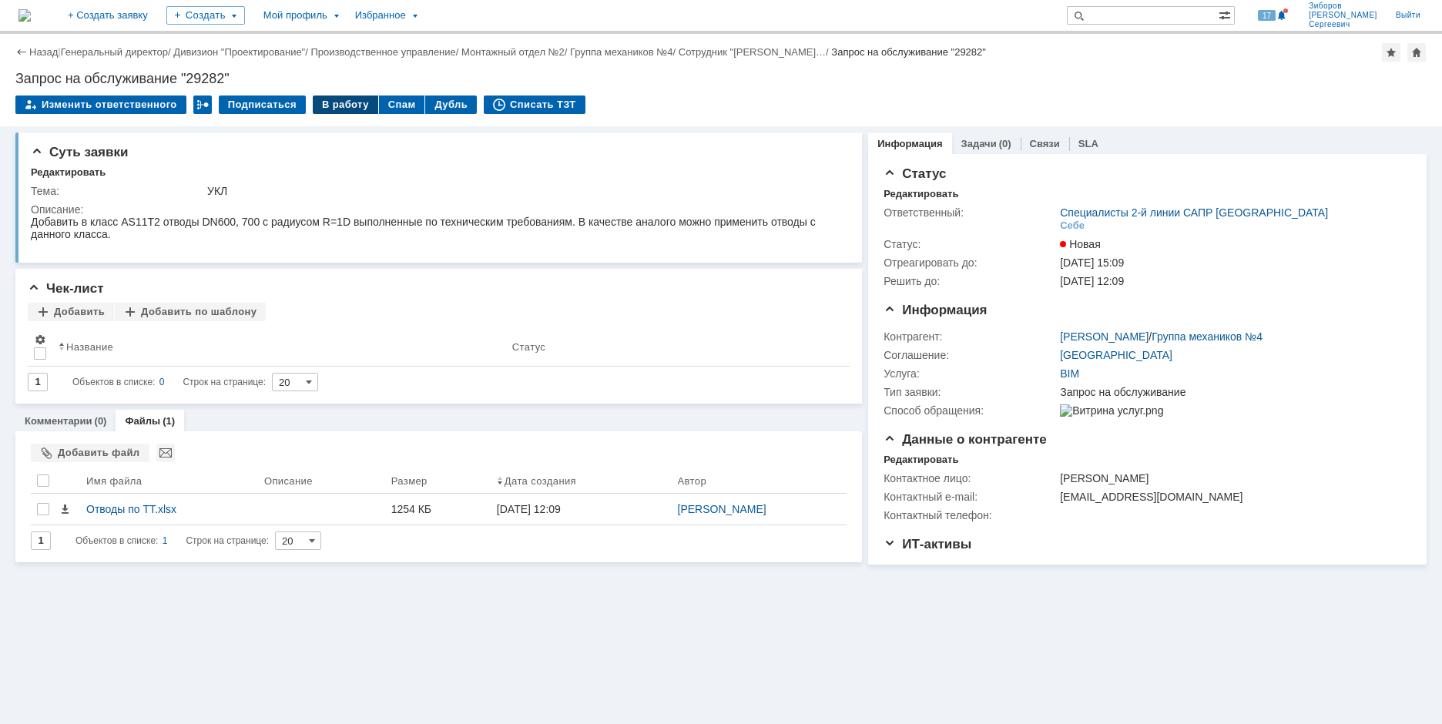
click at [339, 105] on div "В работу" at bounding box center [345, 105] width 65 height 18
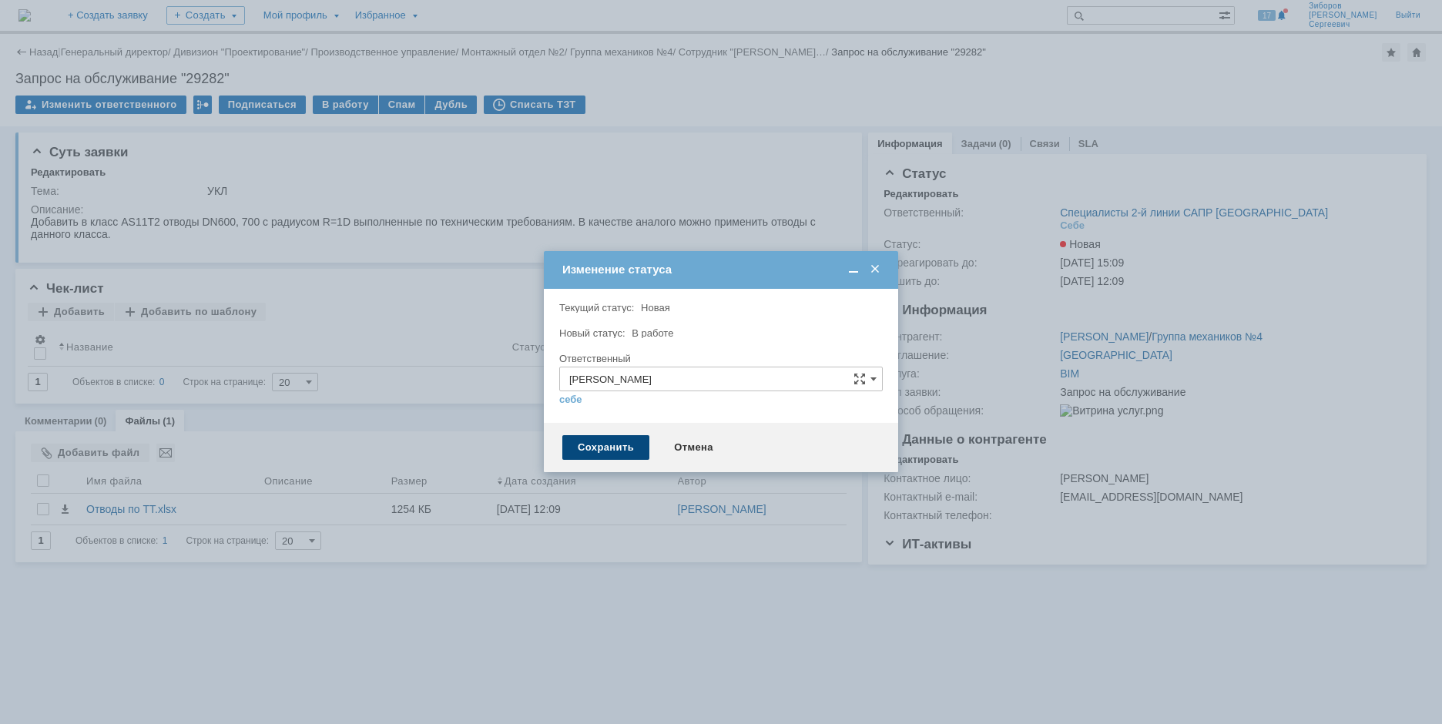
click at [613, 444] on div "Сохранить" at bounding box center [605, 447] width 87 height 25
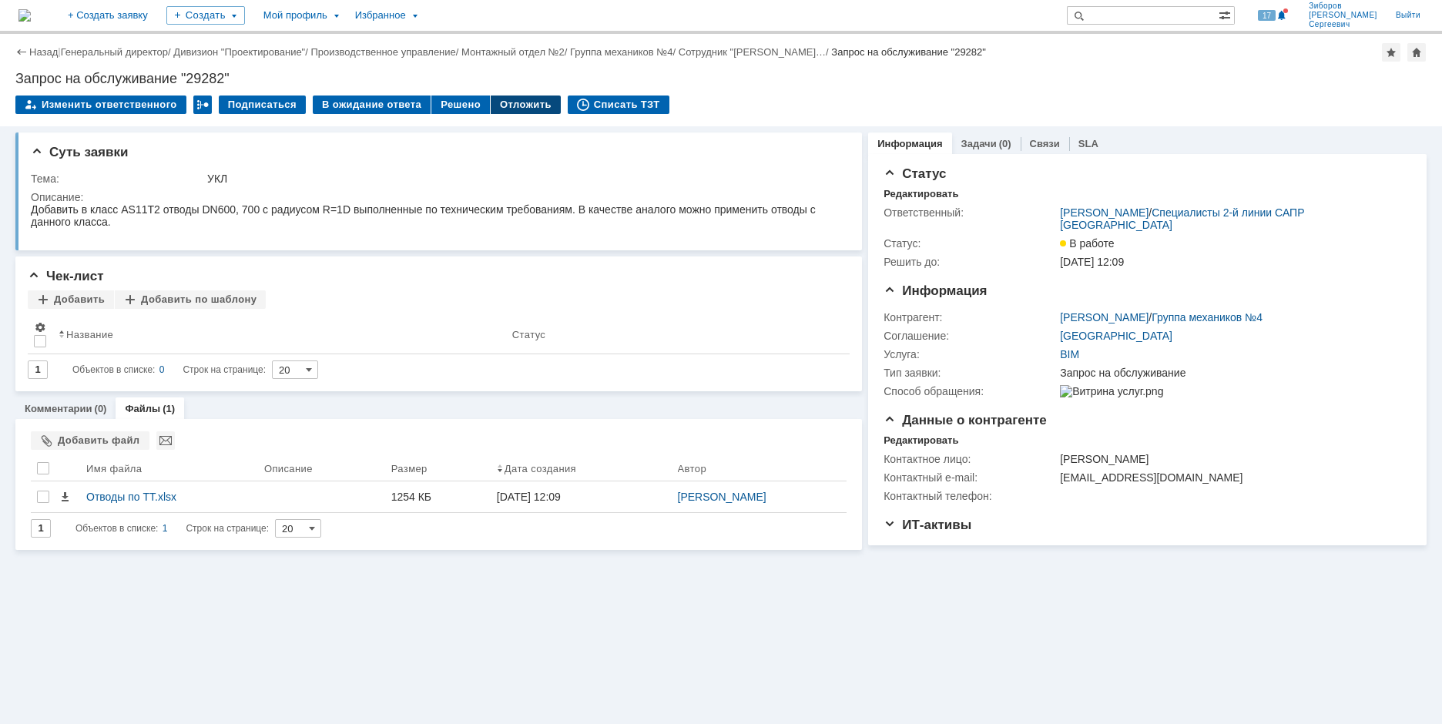
click at [524, 105] on div "Отложить" at bounding box center [526, 105] width 70 height 18
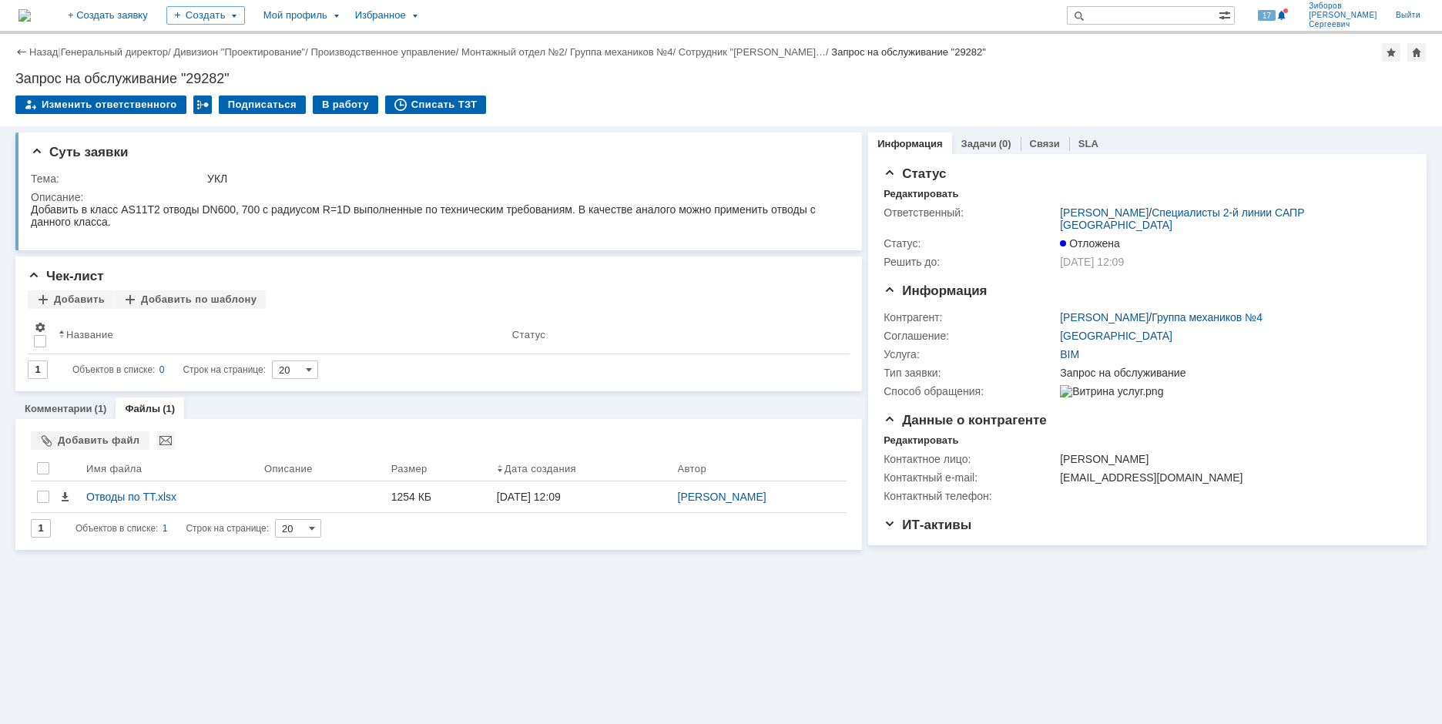
click at [31, 17] on img at bounding box center [24, 15] width 12 height 12
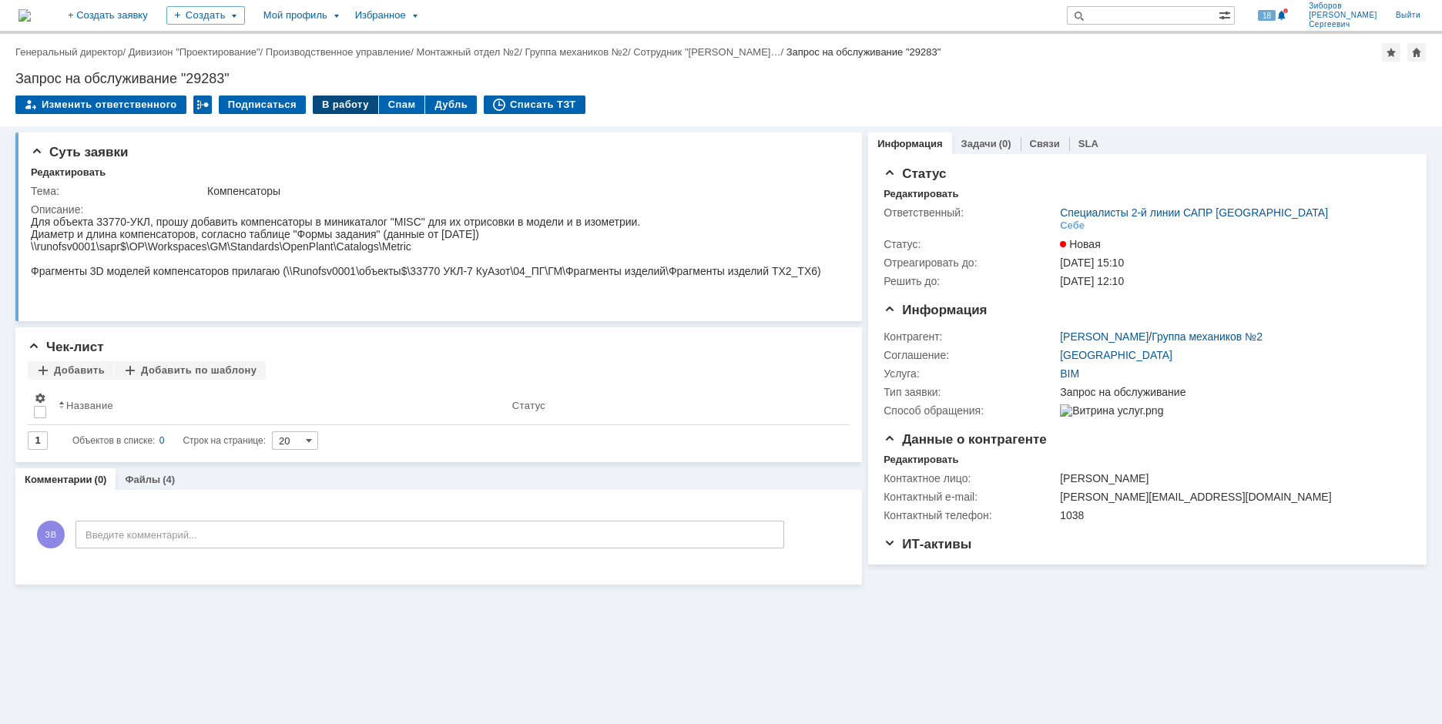
click at [344, 107] on div "В работу" at bounding box center [345, 105] width 65 height 18
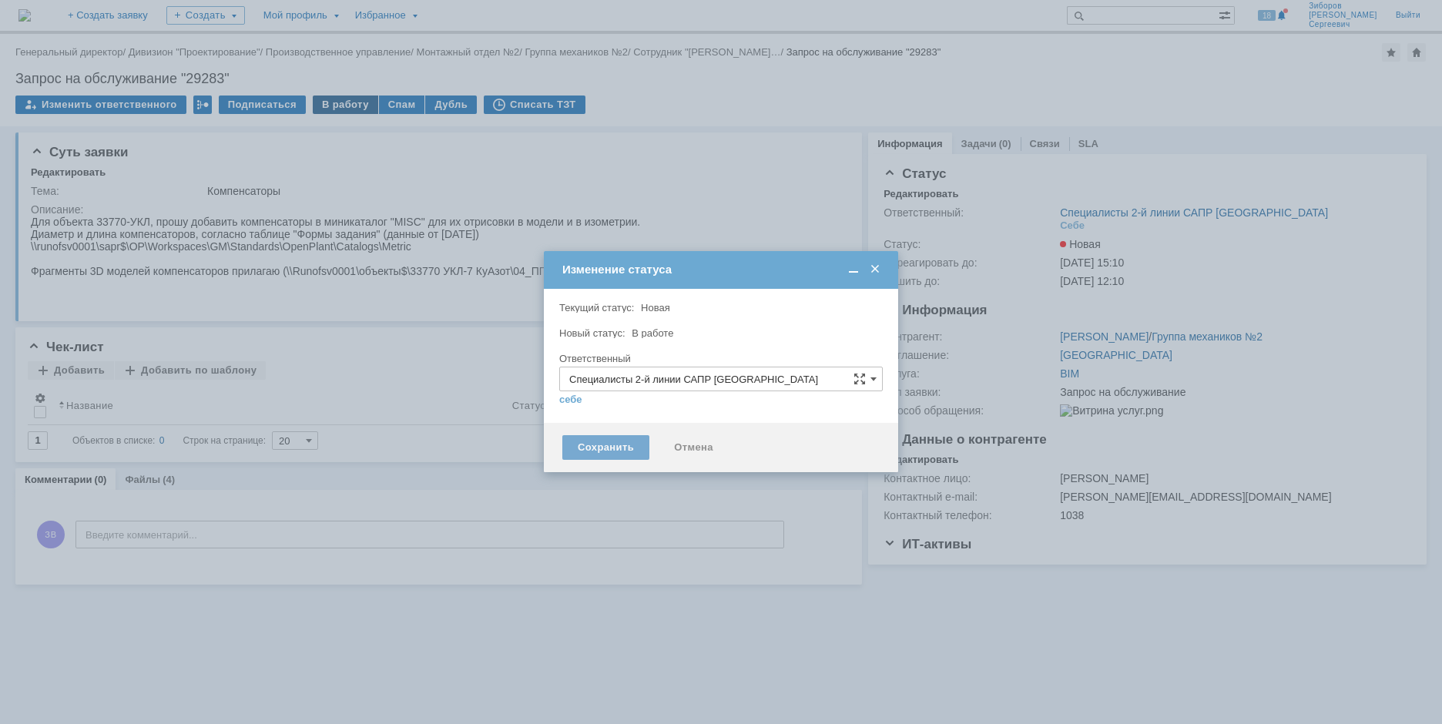
type input "[PERSON_NAME]"
click at [606, 449] on div "Сохранить" at bounding box center [605, 447] width 87 height 25
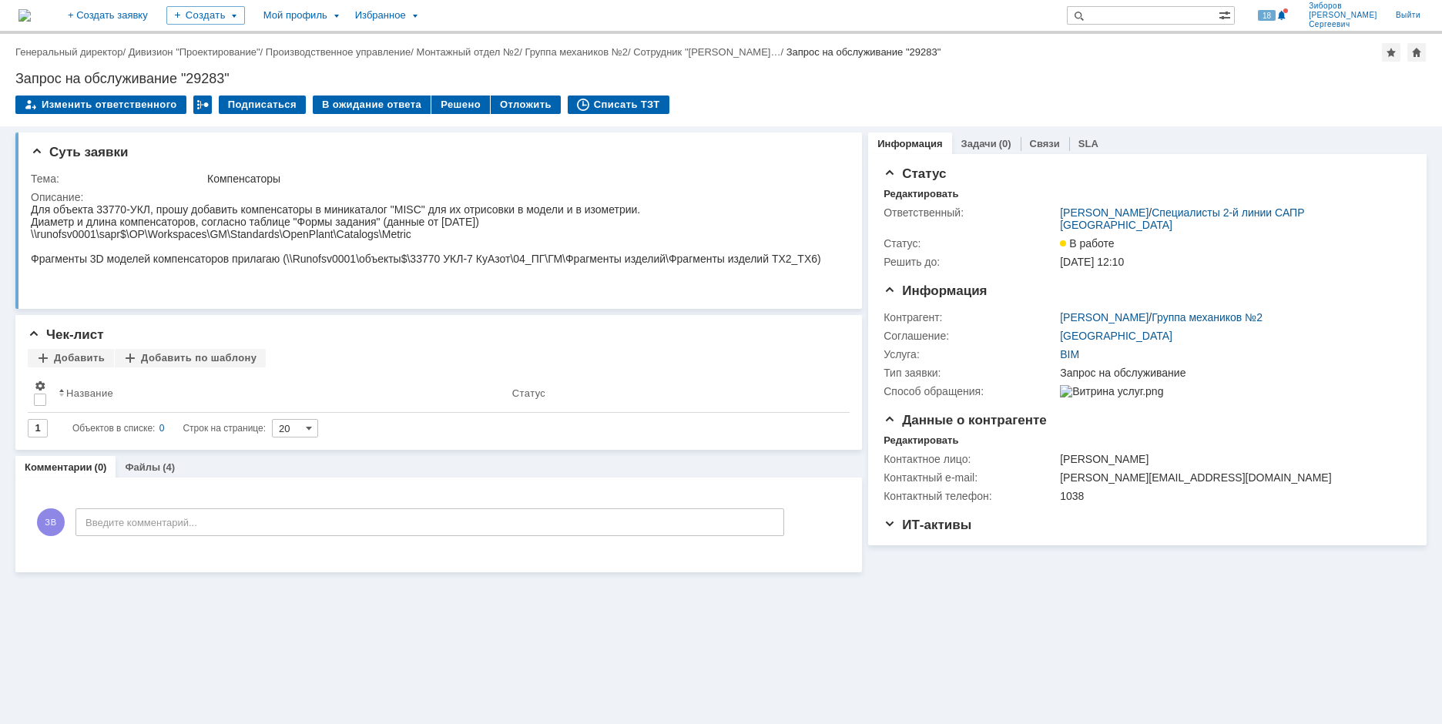
click at [31, 21] on img at bounding box center [24, 15] width 12 height 12
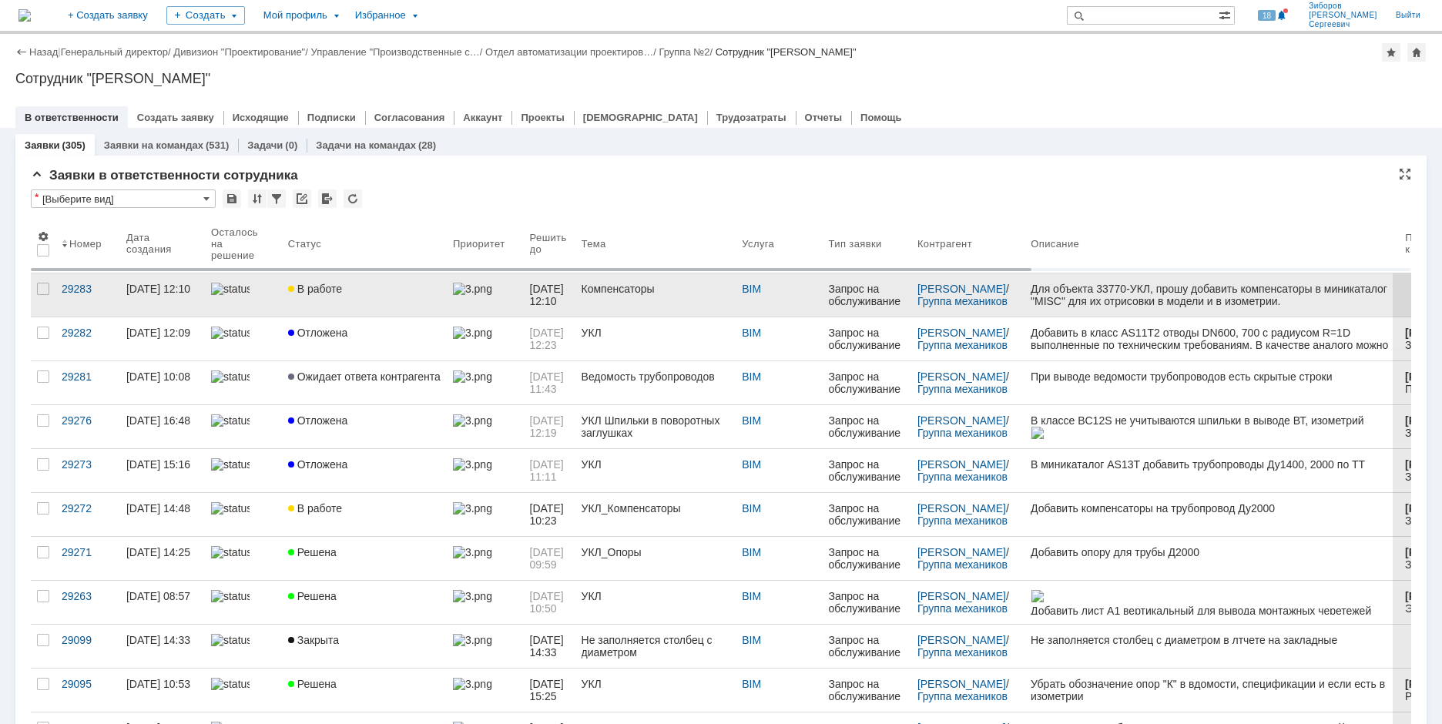
click at [303, 283] on span "В работе" at bounding box center [315, 289] width 54 height 12
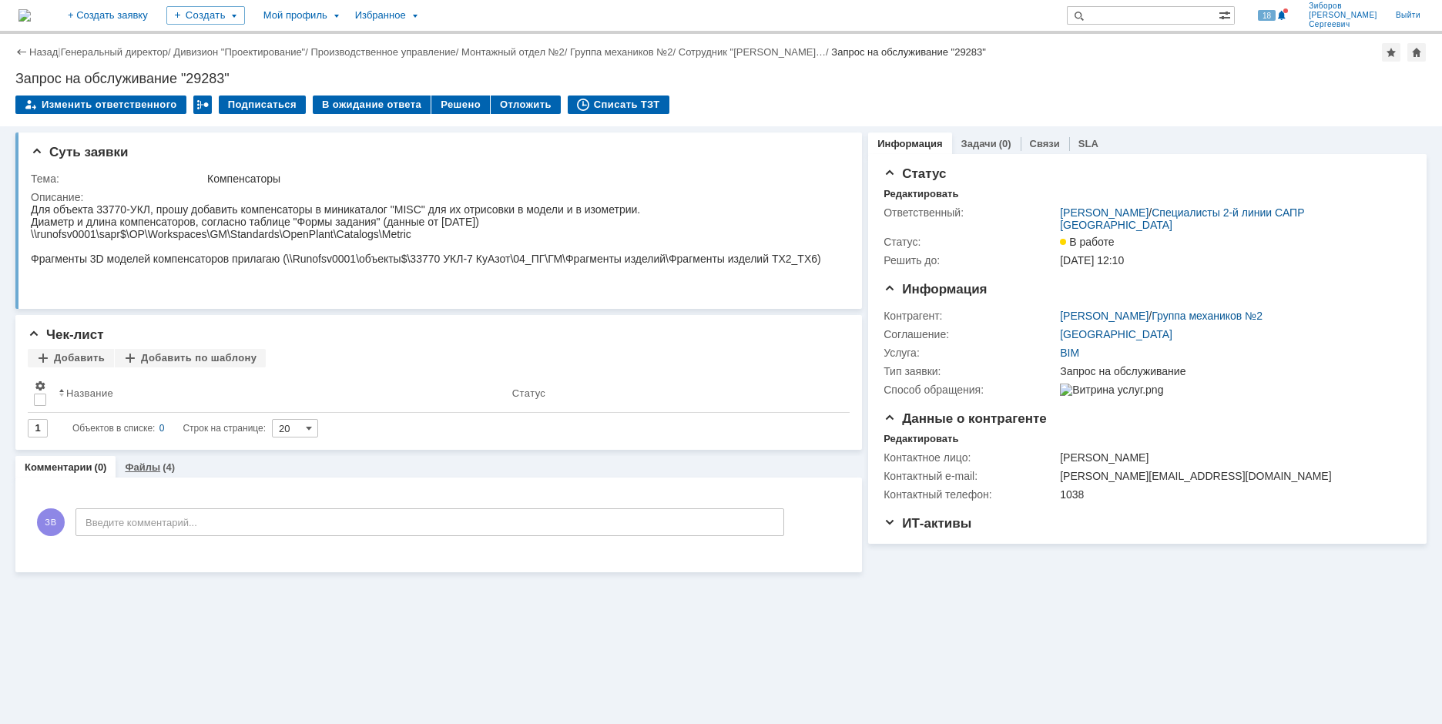
click at [154, 470] on link "Файлы" at bounding box center [142, 468] width 35 height 12
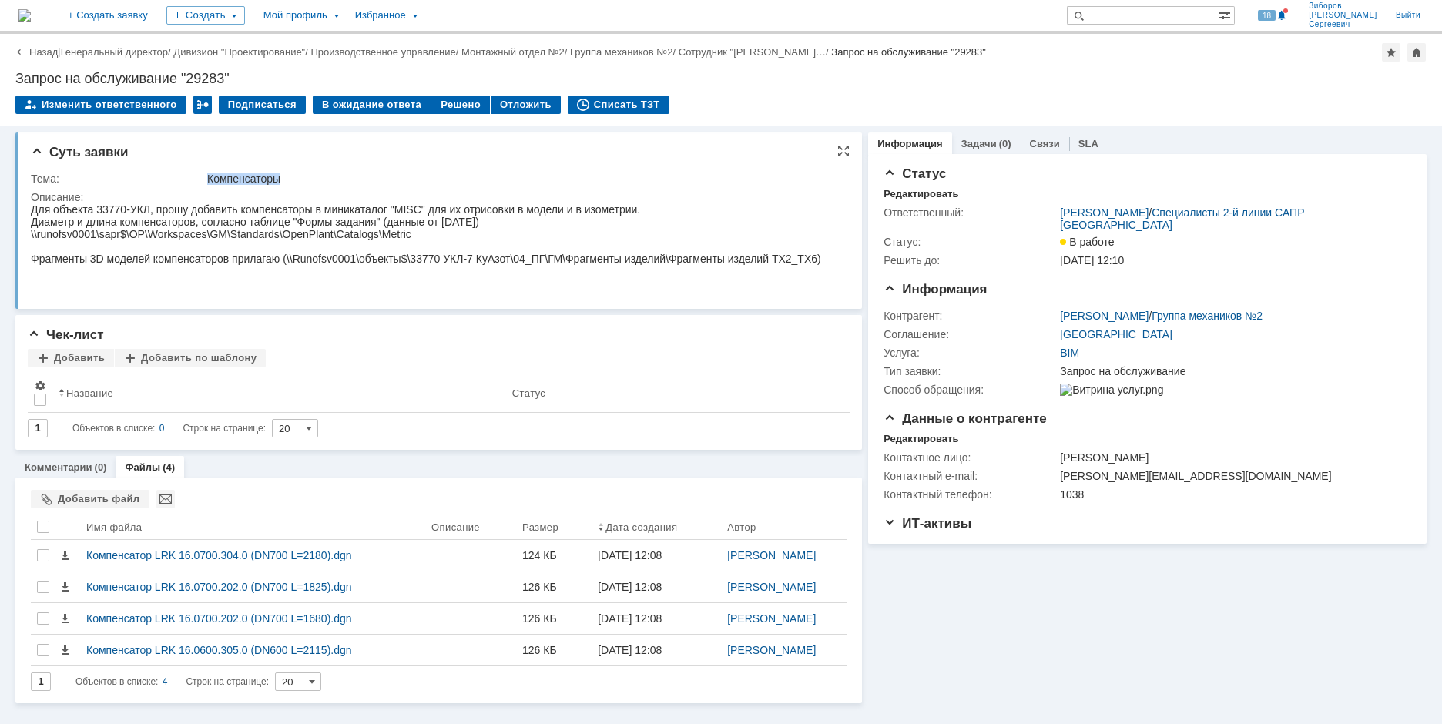
drag, startPoint x: 207, startPoint y: 178, endPoint x: 301, endPoint y: 176, distance: 94.0
click at [301, 176] on div "Компенсаторы" at bounding box center [523, 179] width 632 height 12
copy div "Компенсаторы"
click at [39, 525] on div at bounding box center [43, 527] width 12 height 12
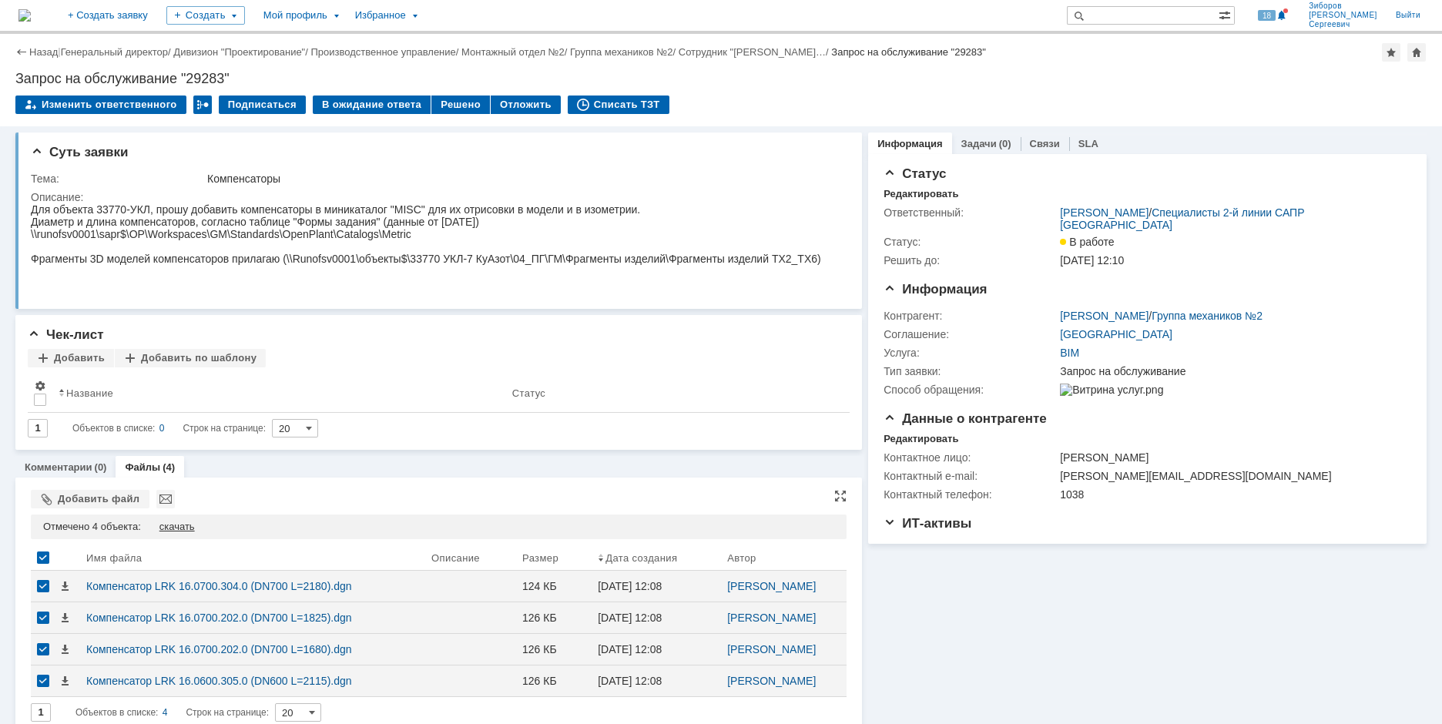
click at [174, 523] on div "скачать" at bounding box center [176, 527] width 35 height 12
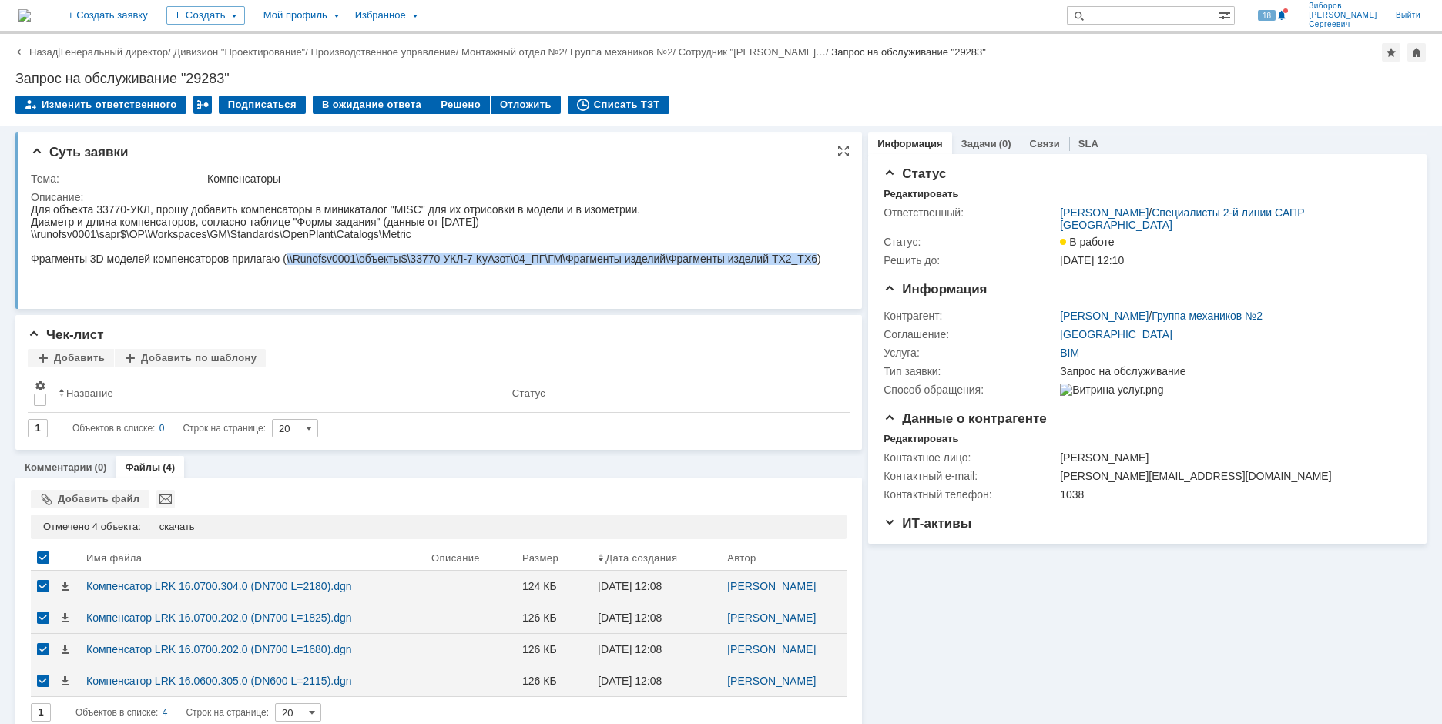
drag, startPoint x: 294, startPoint y: 267, endPoint x: 72, endPoint y: 277, distance: 222.1
click at [72, 265] on div "Фрагменты 3D моделей компенсаторов прилагаю (\\Runofsv0001\объекты$\33770 УКЛ-7…" at bounding box center [426, 259] width 791 height 12
copy div "\\Runofsv0001\объекты$\33770 УКЛ-7 КуАзот\04_ПГ\ГМ\Фрагменты изделий\Фрагменты …"
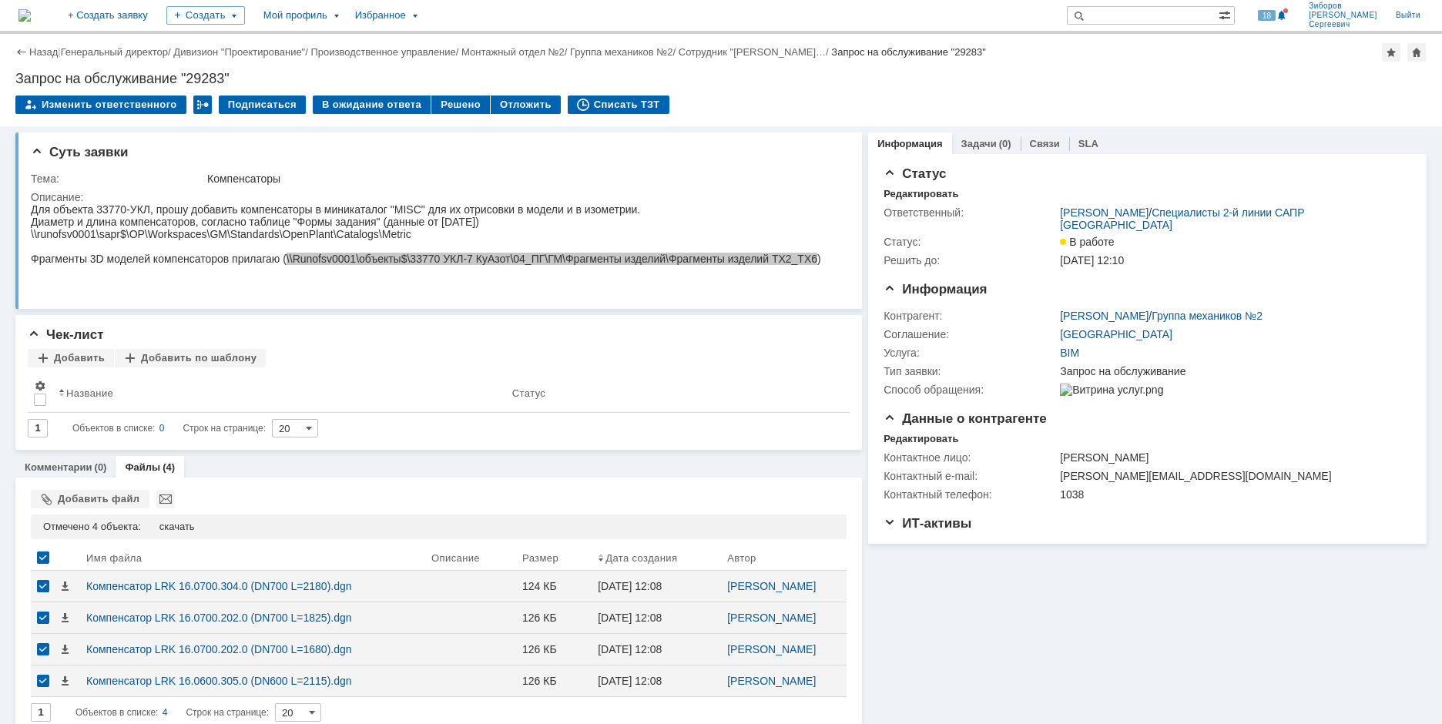
click at [31, 16] on img at bounding box center [24, 15] width 12 height 12
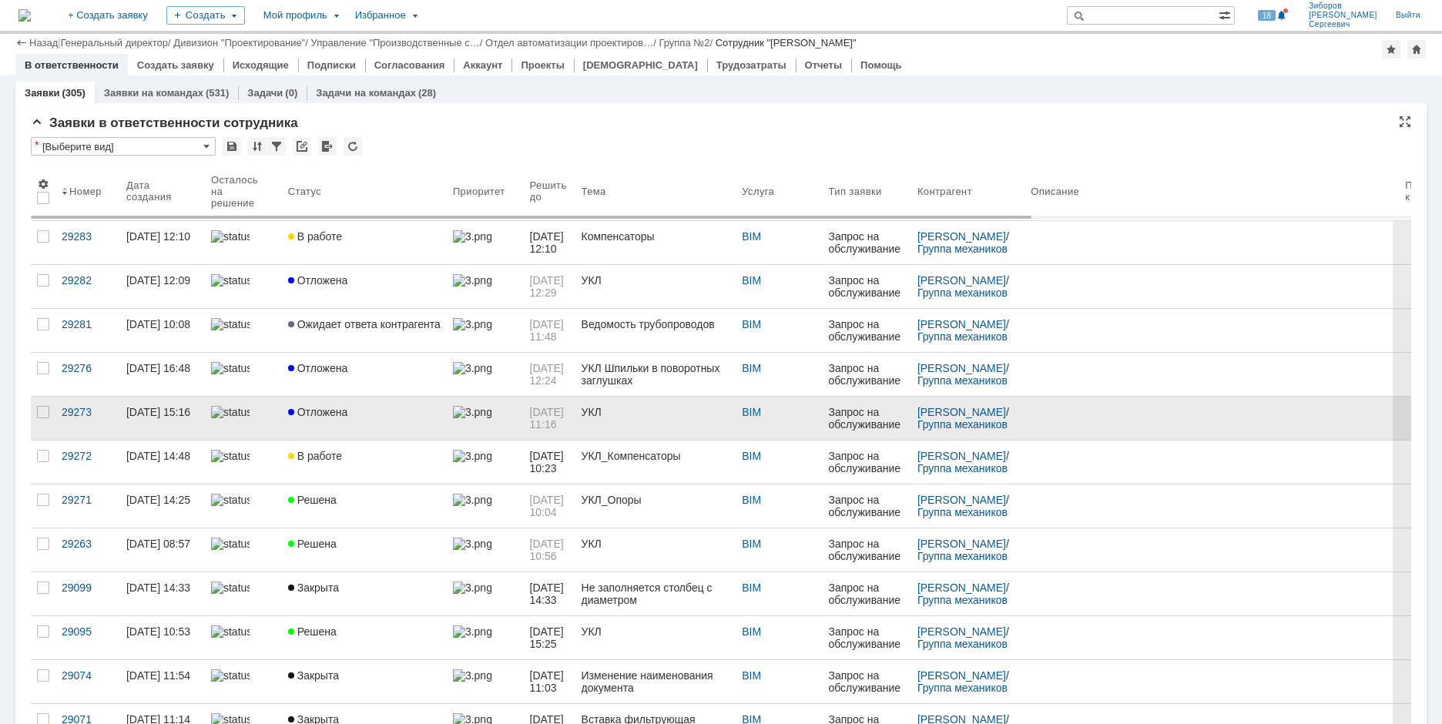
scroll to position [77, 0]
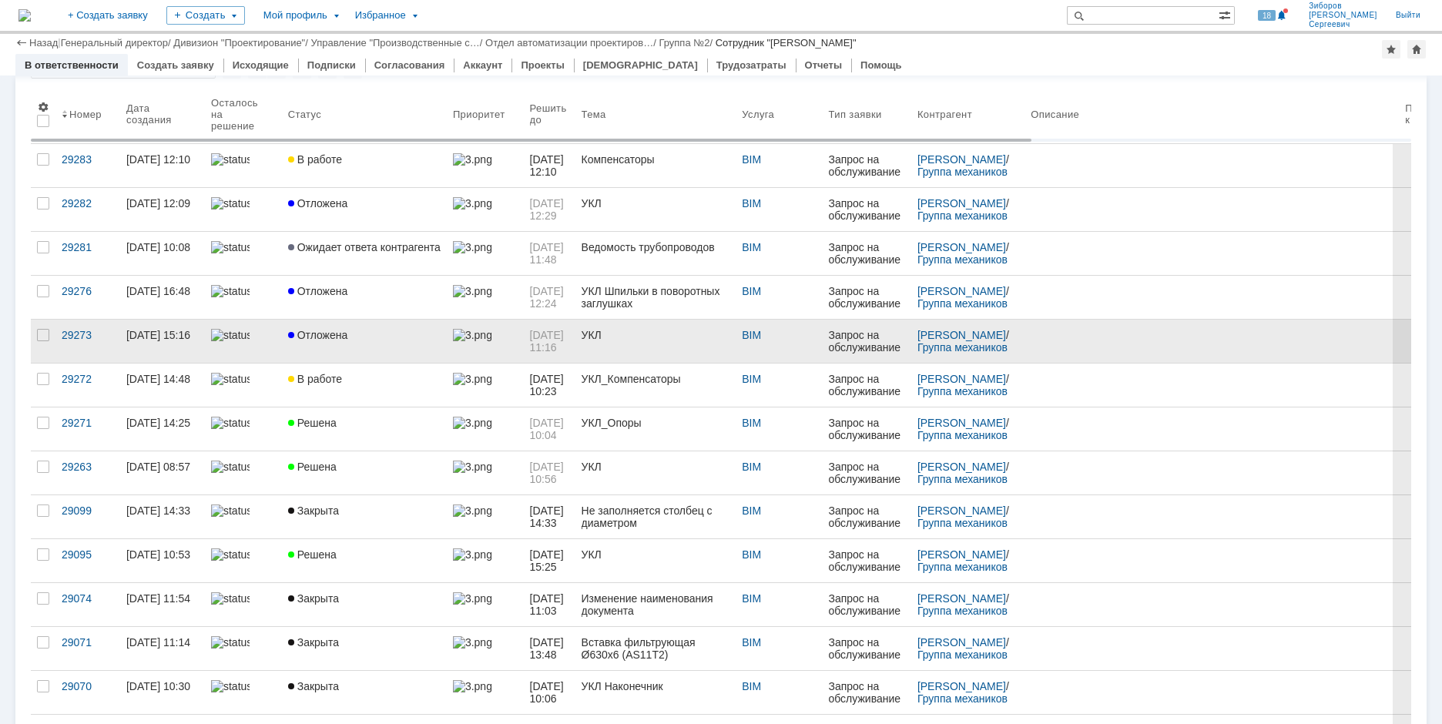
click at [334, 335] on span "Отложена" at bounding box center [318, 335] width 60 height 12
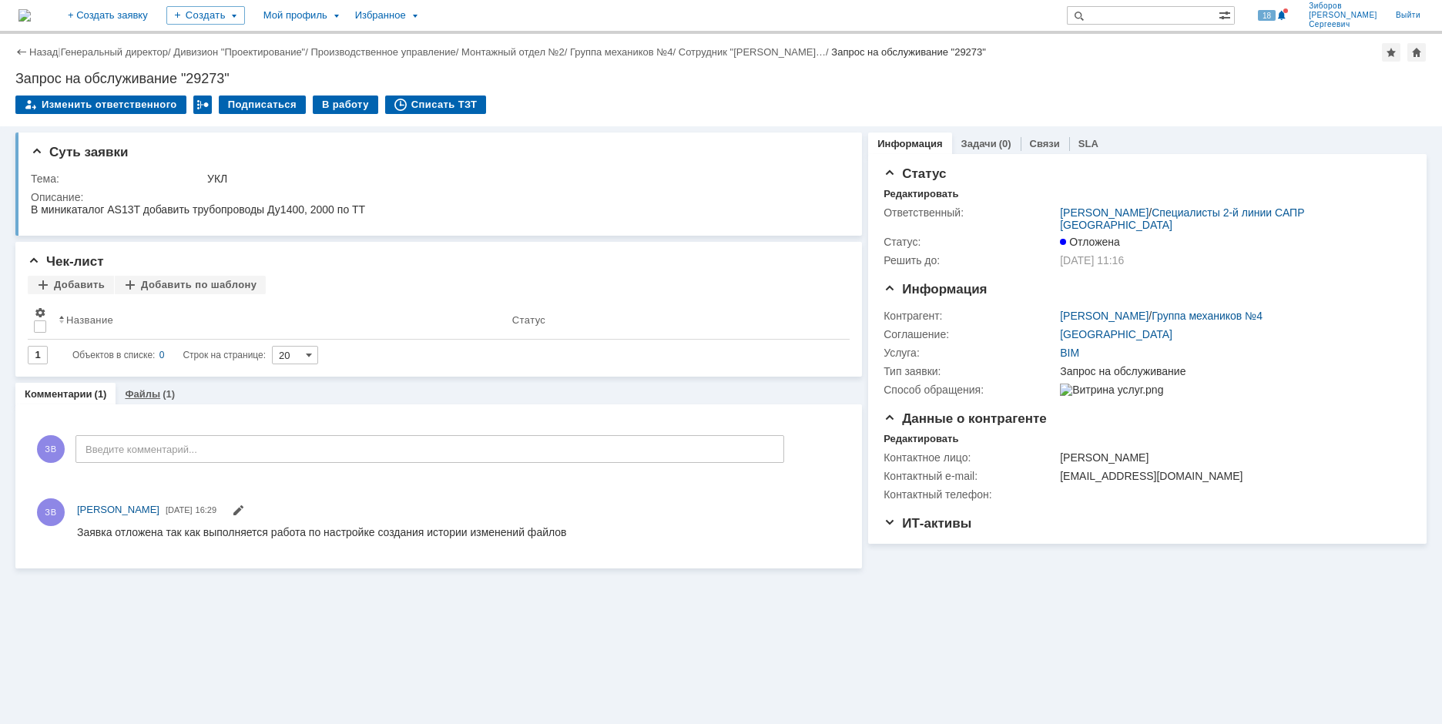
click at [129, 396] on link "Файлы" at bounding box center [142, 394] width 35 height 12
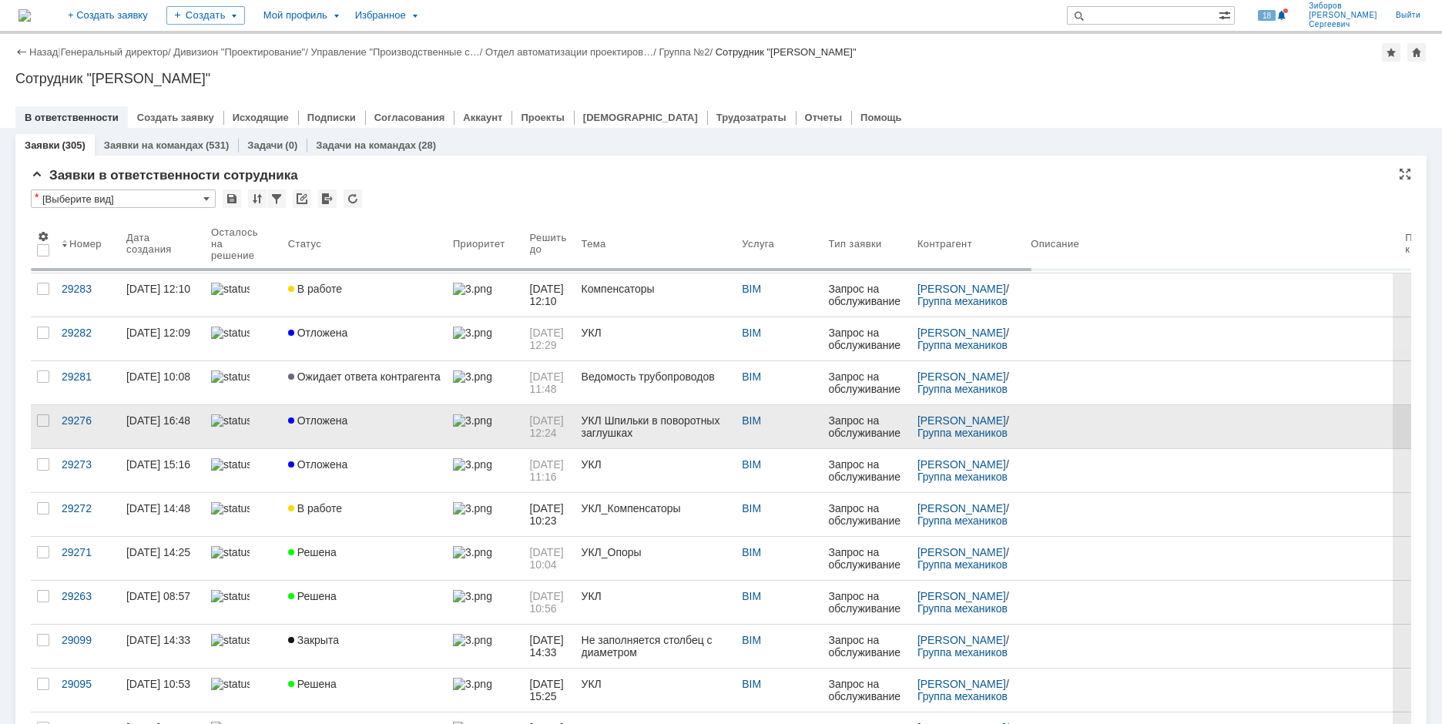
click at [324, 416] on span "Отложена" at bounding box center [318, 421] width 60 height 12
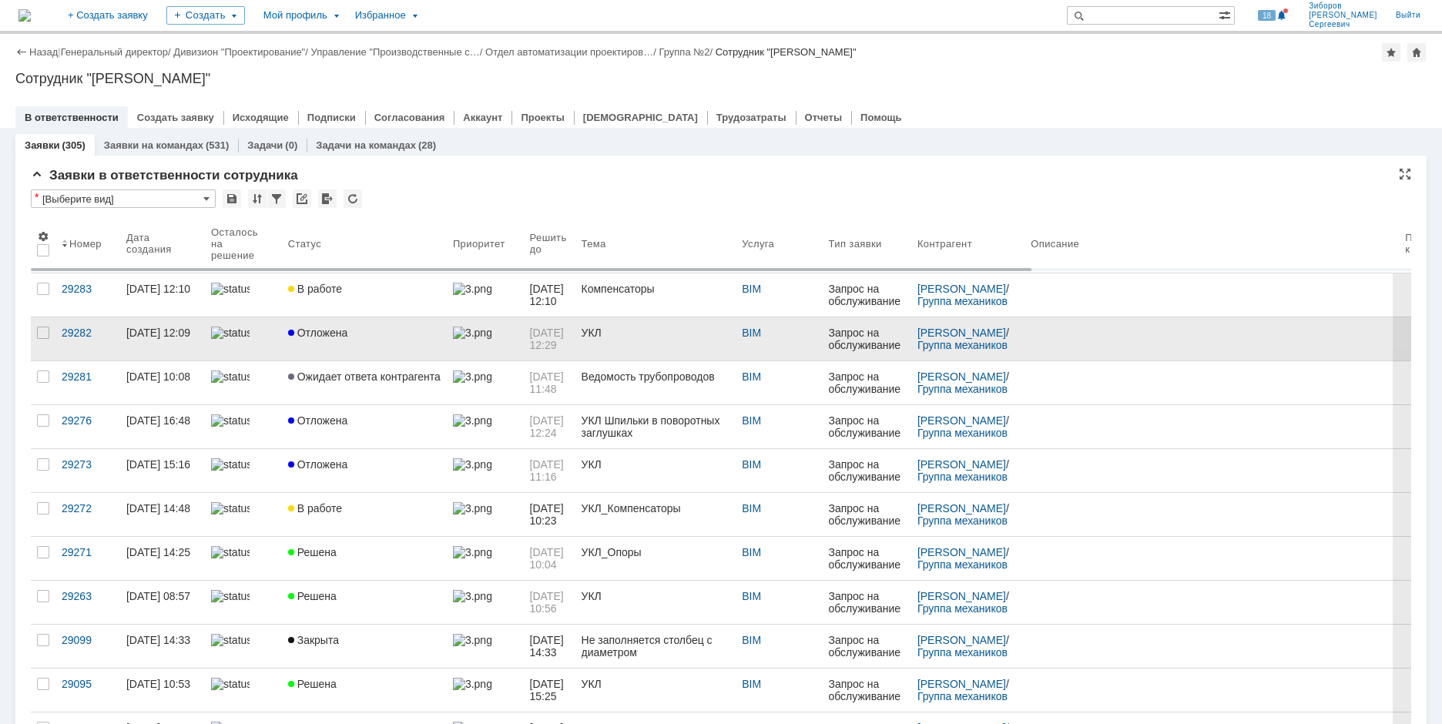
click at [616, 334] on div "УКЛ" at bounding box center [656, 333] width 149 height 12
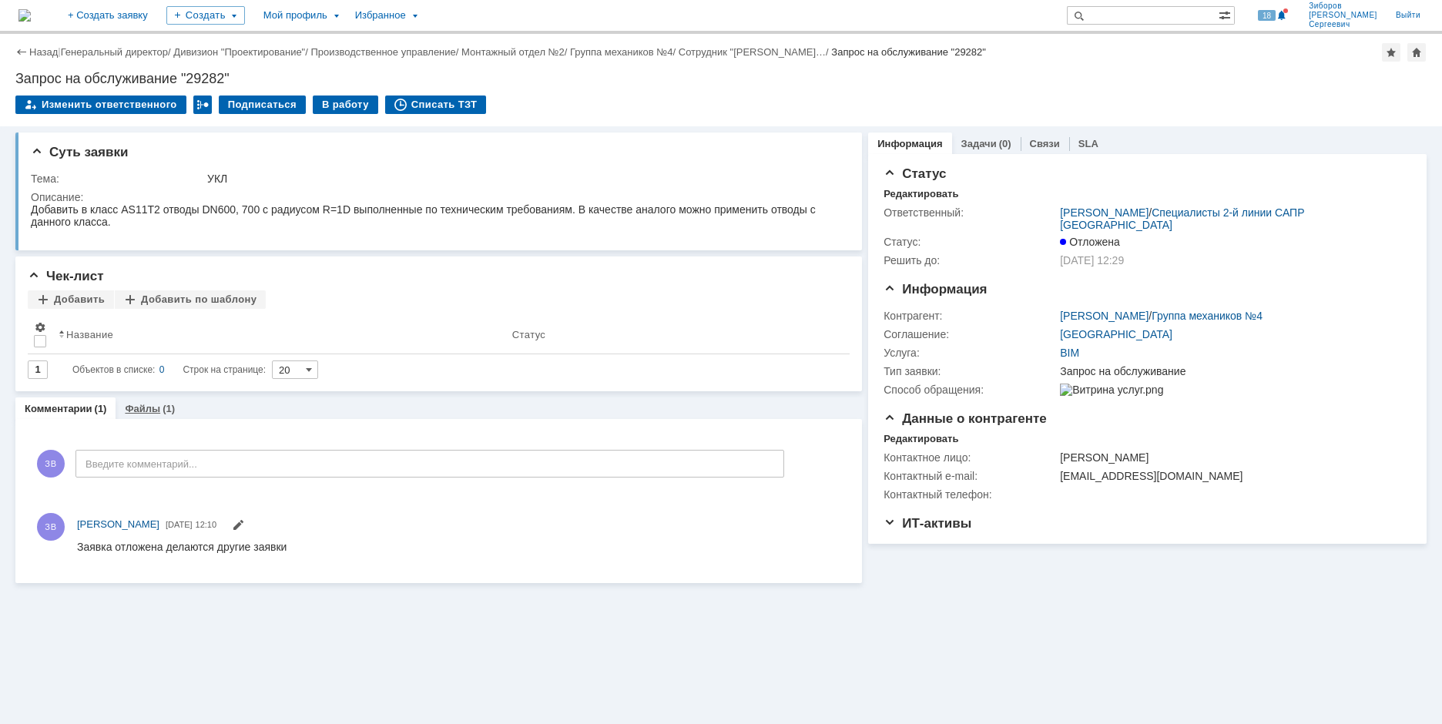
click at [156, 408] on link "Файлы" at bounding box center [142, 409] width 35 height 12
